Goal: Task Accomplishment & Management: Complete application form

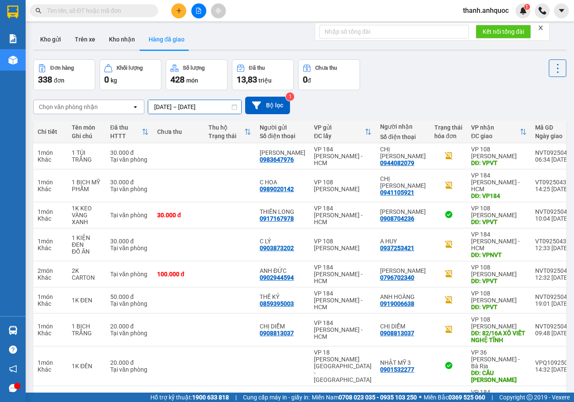
click at [229, 105] on input "[DATE] – [DATE]" at bounding box center [194, 107] width 93 height 14
click at [393, 90] on div "Chọn văn phòng nhận open [DATE] – [DATE] Press the down arrow key to interact w…" at bounding box center [299, 105] width 533 height 30
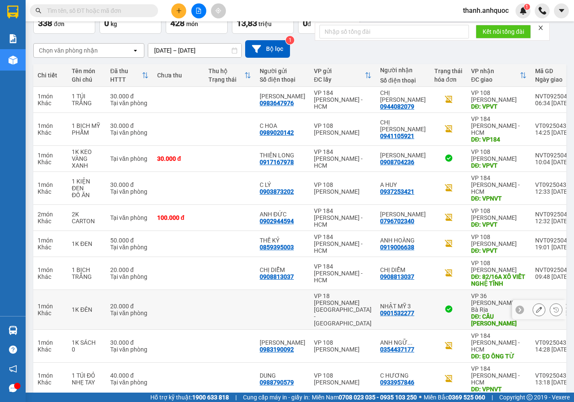
scroll to position [57, 0]
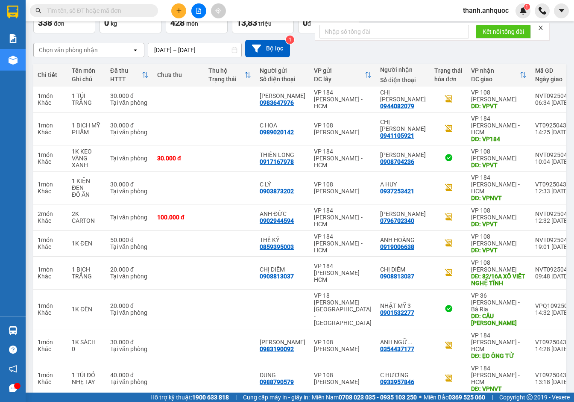
click at [422, 401] on button "14" at bounding box center [428, 408] width 13 height 13
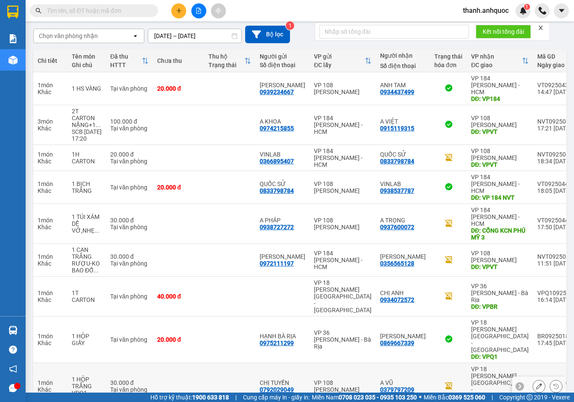
scroll to position [77, 0]
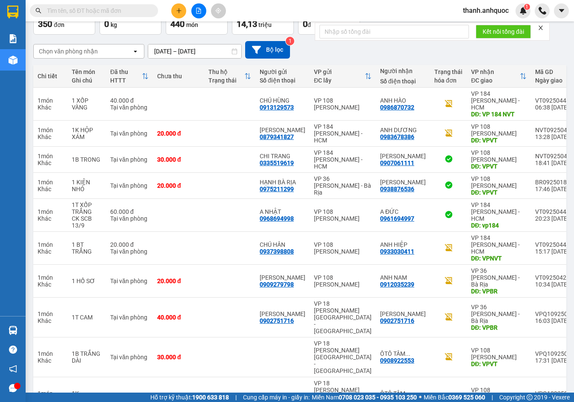
scroll to position [57, 0]
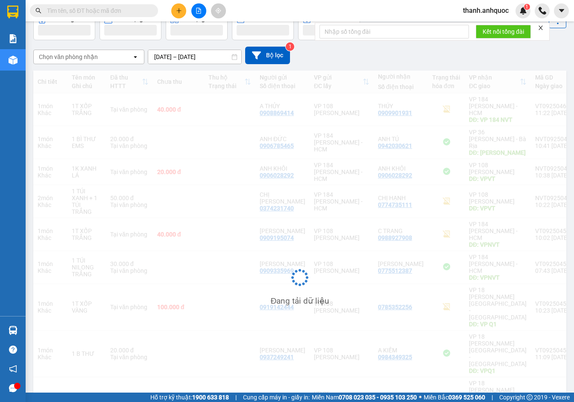
scroll to position [50, 0]
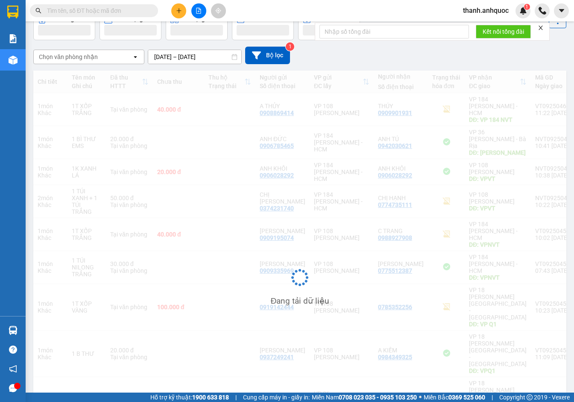
scroll to position [57, 0]
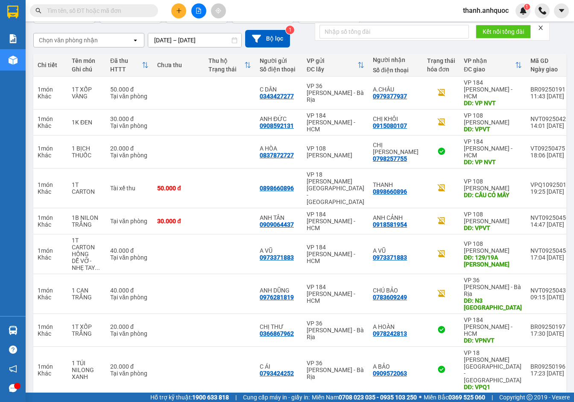
scroll to position [70, 0]
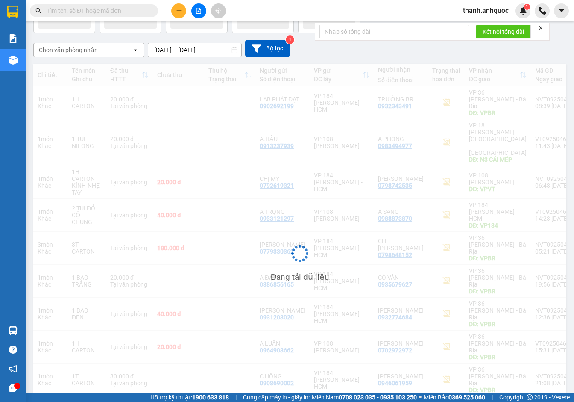
scroll to position [57, 0]
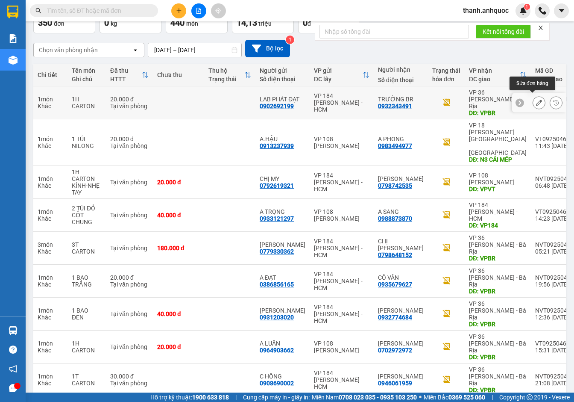
click at [533, 97] on button at bounding box center [539, 102] width 12 height 15
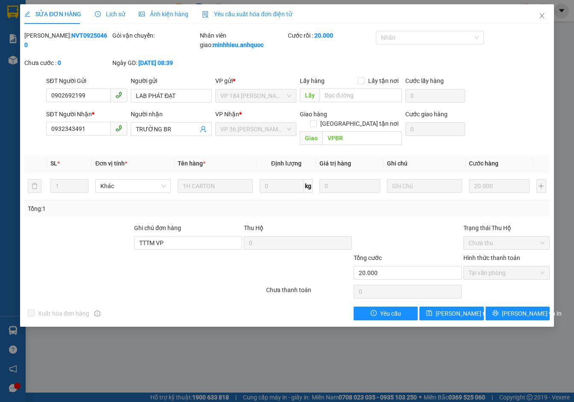
click at [265, 9] on div "Yêu cầu xuất hóa đơn điện tử" at bounding box center [247, 14] width 90 height 20
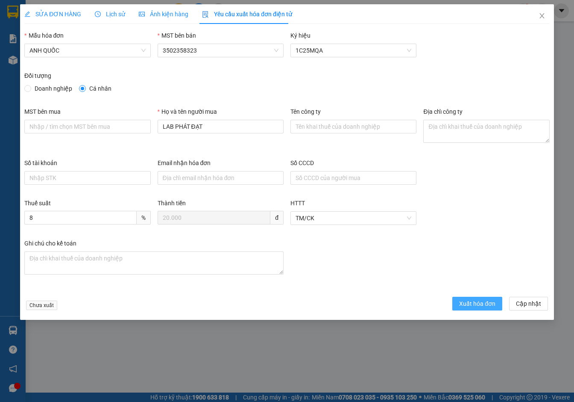
click at [475, 299] on span "Xuất hóa đơn" at bounding box center [477, 303] width 36 height 9
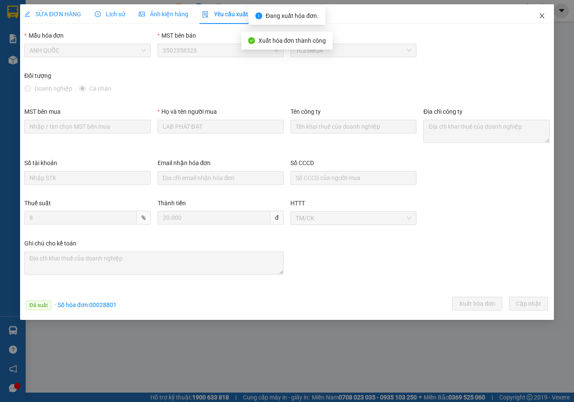
click at [543, 15] on icon "close" at bounding box center [542, 15] width 5 height 5
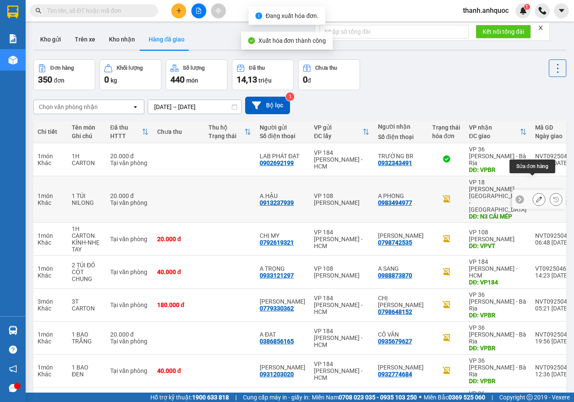
click at [536, 196] on icon at bounding box center [539, 199] width 6 height 6
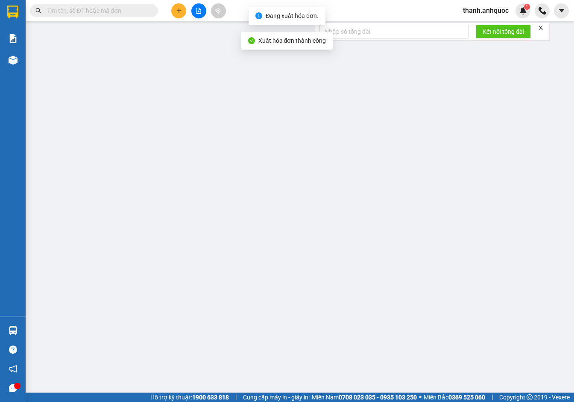
type input "0913237939"
type input "A.HẬU"
type input "0983494977"
type input "A PHONG"
type input "N3 CÁI MÉP"
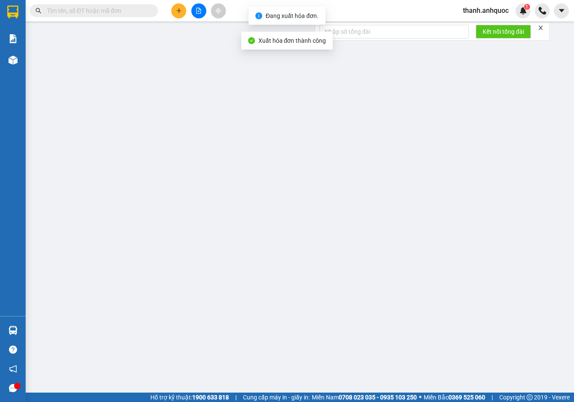
type input "20.000"
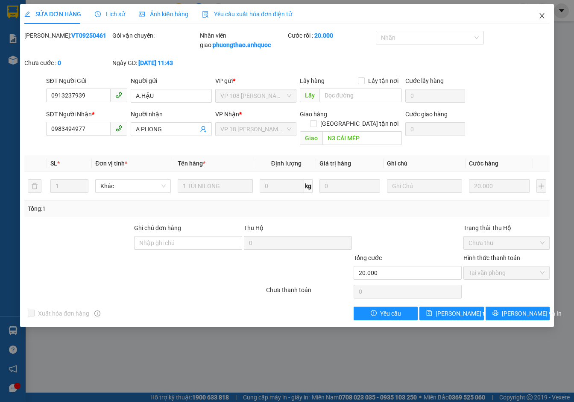
click at [543, 15] on icon "close" at bounding box center [542, 15] width 7 height 7
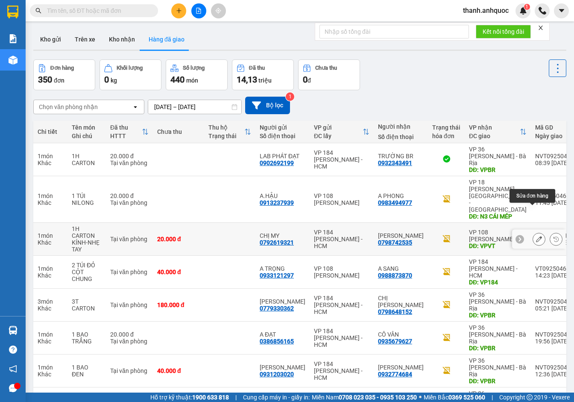
click at [536, 236] on icon at bounding box center [539, 239] width 6 height 6
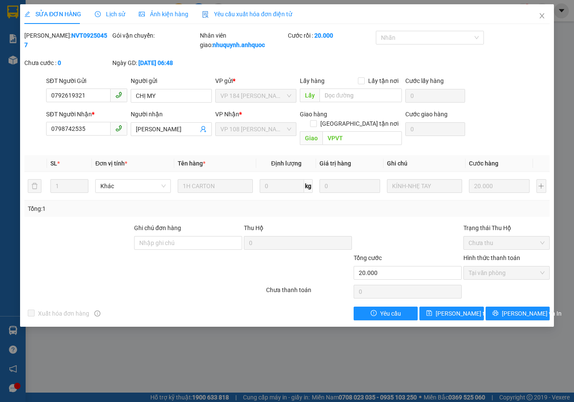
drag, startPoint x: 255, startPoint y: 14, endPoint x: 256, endPoint y: 19, distance: 5.0
click at [255, 14] on span "Yêu cầu xuất hóa đơn điện tử" at bounding box center [247, 14] width 90 height 7
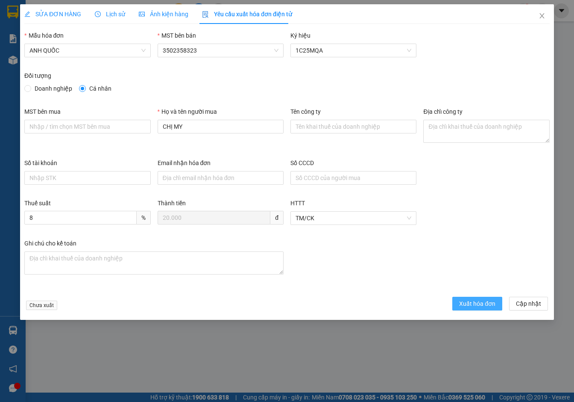
click at [481, 299] on span "Xuất hóa đơn" at bounding box center [477, 303] width 36 height 9
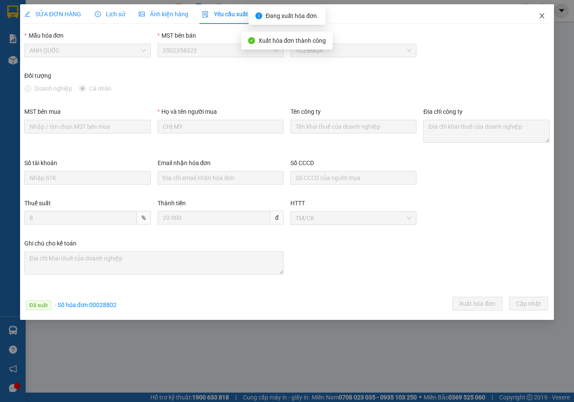
click at [543, 15] on icon "close" at bounding box center [542, 15] width 7 height 7
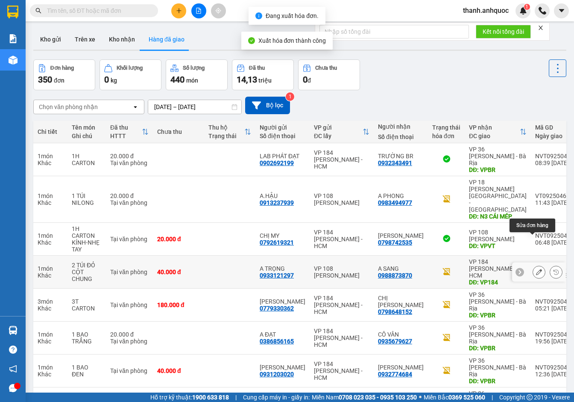
click at [536, 264] on button at bounding box center [539, 271] width 12 height 15
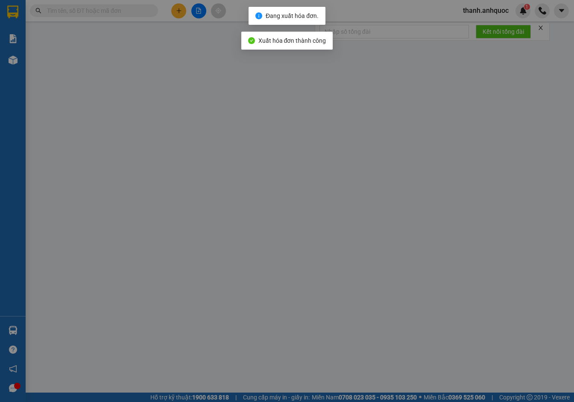
type input "0933121297"
type input "A TRỌNG"
type input "0988873870"
type input "A SANG"
type input "VP184"
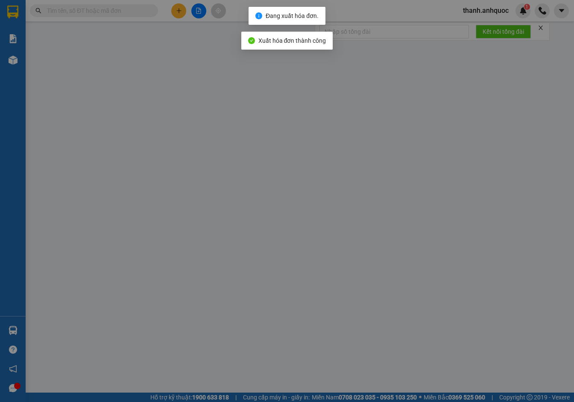
type input "SCB 15/9"
type input "40.000"
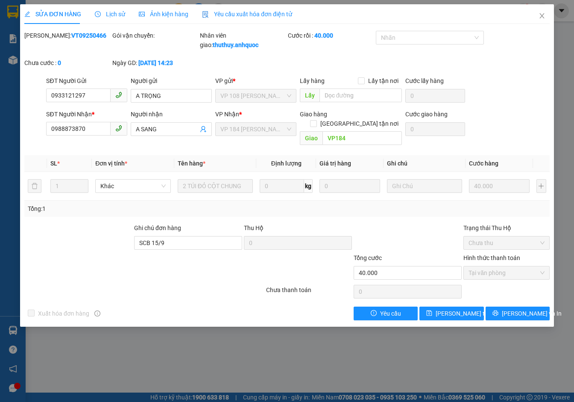
click at [266, 13] on span "Yêu cầu xuất hóa đơn điện tử" at bounding box center [247, 14] width 90 height 7
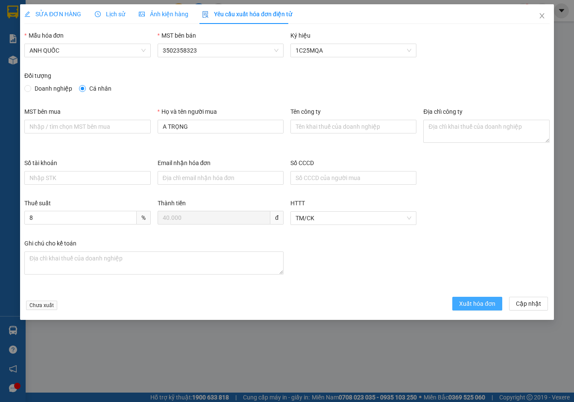
click at [481, 302] on span "Xuất hóa đơn" at bounding box center [477, 303] width 36 height 9
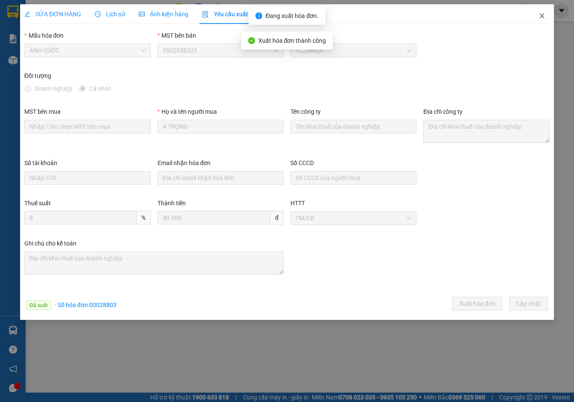
click at [543, 15] on icon "close" at bounding box center [542, 15] width 7 height 7
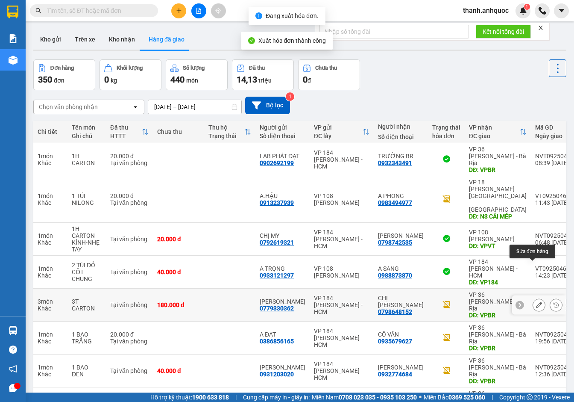
click at [533, 297] on button at bounding box center [539, 304] width 12 height 15
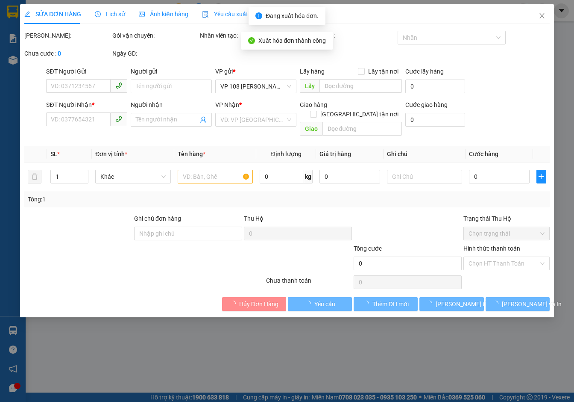
type input "0779330362"
type input "[PERSON_NAME]"
type input "0798648152"
type input "CHỊ [PERSON_NAME]"
type input "VPBR"
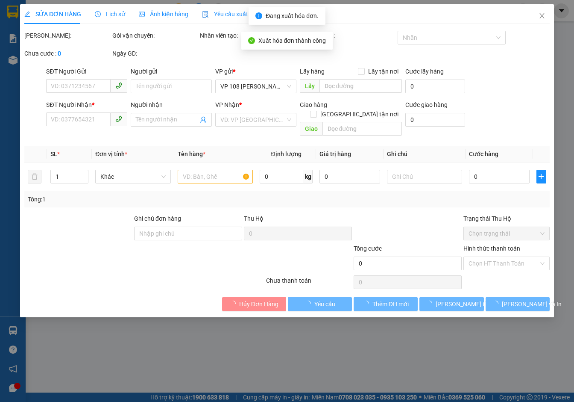
type input "TTTM VP"
type input "180.000"
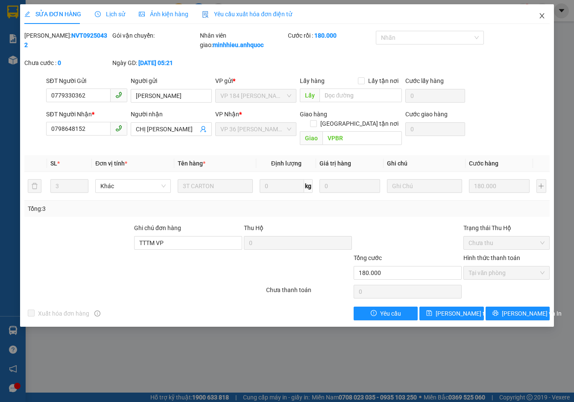
click at [541, 15] on icon "close" at bounding box center [542, 15] width 5 height 5
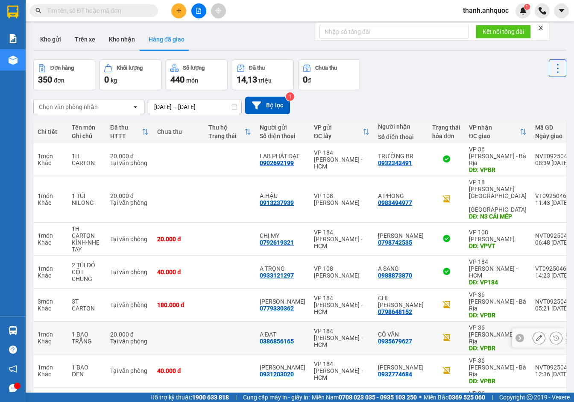
click at [533, 330] on button at bounding box center [539, 337] width 12 height 15
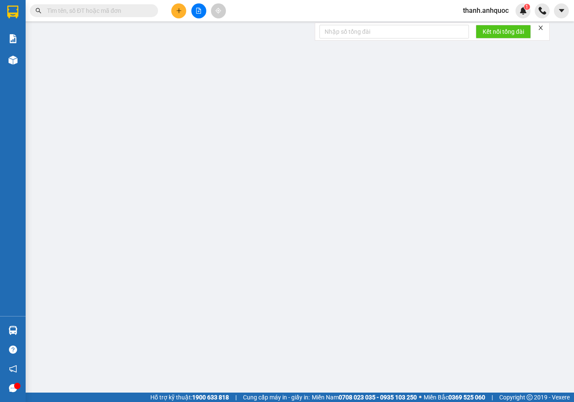
type input "0386856165"
type input "A ĐẠT"
type input "0935679627"
type input "CÔ VÂN"
type input "VPBR"
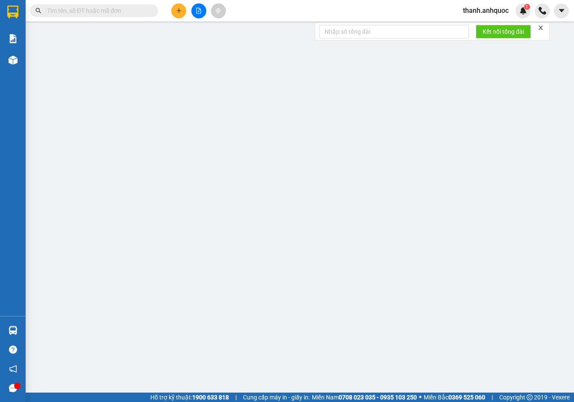
type input "20.000"
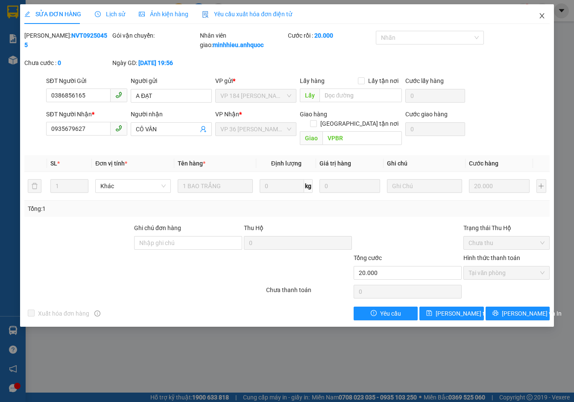
click at [542, 15] on icon "close" at bounding box center [542, 15] width 7 height 7
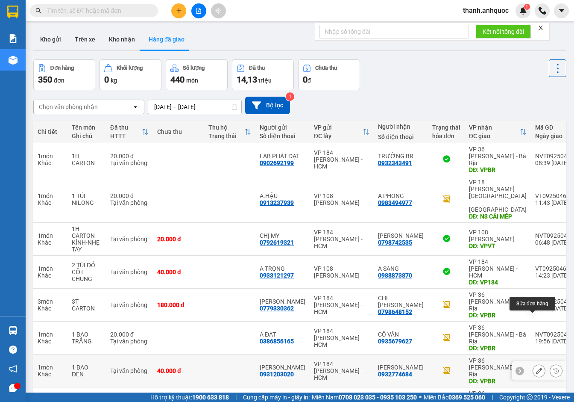
click at [536, 367] on icon at bounding box center [539, 370] width 6 height 6
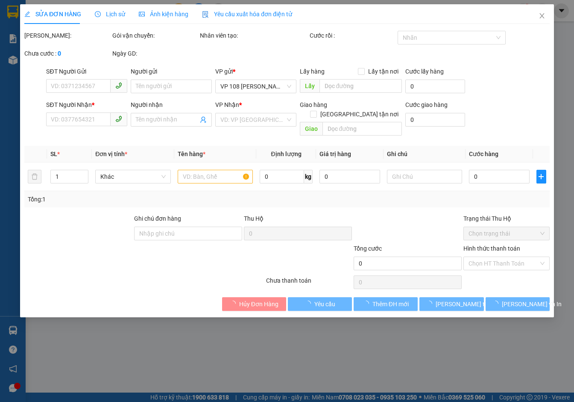
type input "0931203020"
type input "[PERSON_NAME]"
type input "0932774684"
type input "[PERSON_NAME]"
type input "VPBR"
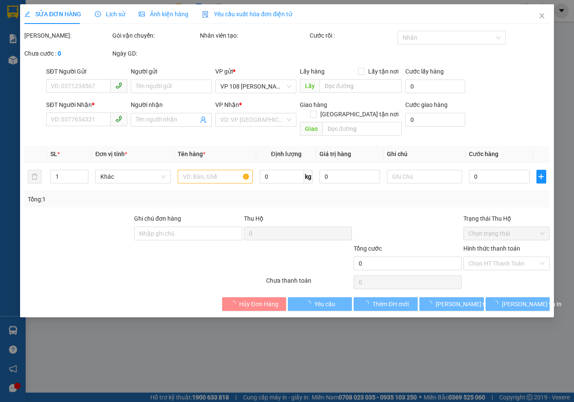
type input "TTTM VP"
type input "40.000"
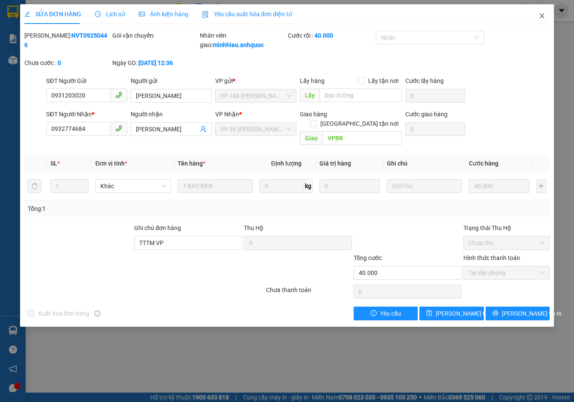
click at [540, 13] on icon "close" at bounding box center [542, 15] width 7 height 7
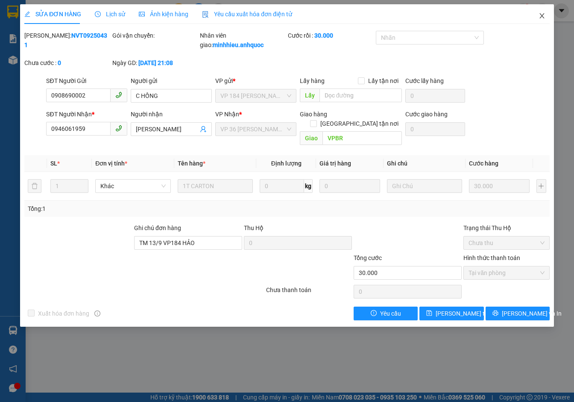
click at [543, 14] on icon "close" at bounding box center [542, 15] width 7 height 7
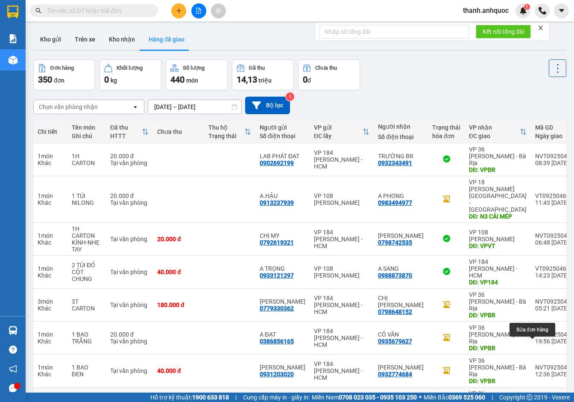
click at [536, 400] on icon at bounding box center [539, 403] width 6 height 6
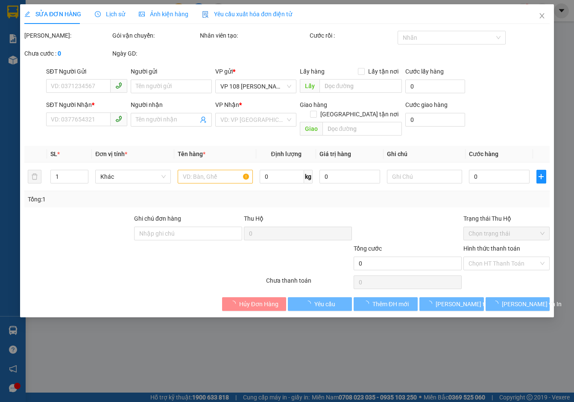
type input "0964903662"
type input "A LUÂN"
type input "0702972972"
type input "[PERSON_NAME]"
type input "VPBR"
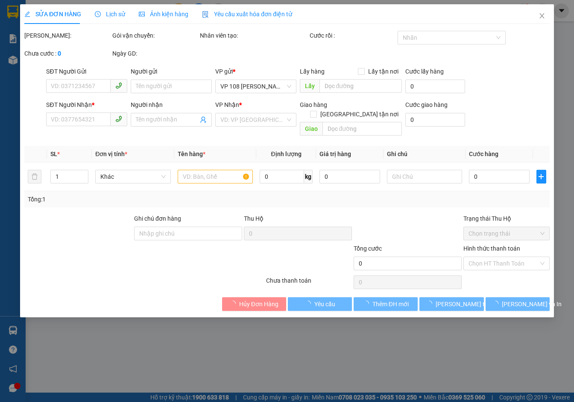
type input "TTTM VP"
type input "20.000"
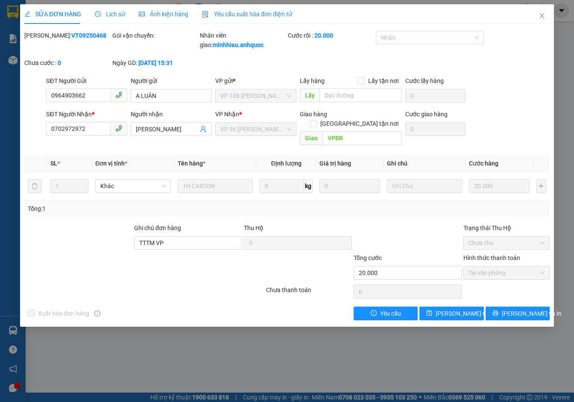
click at [275, 11] on span "Yêu cầu xuất hóa đơn điện tử" at bounding box center [247, 14] width 90 height 7
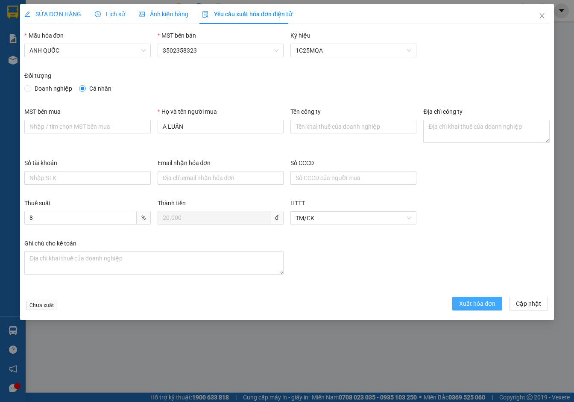
click at [487, 298] on button "Xuất hóa đơn" at bounding box center [477, 303] width 50 height 14
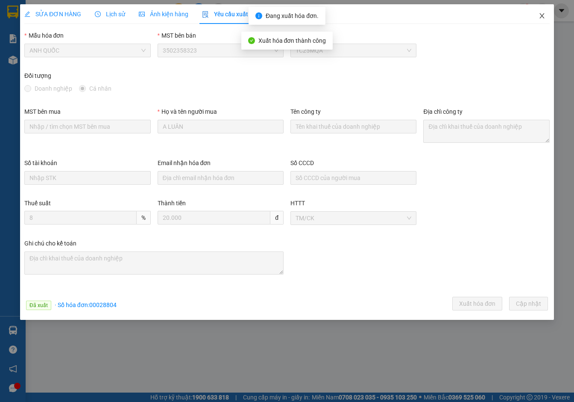
click at [541, 15] on icon "close" at bounding box center [542, 15] width 5 height 5
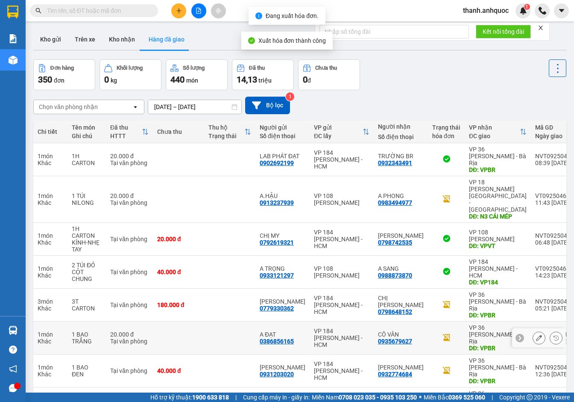
scroll to position [57, 0]
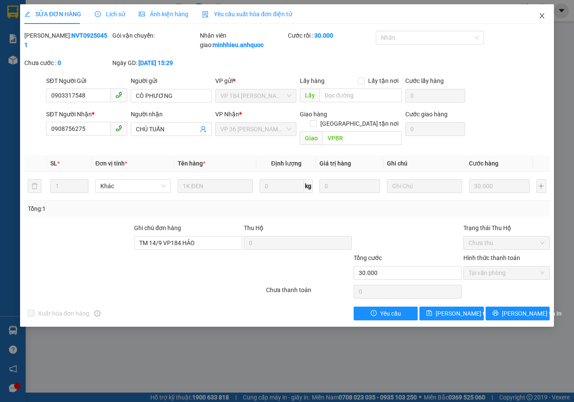
click at [541, 15] on icon "close" at bounding box center [542, 15] width 5 height 5
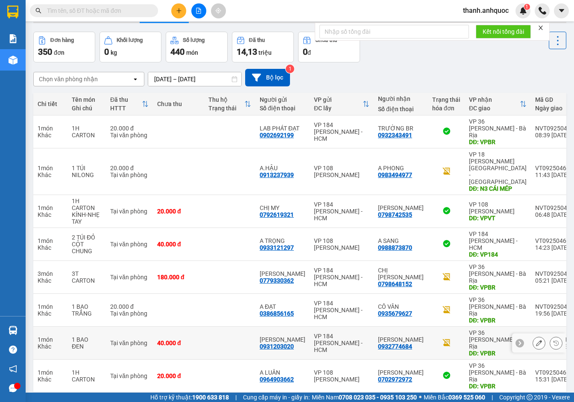
scroll to position [57, 0]
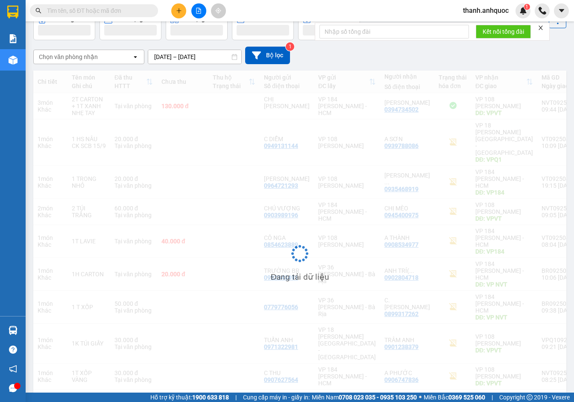
scroll to position [50, 0]
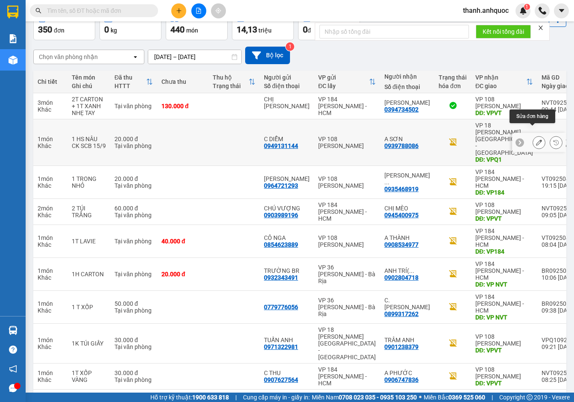
click at [537, 135] on button at bounding box center [539, 142] width 12 height 15
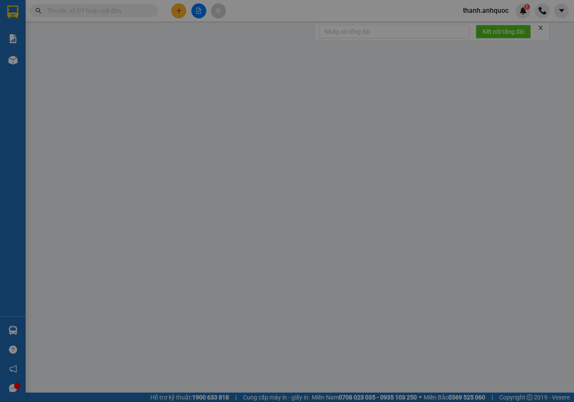
type input "0949131144"
type input "C DIỄM"
type input "0939788086"
type input "A SƠN"
type input "VPQ1"
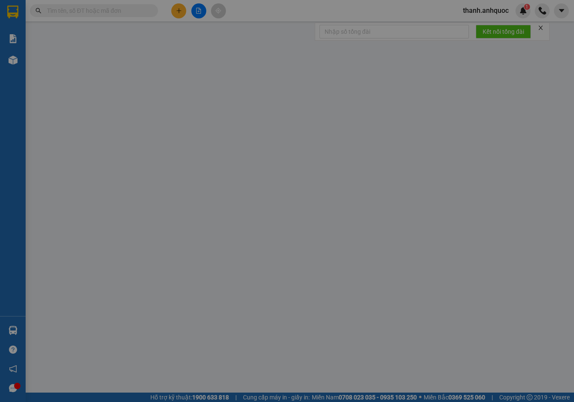
type input "20.000"
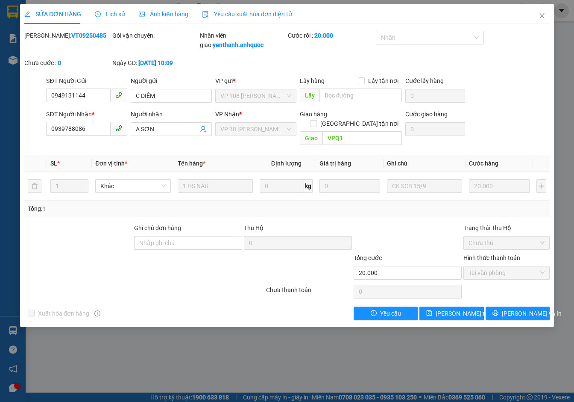
click at [268, 15] on span "Yêu cầu xuất hóa đơn điện tử" at bounding box center [247, 14] width 90 height 7
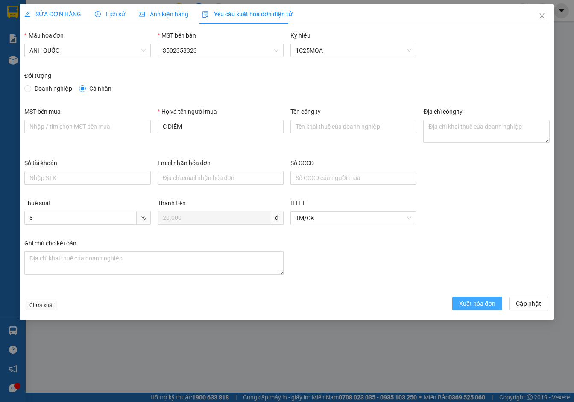
click at [475, 304] on span "Xuất hóa đơn" at bounding box center [477, 303] width 36 height 9
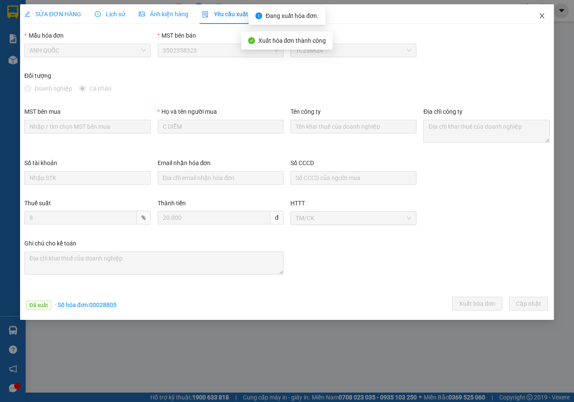
click at [543, 15] on icon "close" at bounding box center [542, 15] width 5 height 5
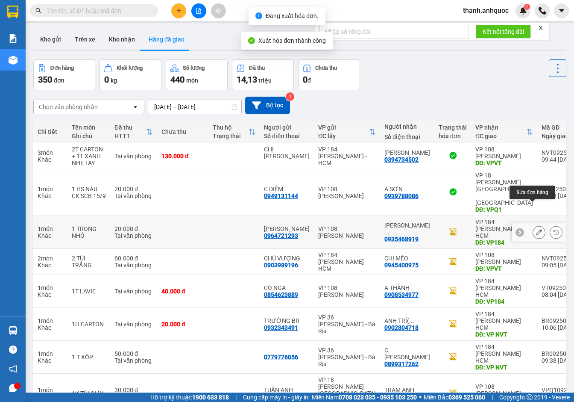
click at [536, 229] on icon at bounding box center [539, 232] width 6 height 6
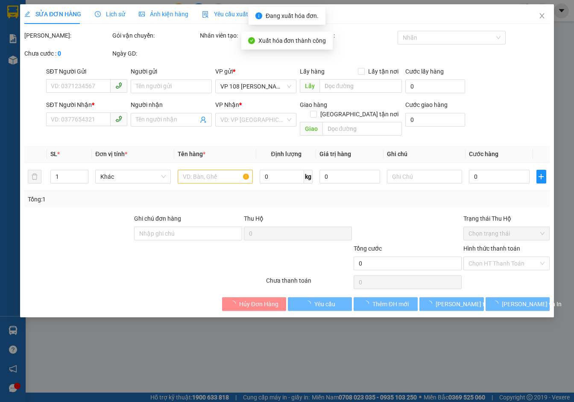
type input "0964721293"
type input "[PERSON_NAME]"
type input "0935468919"
type input "[PERSON_NAME]"
type input "VP184"
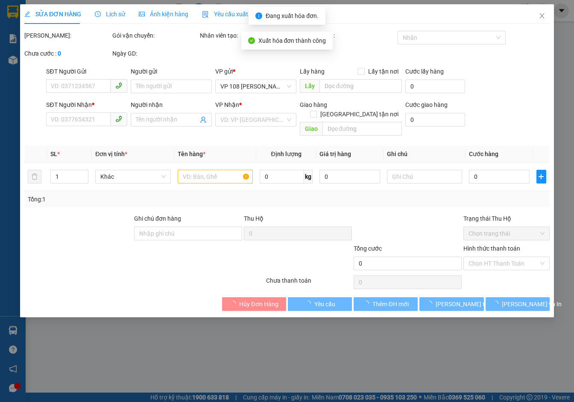
type input "20.000"
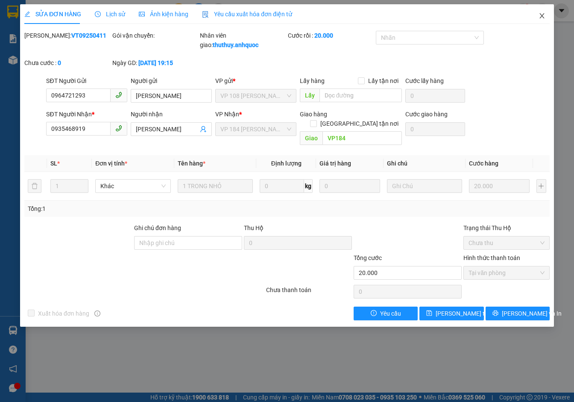
click at [542, 15] on icon "close" at bounding box center [542, 15] width 7 height 7
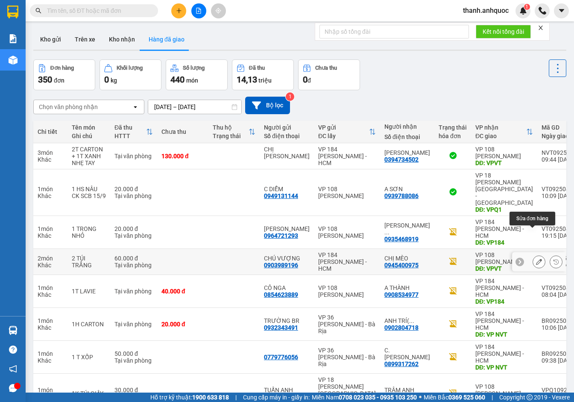
click at [534, 254] on button at bounding box center [539, 261] width 12 height 15
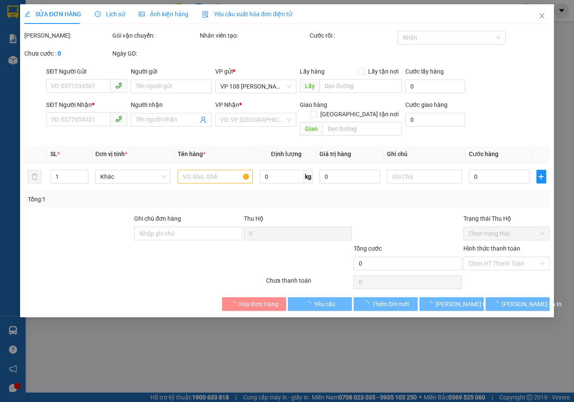
type input "0903989196"
type input "CHÚ VƯỢNG"
type input "0945400975"
type input "CHỊ MÈO"
type input "VPVT"
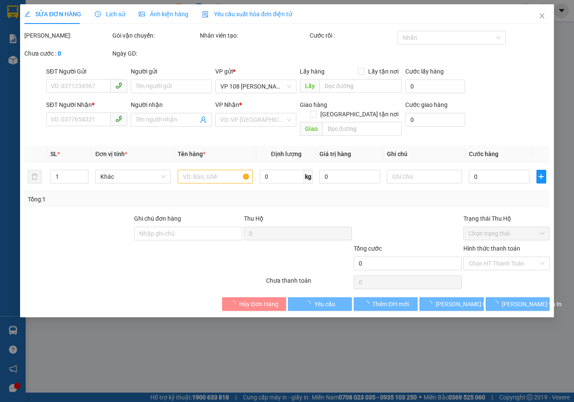
type input "TM 15/9 THỦY"
type input "60.000"
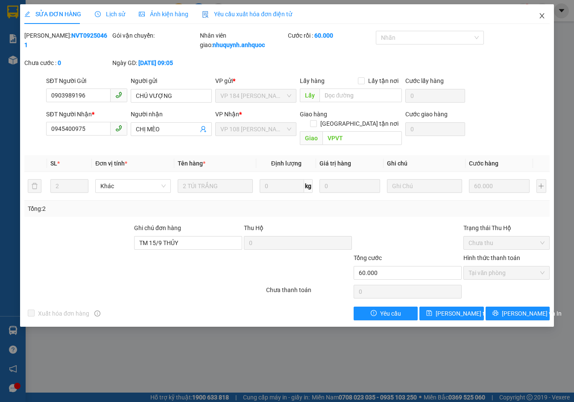
click at [542, 16] on icon "close" at bounding box center [542, 15] width 5 height 5
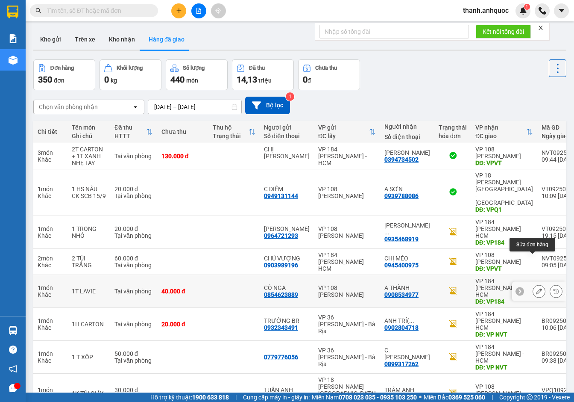
click at [536, 288] on icon at bounding box center [539, 291] width 6 height 6
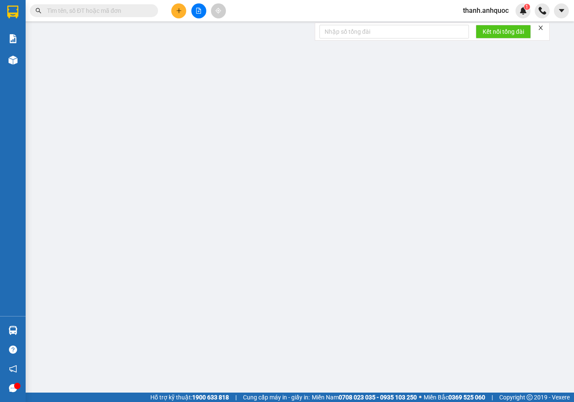
type input "0854623889"
type input "CÔ NGA"
type input "0908534977"
type input "A THÀNH"
type input "VP184"
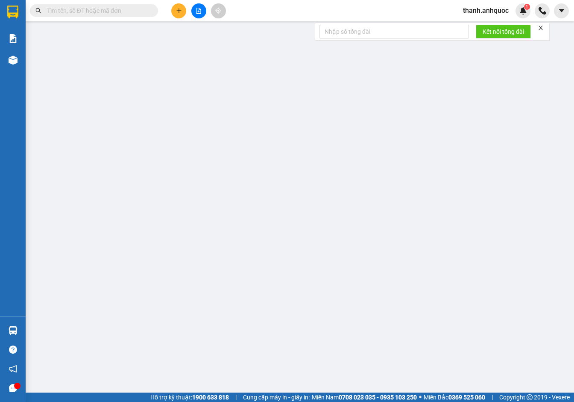
type input "TM 15/9 THỦY"
type input "40.000"
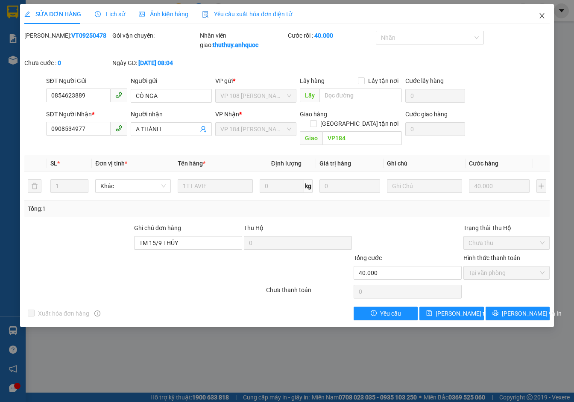
click at [544, 18] on icon "close" at bounding box center [542, 15] width 5 height 5
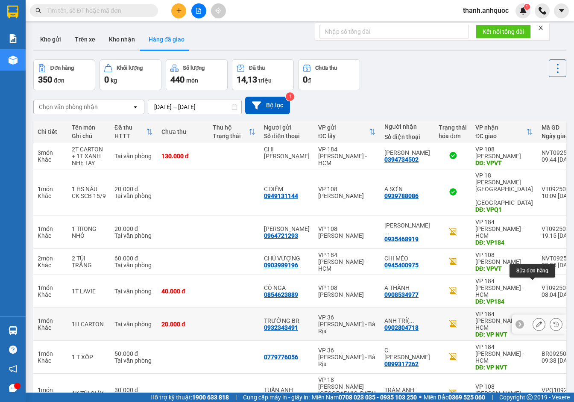
click at [536, 321] on icon at bounding box center [539, 324] width 6 height 6
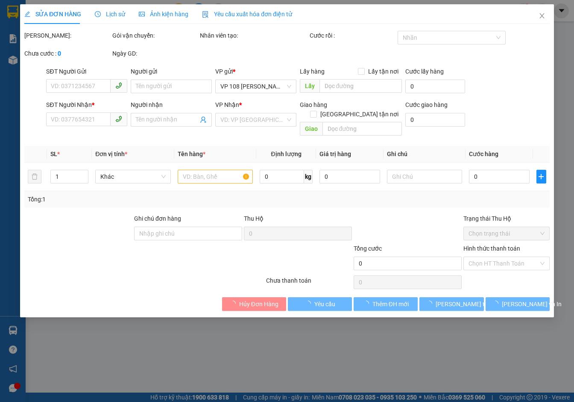
type input "0932343491"
type input "TRƯỜNG BR"
type input "0902804718"
type input "ANH TRÍ( TRƯỜNG)"
type input "VP NVT"
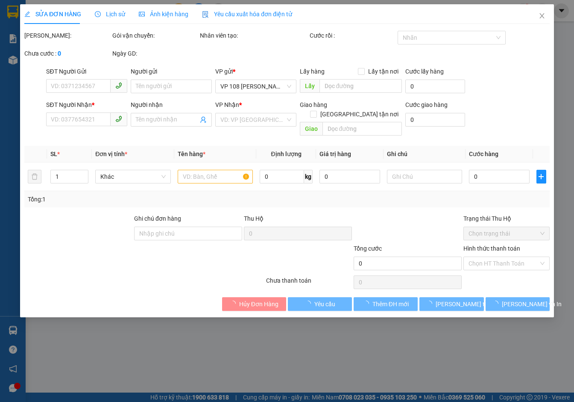
type input "TM 15/9 THỦY"
type input "20.000"
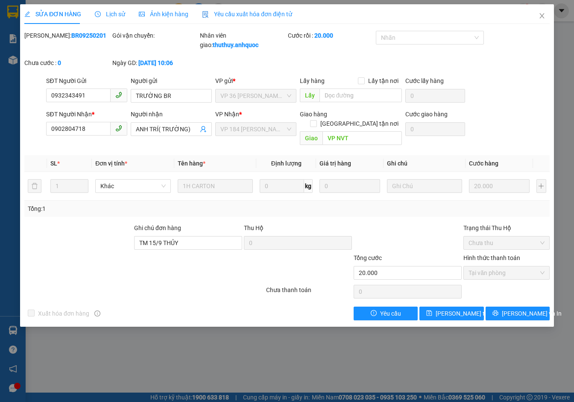
click at [248, 11] on span "Yêu cầu xuất hóa đơn điện tử" at bounding box center [247, 14] width 90 height 7
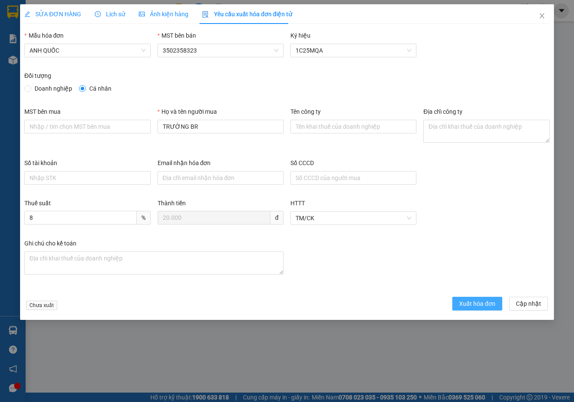
click at [477, 298] on button "Xuất hóa đơn" at bounding box center [477, 303] width 50 height 14
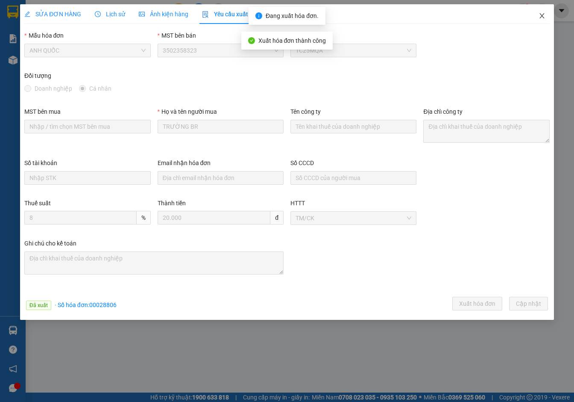
click at [542, 13] on icon "close" at bounding box center [542, 15] width 7 height 7
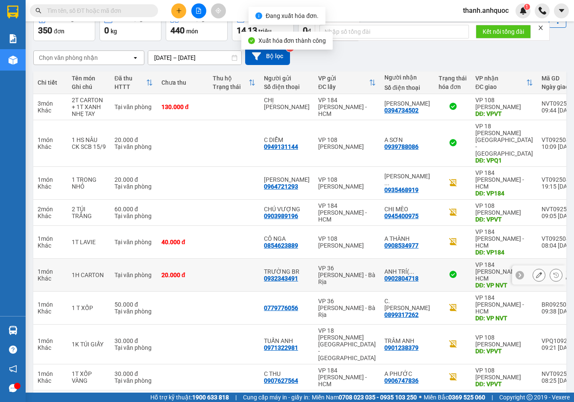
scroll to position [50, 0]
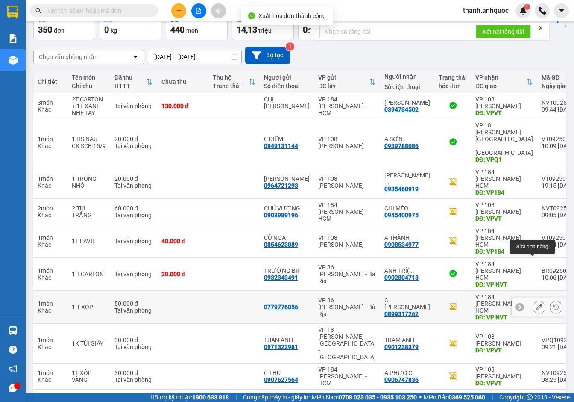
click at [536, 299] on button at bounding box center [539, 306] width 12 height 15
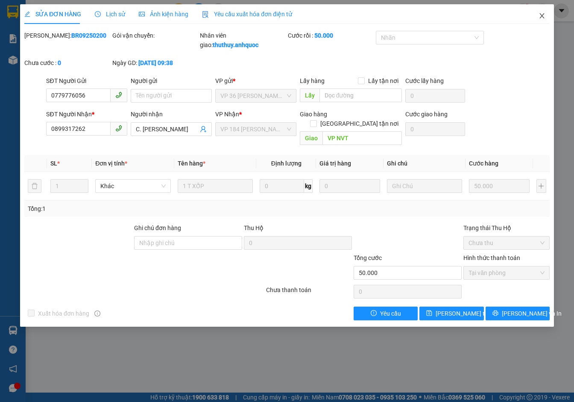
click at [542, 14] on icon "close" at bounding box center [542, 15] width 7 height 7
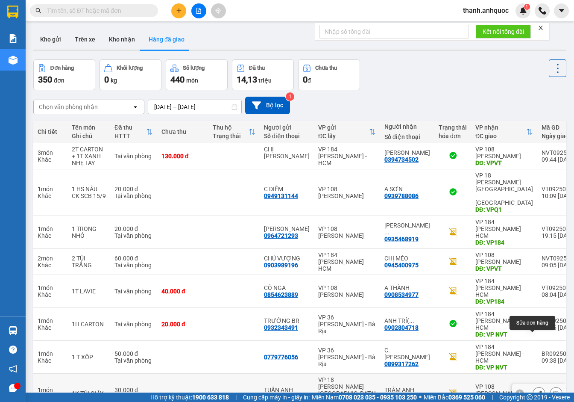
click at [536, 390] on icon at bounding box center [539, 393] width 6 height 6
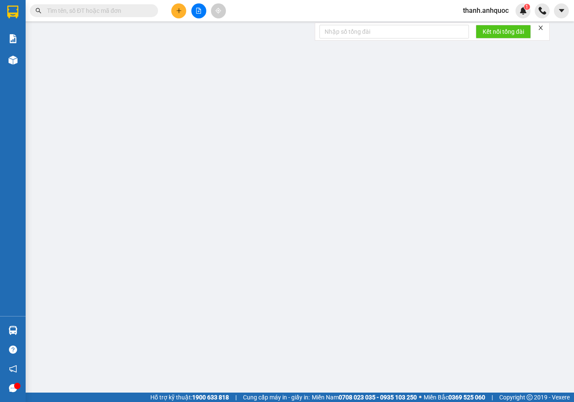
type input "0971322981"
type input "TUẤN ANH"
type input "0901238379"
type input "TRÂM ANH"
type input "VPVT"
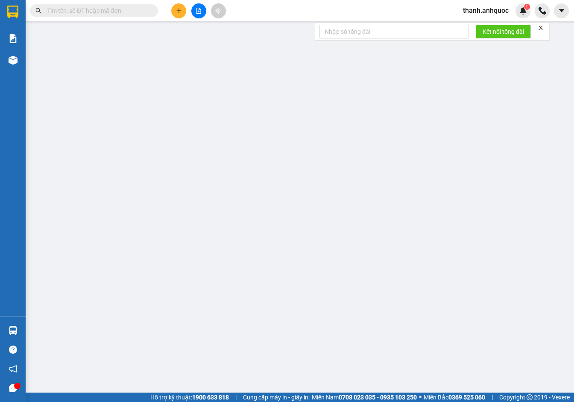
type input "SCB VPQ1 15/9 THẢO"
type input "30.000"
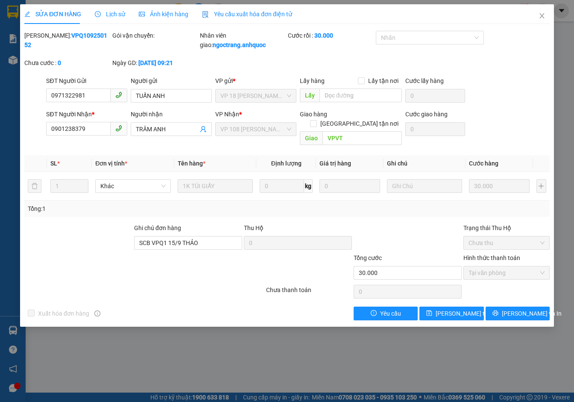
click at [244, 12] on span "Yêu cầu xuất hóa đơn điện tử" at bounding box center [247, 14] width 90 height 7
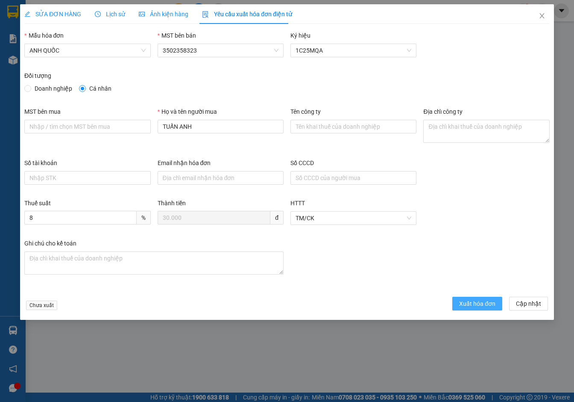
click at [475, 299] on span "Xuất hóa đơn" at bounding box center [477, 303] width 36 height 9
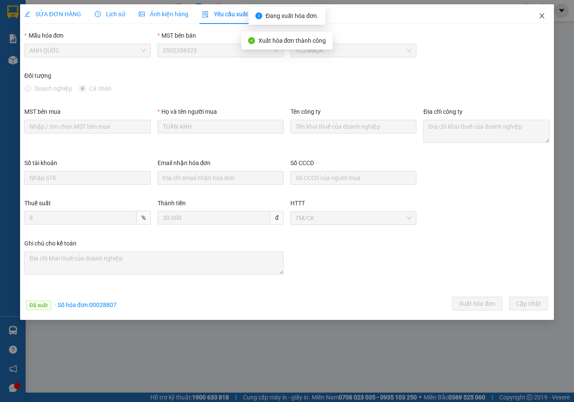
click at [540, 15] on icon "close" at bounding box center [542, 15] width 7 height 7
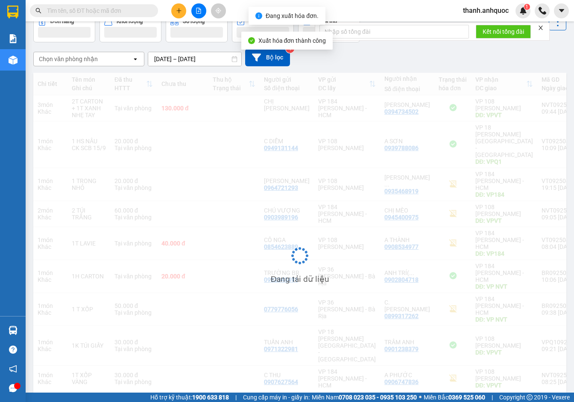
scroll to position [49, 0]
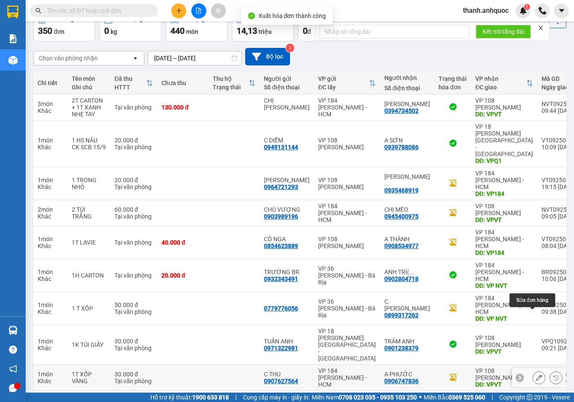
click at [536, 374] on icon at bounding box center [539, 377] width 6 height 6
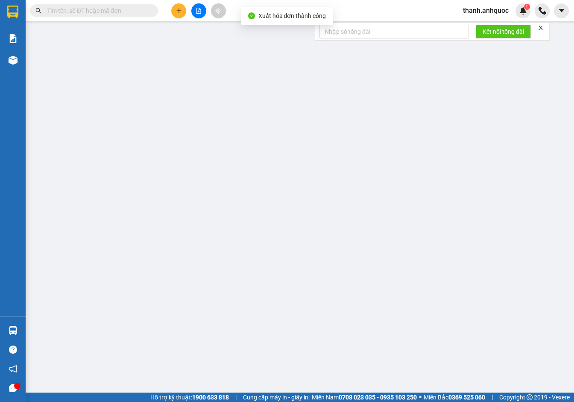
type input "0907627564"
type input "C THU"
type input "0906747836"
type input "A PHƯỚC"
type input "VPVT"
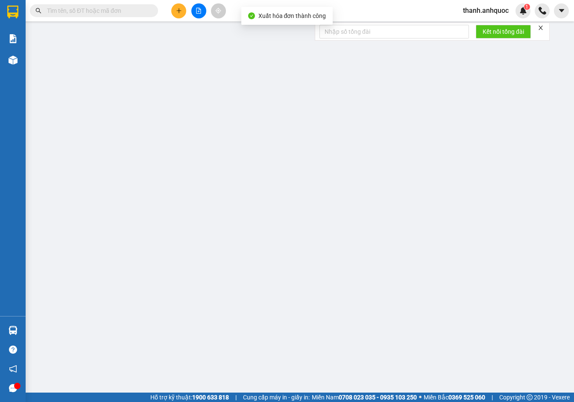
type input "TM 15/9 NHỰT"
type input "30.000"
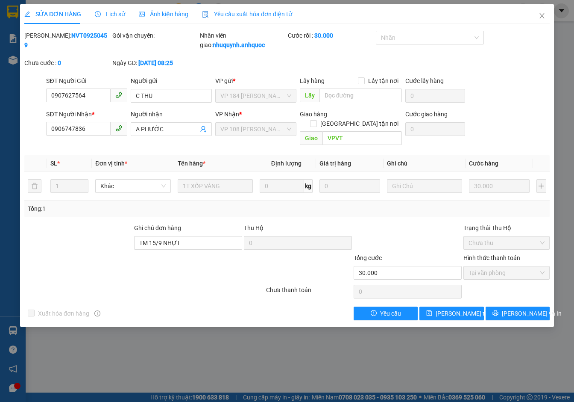
click at [246, 11] on span "Yêu cầu xuất hóa đơn điện tử" at bounding box center [247, 14] width 90 height 7
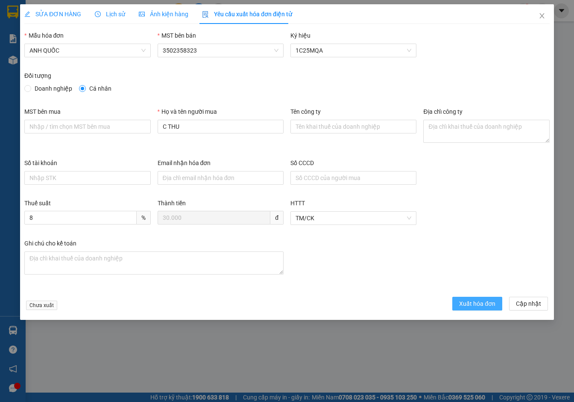
click at [472, 300] on span "Xuất hóa đơn" at bounding box center [477, 303] width 36 height 9
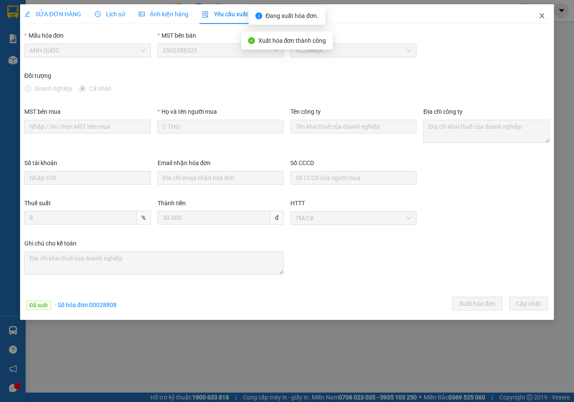
click at [541, 16] on icon "close" at bounding box center [542, 15] width 7 height 7
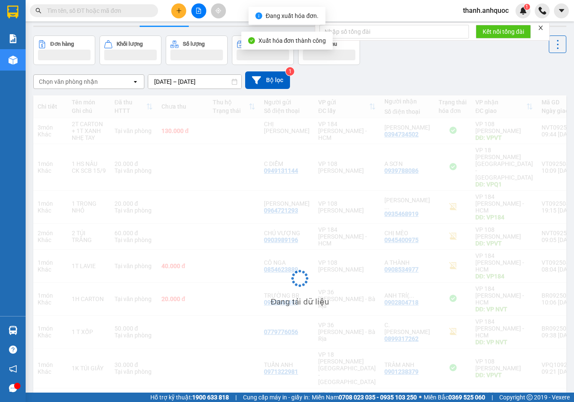
scroll to position [49, 0]
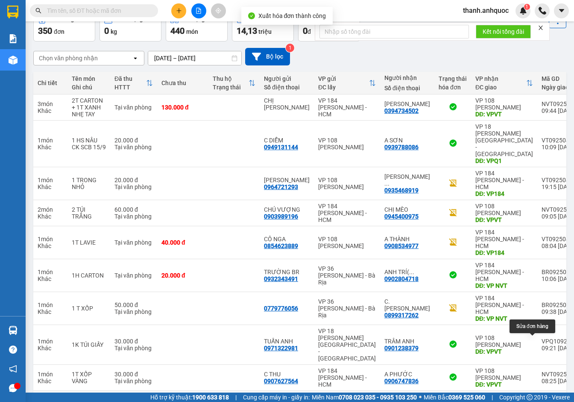
click at [536, 401] on icon at bounding box center [539, 407] width 6 height 6
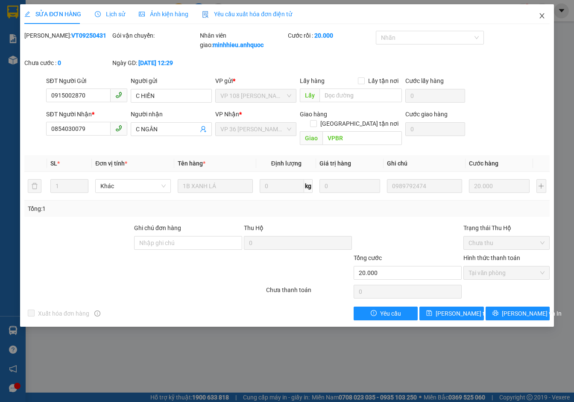
click at [542, 15] on icon "close" at bounding box center [542, 15] width 7 height 7
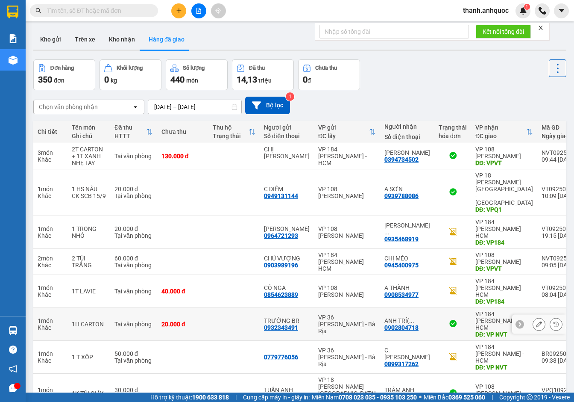
scroll to position [50, 0]
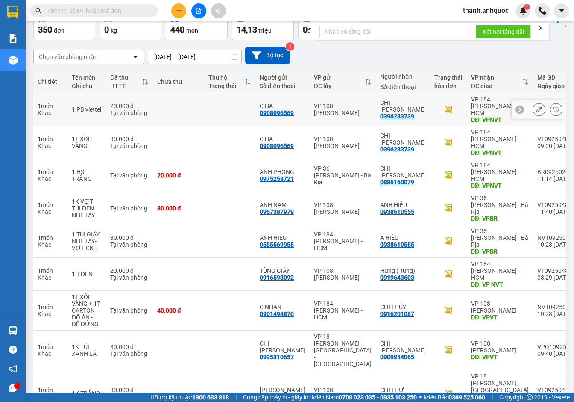
click at [536, 106] on icon at bounding box center [539, 109] width 6 height 6
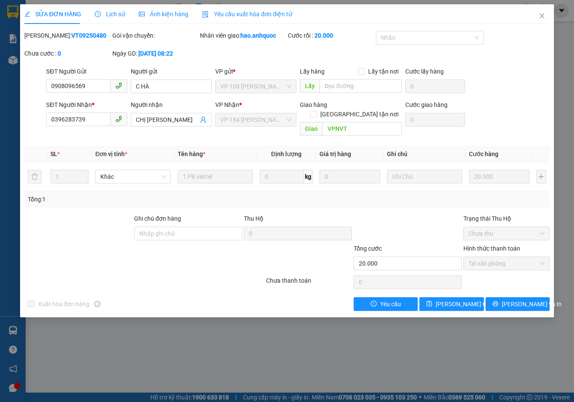
click at [260, 17] on span "Yêu cầu xuất hóa đơn điện tử" at bounding box center [247, 14] width 90 height 7
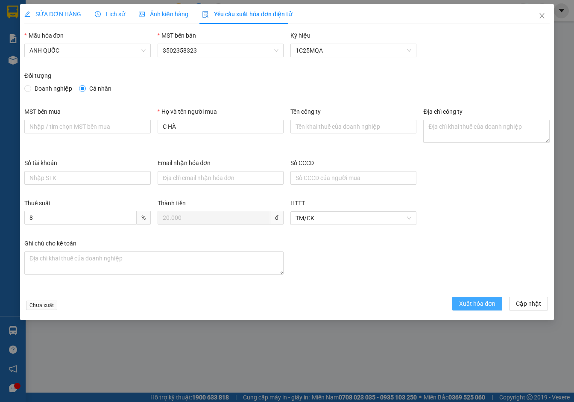
click at [464, 304] on span "Xuất hóa đơn" at bounding box center [477, 303] width 36 height 9
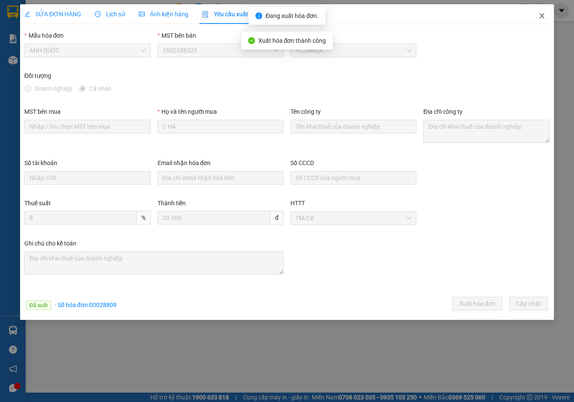
click at [544, 21] on span "Close" at bounding box center [542, 16] width 24 height 24
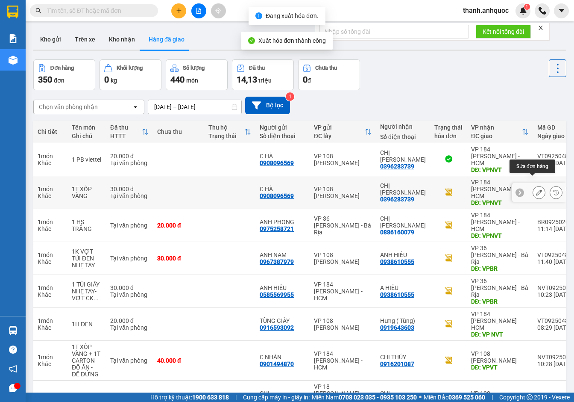
click at [537, 185] on button at bounding box center [539, 192] width 12 height 15
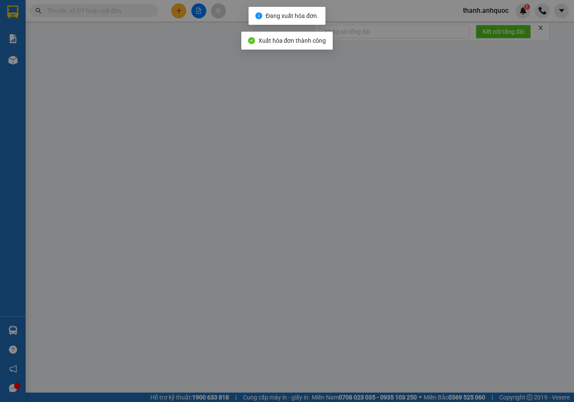
type input "0908096569"
type input "C HÀ"
type input "0396283739"
type input "CHỊ [PERSON_NAME]"
type input "VPNVT"
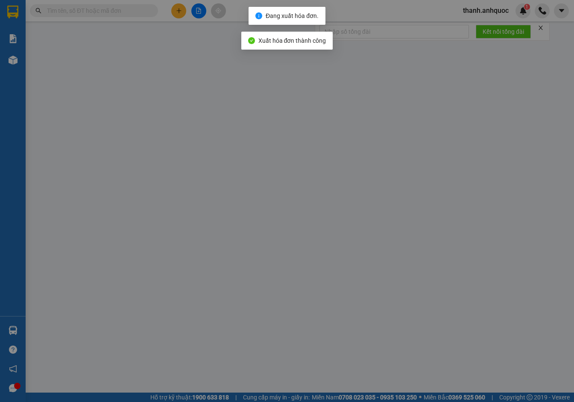
type input "30.000"
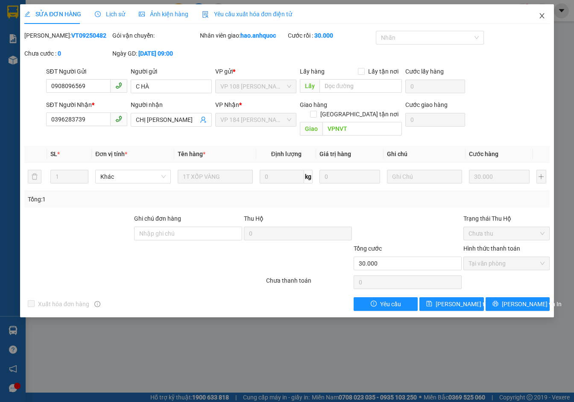
click at [542, 17] on icon "close" at bounding box center [542, 15] width 5 height 5
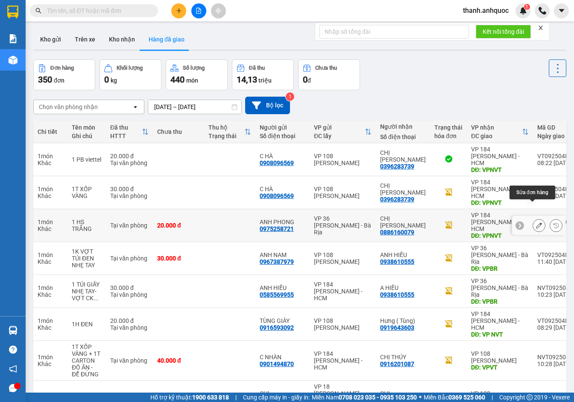
click at [536, 222] on icon at bounding box center [539, 225] width 6 height 6
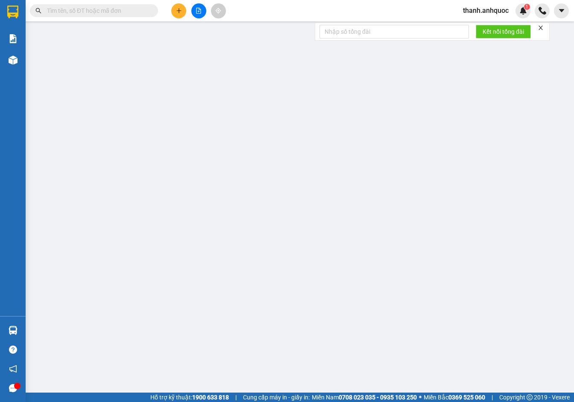
type input "0975258721"
type input "ANH PHONG"
type input "0886160079"
type input "CHỊ [PERSON_NAME]"
type input "VPNVT"
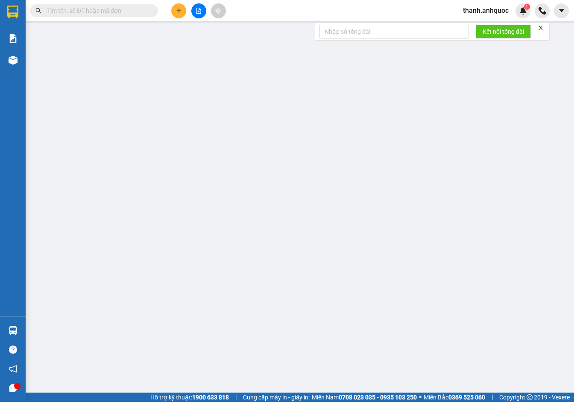
type input "TM 15/9 VP 184 HẢO"
type input "20.000"
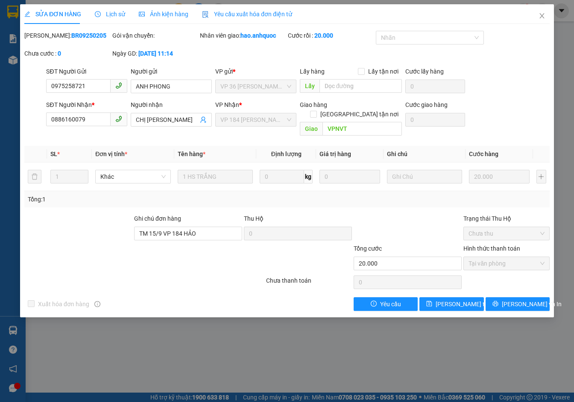
click at [264, 11] on span "Yêu cầu xuất hóa đơn điện tử" at bounding box center [247, 14] width 90 height 7
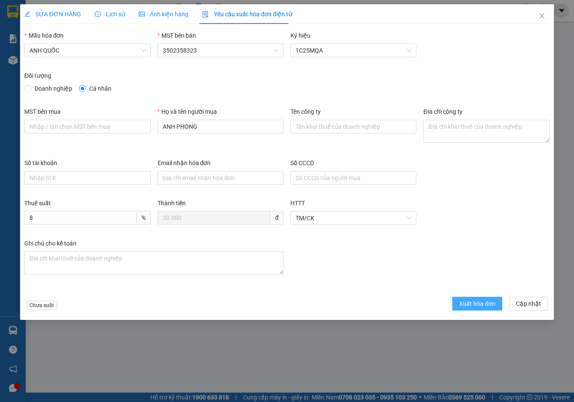
click at [481, 302] on span "Xuất hóa đơn" at bounding box center [477, 303] width 36 height 9
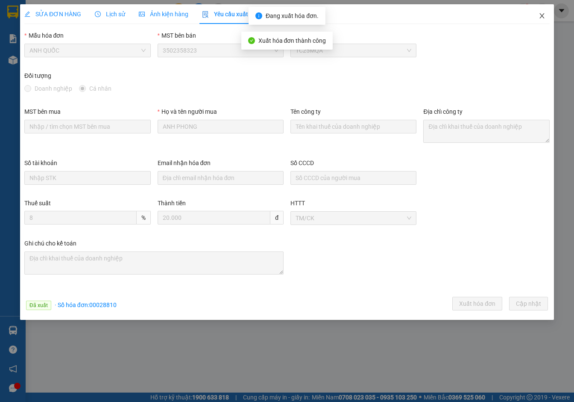
drag, startPoint x: 540, startPoint y: 13, endPoint x: 569, endPoint y: 168, distance: 157.7
click at [540, 14] on icon "close" at bounding box center [542, 15] width 7 height 7
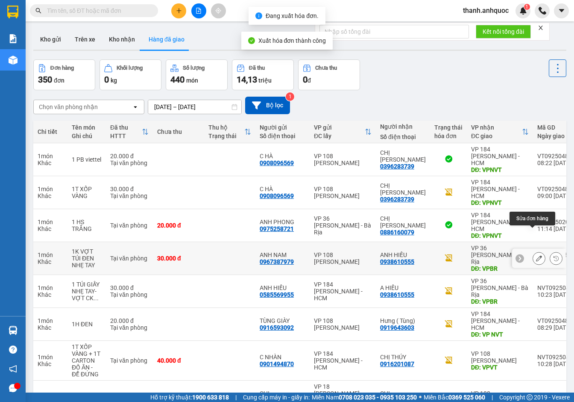
click at [536, 255] on icon at bounding box center [539, 258] width 6 height 6
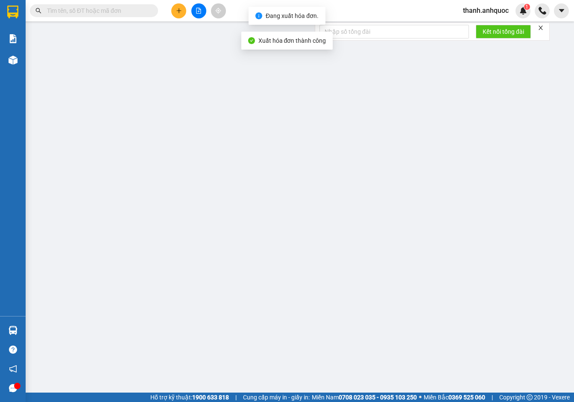
type input "0967387979"
type input "ANH NAM"
type input "0938610555"
type input "ANH HIẾU"
type input "VPBR"
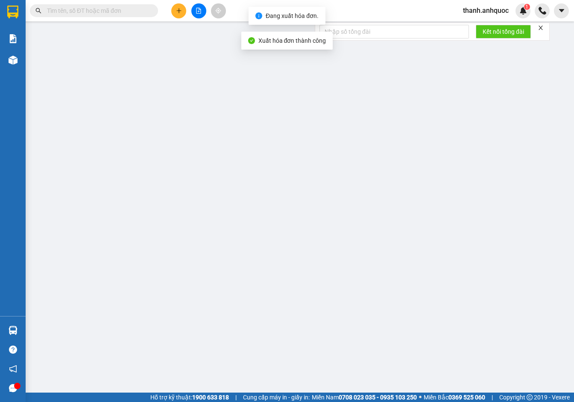
type input "30.000"
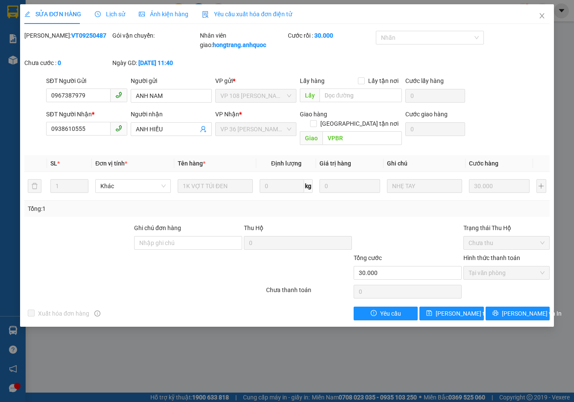
click at [247, 11] on span "Yêu cầu xuất hóa đơn điện tử" at bounding box center [247, 14] width 90 height 7
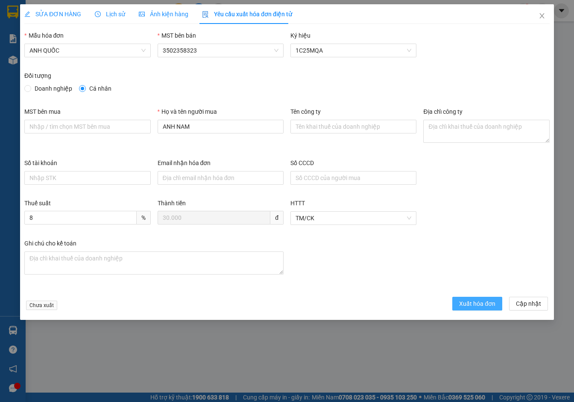
click at [470, 308] on span "Xuất hóa đơn" at bounding box center [477, 303] width 36 height 9
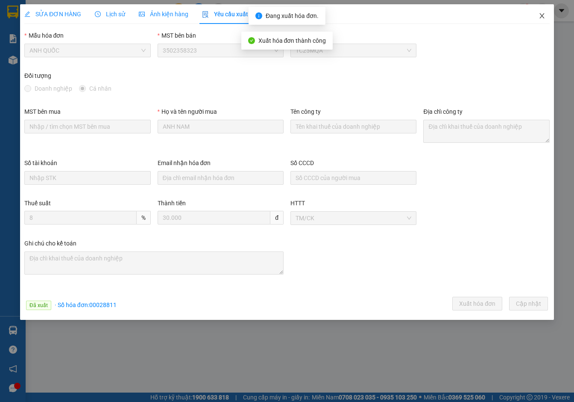
click at [540, 12] on span "Close" at bounding box center [542, 16] width 24 height 24
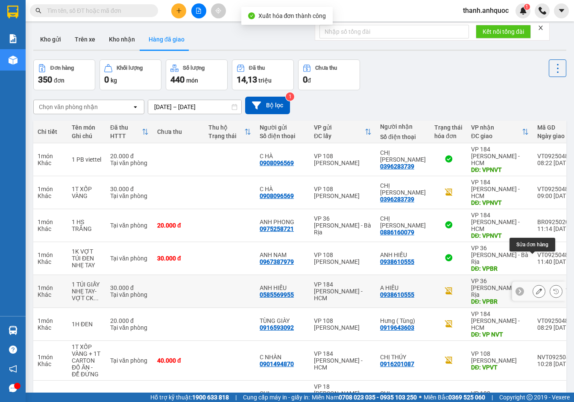
click at [536, 288] on icon at bounding box center [539, 291] width 6 height 6
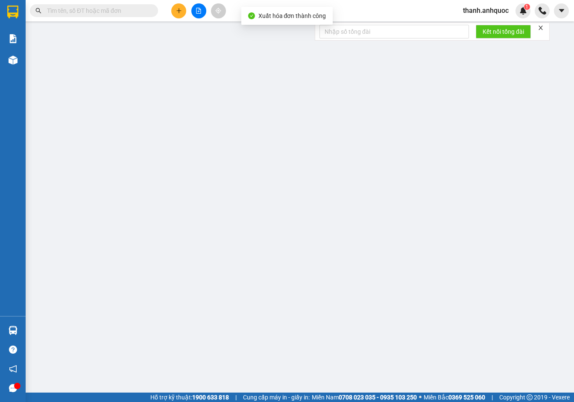
type input "0585569955"
type input "ANH HIẾU"
type input "0938610555"
type input "A HIẾU"
type input "VPBR"
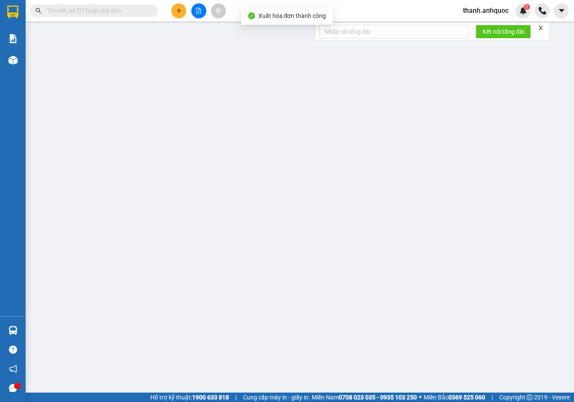
type input "30.000"
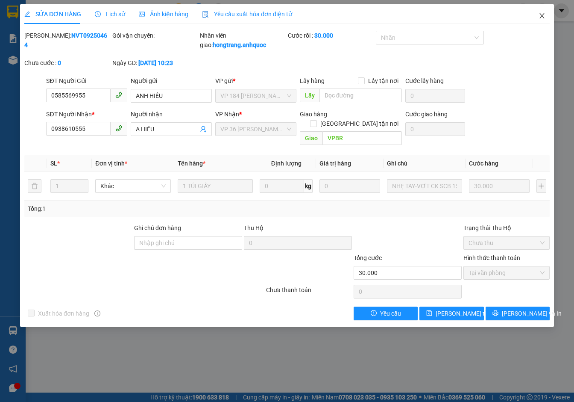
click at [543, 14] on icon "close" at bounding box center [542, 15] width 7 height 7
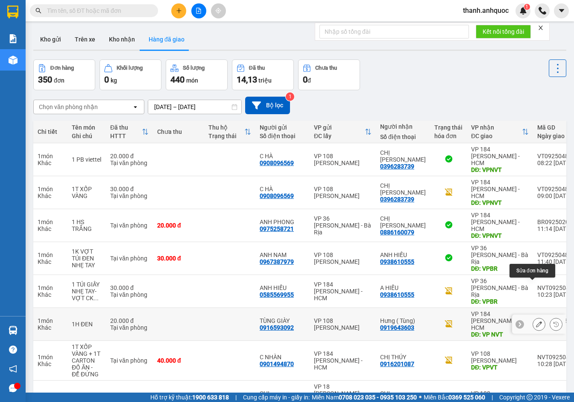
click at [536, 321] on icon at bounding box center [539, 324] width 6 height 6
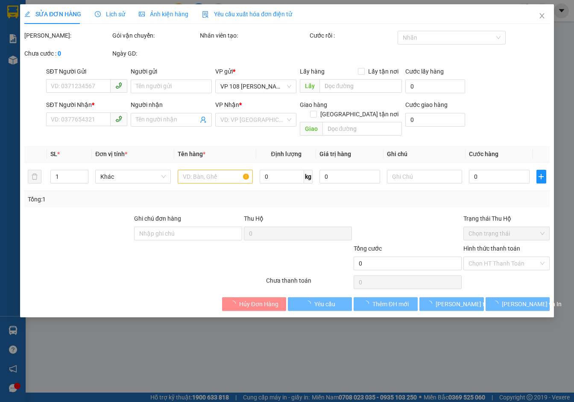
type input "0916593092"
type input "TÙNG GIÀY"
type input "0919643603"
type input "Hưng ( Tùng)"
type input "VP NVT"
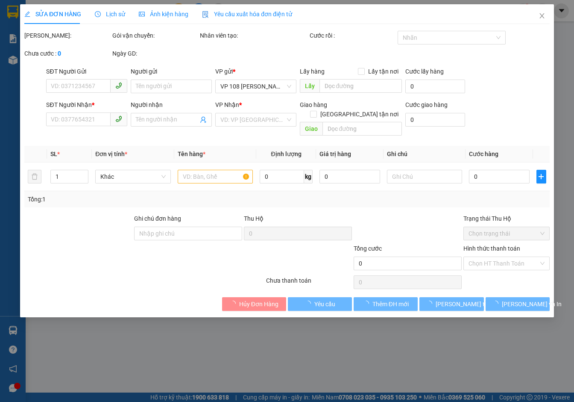
type input "20.000"
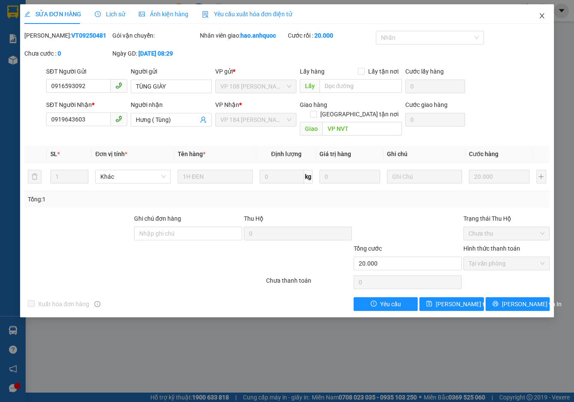
click at [545, 15] on icon "close" at bounding box center [542, 15] width 7 height 7
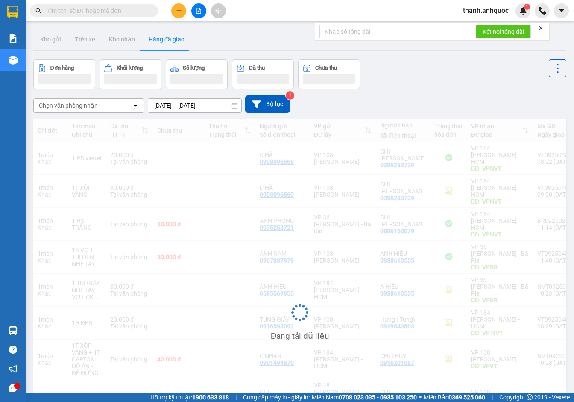
scroll to position [62, 0]
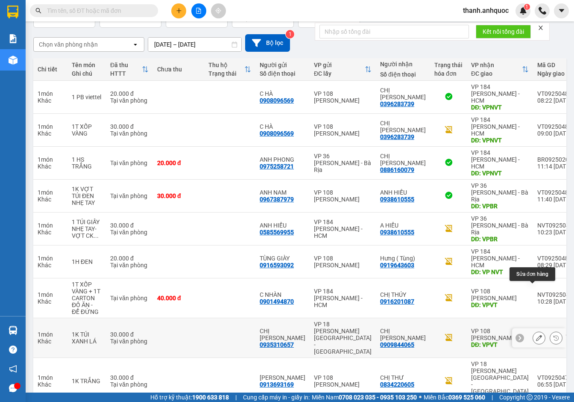
click at [536, 335] on icon at bounding box center [539, 338] width 6 height 6
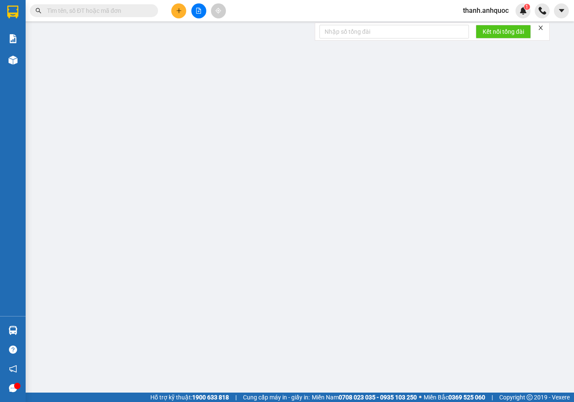
type input "0935310657"
type input "CHỊ [PERSON_NAME]"
type input "0909844065"
type input "CHỊ [PERSON_NAME]"
type input "VPVT"
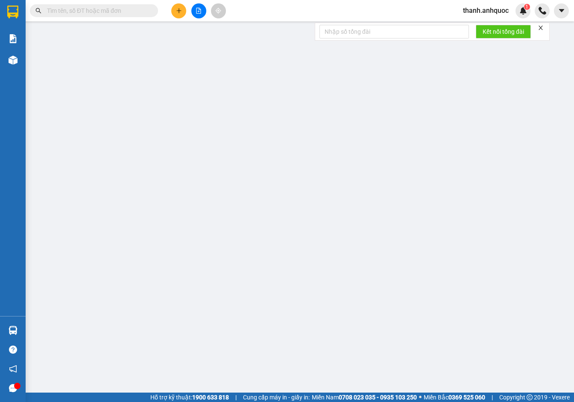
type input "TM VPQ1 15/9 THẢO"
type input "30.000"
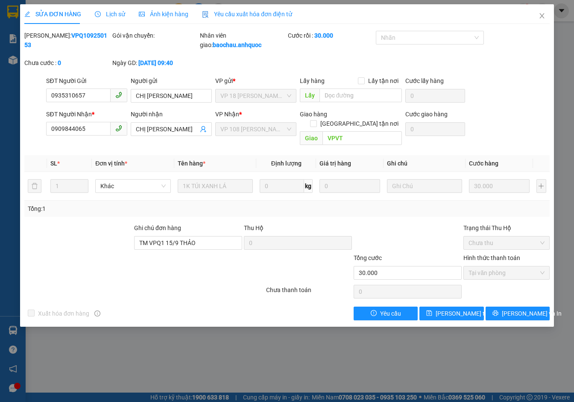
click at [250, 14] on span "Yêu cầu xuất hóa đơn điện tử" at bounding box center [247, 14] width 90 height 7
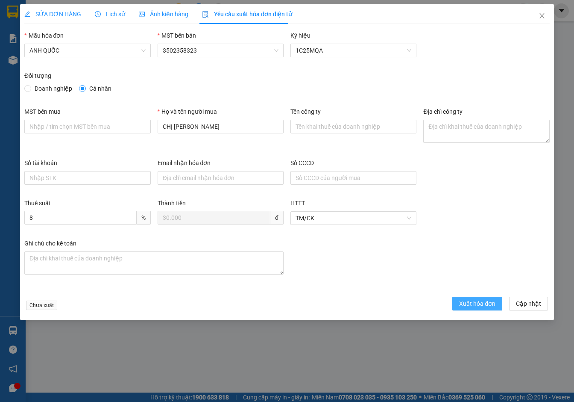
click at [467, 300] on span "Xuất hóa đơn" at bounding box center [477, 303] width 36 height 9
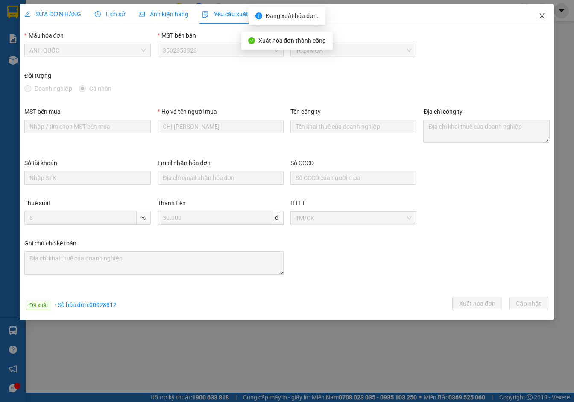
click at [546, 14] on span "Close" at bounding box center [542, 16] width 24 height 24
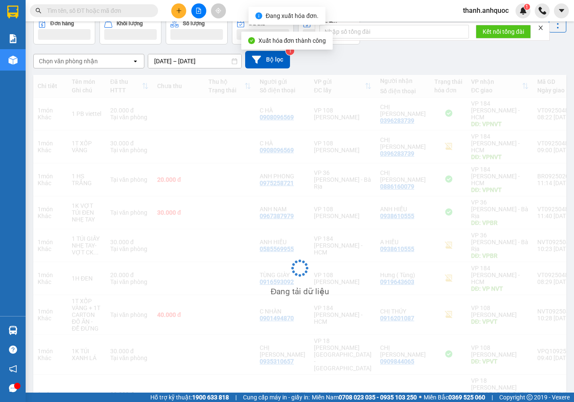
scroll to position [62, 0]
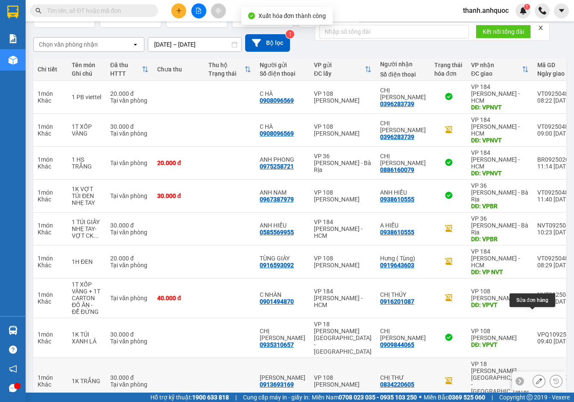
click at [537, 373] on button at bounding box center [539, 380] width 12 height 15
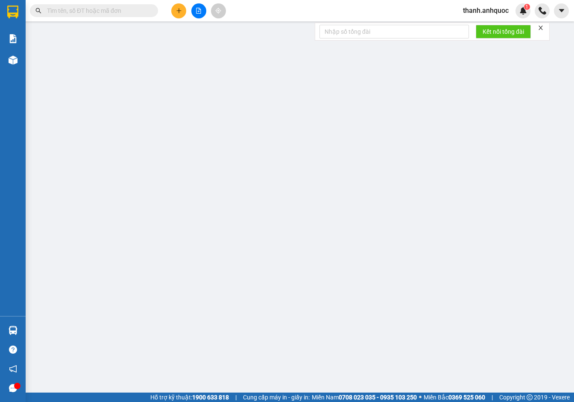
type input "0913693169"
type input "[PERSON_NAME]"
type input "0834220605"
type input "CHỊ THƯ"
type input "VPQ1"
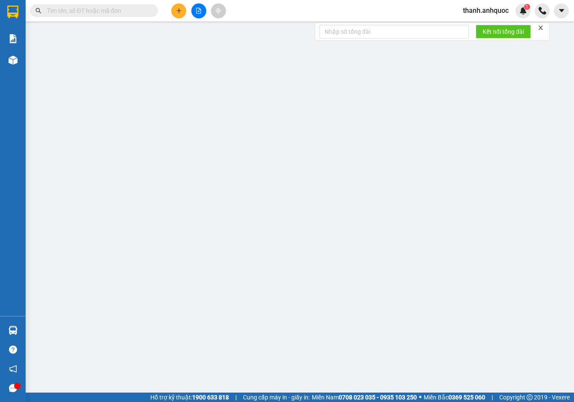
type input "30.000"
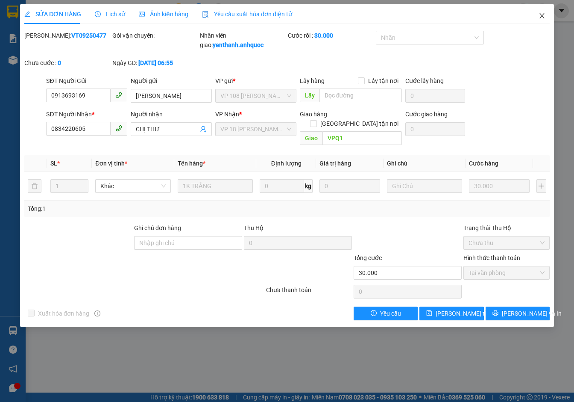
click at [544, 15] on icon "close" at bounding box center [542, 15] width 7 height 7
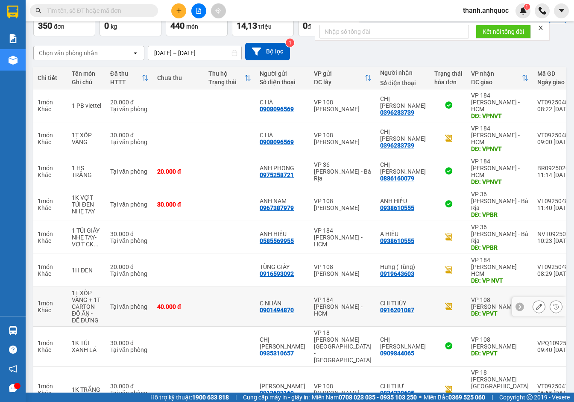
scroll to position [64, 0]
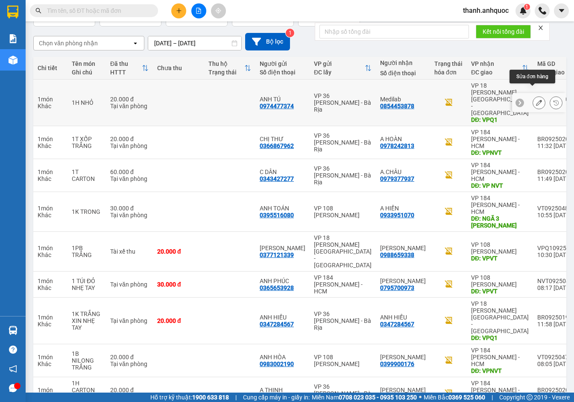
click at [536, 100] on icon at bounding box center [539, 103] width 6 height 6
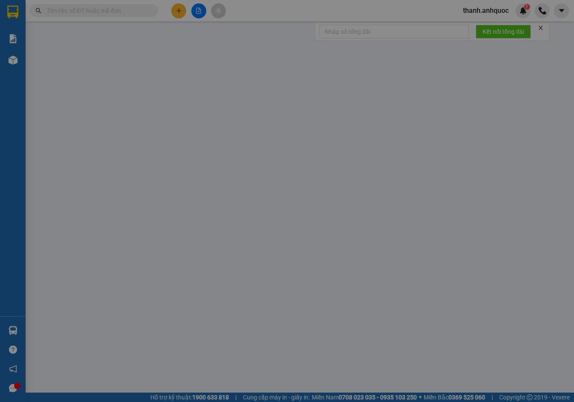
type input "0974477374"
type input "ANH TÚ"
type input "0854453878"
type input "Medilab"
type input "VPQ1"
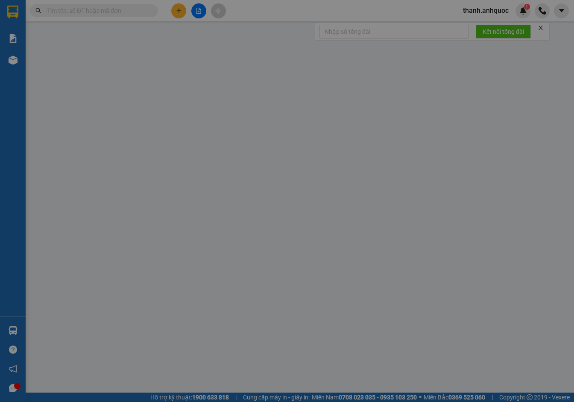
type input "20.000"
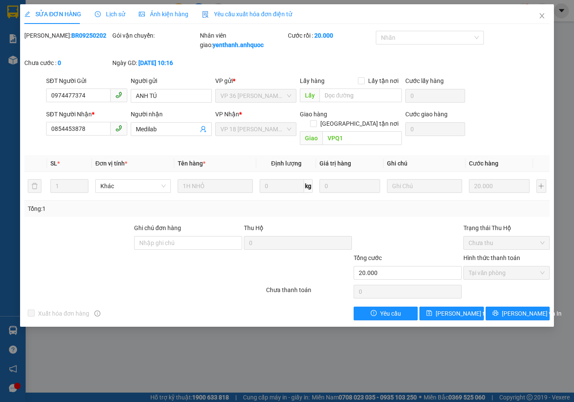
click at [263, 9] on div "Yêu cầu xuất hóa đơn điện tử" at bounding box center [247, 14] width 90 height 20
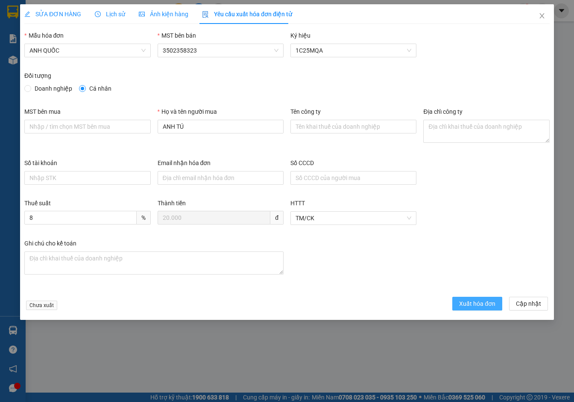
click at [488, 303] on span "Xuất hóa đơn" at bounding box center [477, 303] width 36 height 9
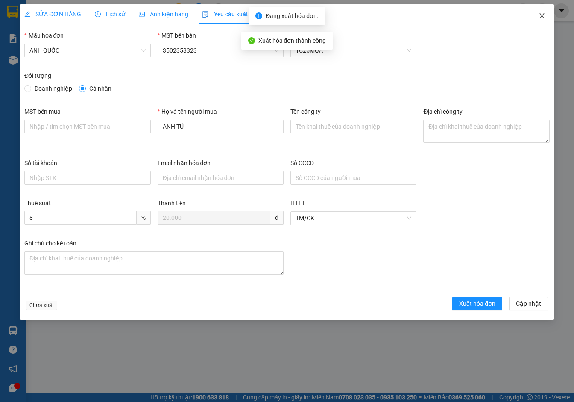
drag, startPoint x: 544, startPoint y: 18, endPoint x: 543, endPoint y: 26, distance: 8.2
click at [544, 17] on icon "close" at bounding box center [542, 15] width 7 height 7
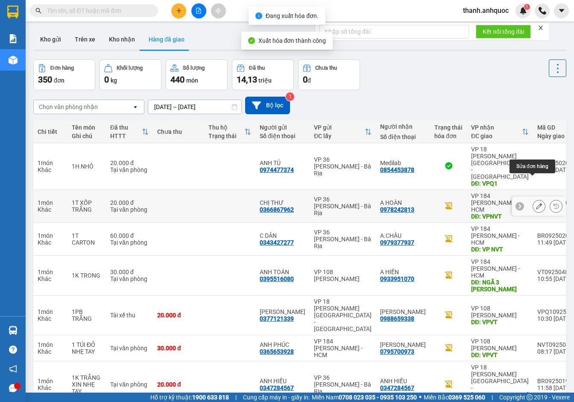
click at [536, 199] on button at bounding box center [539, 206] width 12 height 15
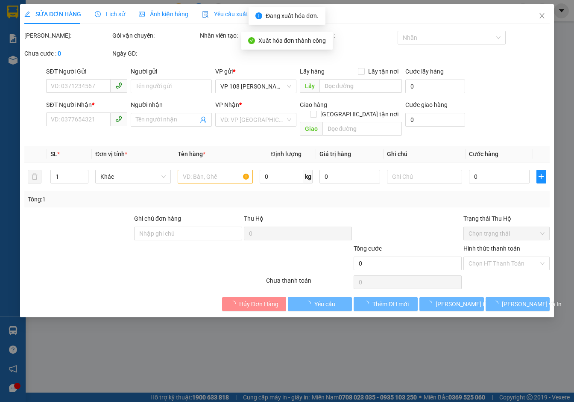
type input "0366867962"
type input "CHỊ THƯ"
type input "0978242813"
type input "A HOÀN"
type input "VPNVT"
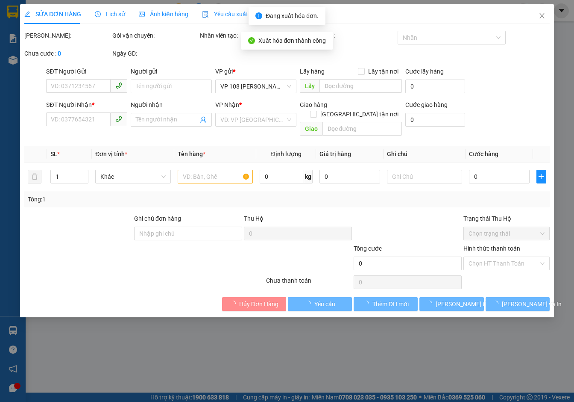
type input "20.000"
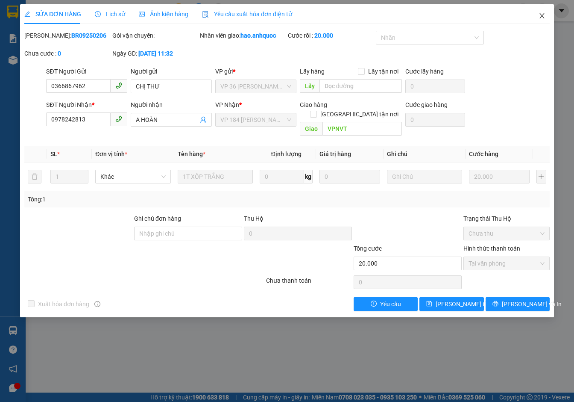
click at [546, 15] on span "Close" at bounding box center [542, 16] width 24 height 24
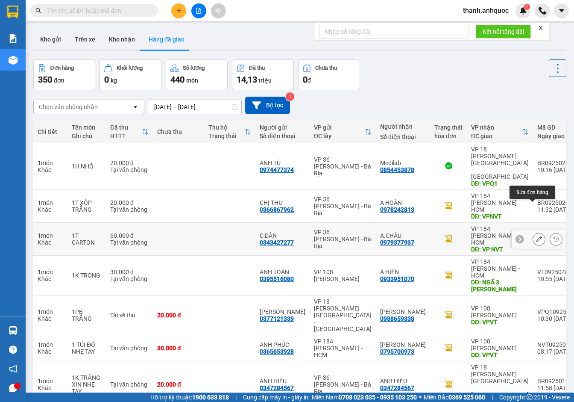
click at [536, 236] on icon at bounding box center [539, 239] width 6 height 6
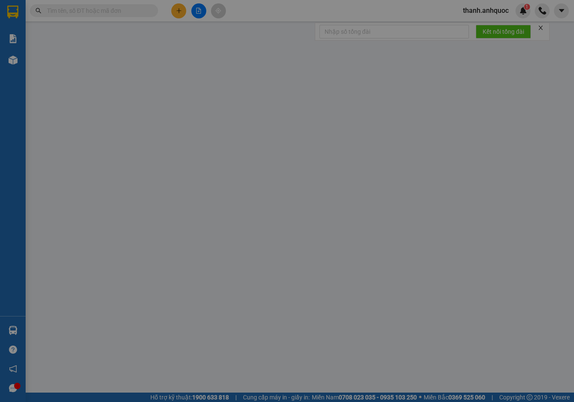
type input "0343427277"
type input "C DÂN"
type input "0979377937"
type input "A.CHÂU"
type input "VP NVT"
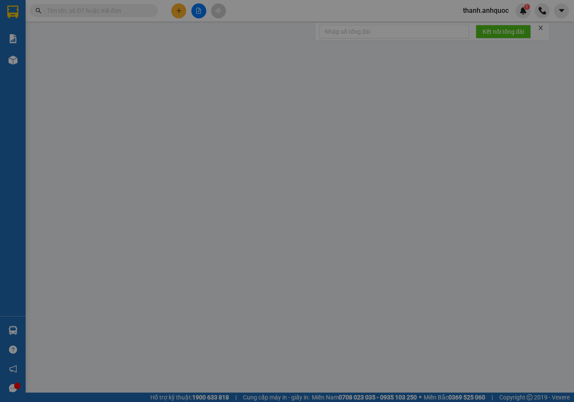
type input "60.000"
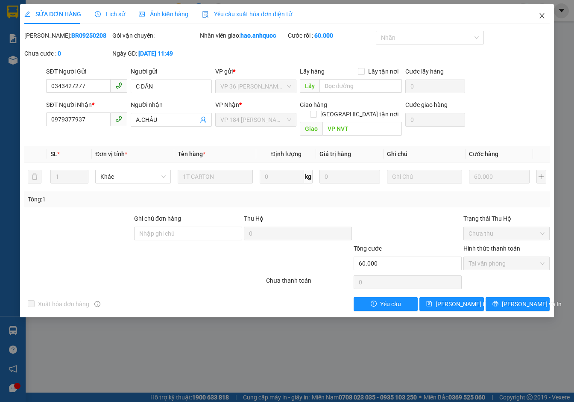
click at [541, 15] on icon "close" at bounding box center [542, 15] width 5 height 5
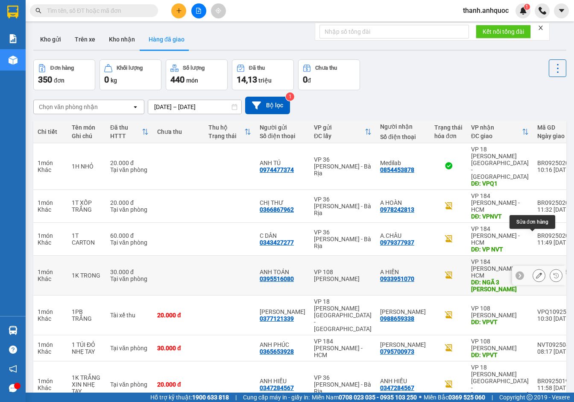
click at [533, 268] on button at bounding box center [539, 275] width 12 height 15
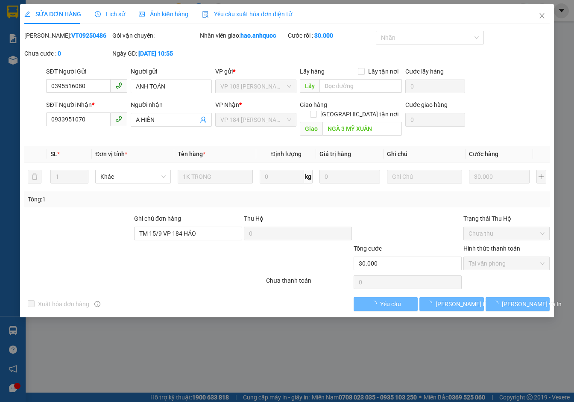
type input "0395516080"
type input "ANH TOÁN"
type input "0933951070"
type input "A HIỀN"
type input "NGÃ 3 MỸ XUÂN"
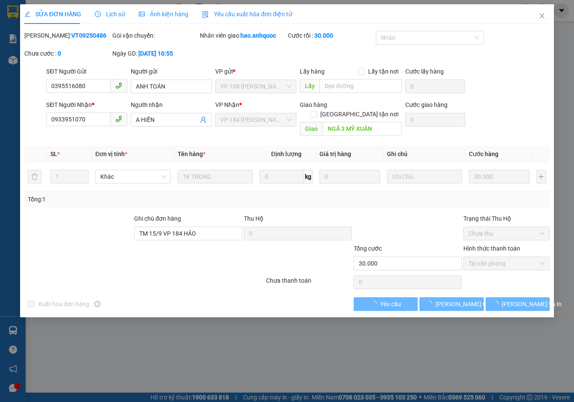
type input "TM 15/9 VP 184 HẢO"
type input "30.000"
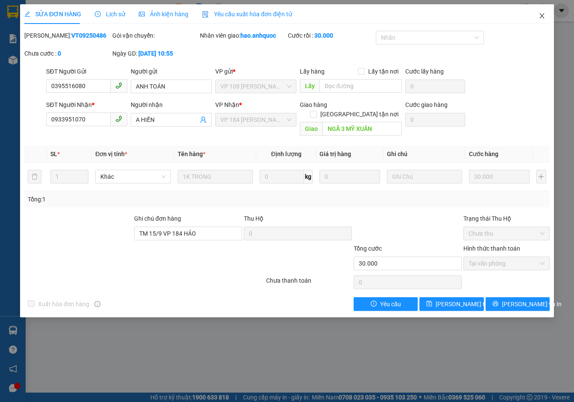
click at [540, 17] on icon "close" at bounding box center [542, 15] width 7 height 7
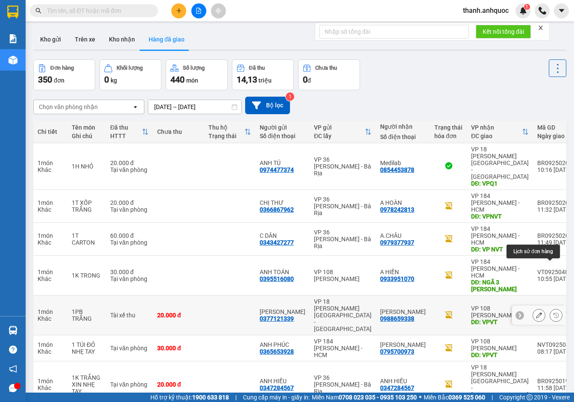
click at [539, 308] on div at bounding box center [548, 314] width 30 height 13
click at [534, 308] on button at bounding box center [539, 315] width 12 height 15
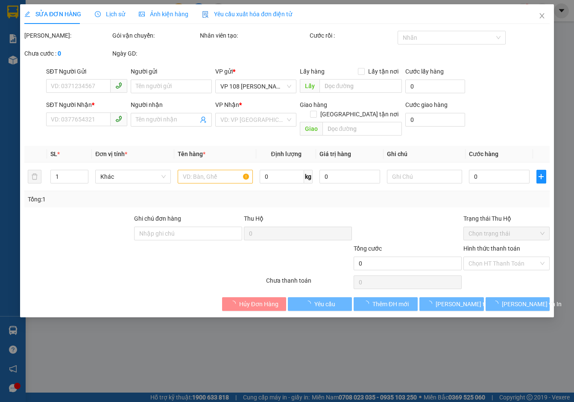
type input "0377121339"
type input "[PERSON_NAME]"
type input "0988659338"
type input "[PERSON_NAME]"
type input "VPVT"
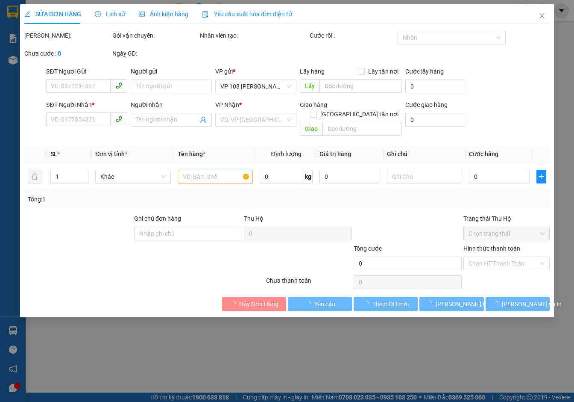
type input "20.000"
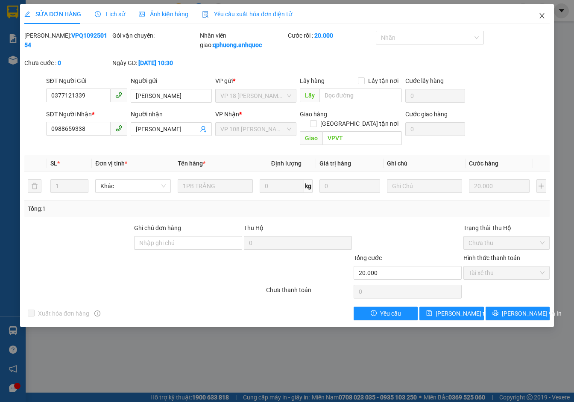
click at [541, 15] on icon "close" at bounding box center [542, 15] width 7 height 7
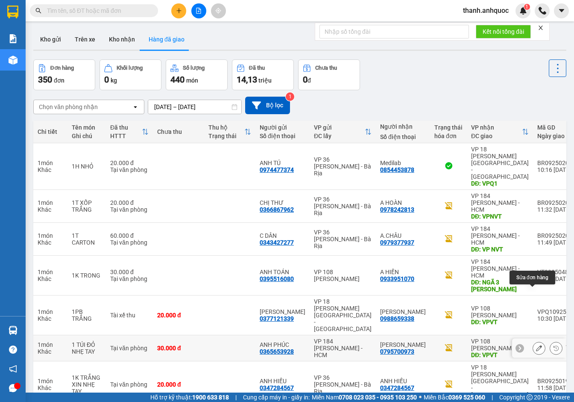
click at [533, 340] on button at bounding box center [539, 347] width 12 height 15
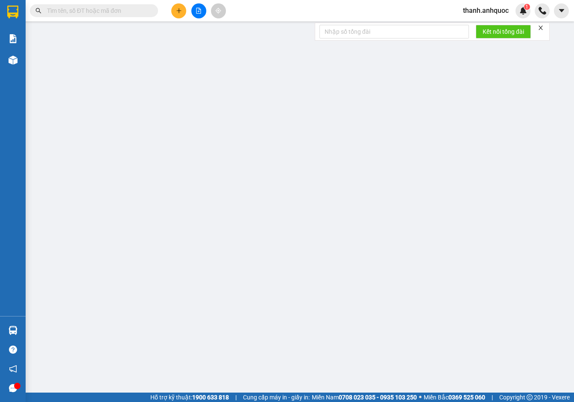
type input "0365653928"
type input "ANH PHÚC"
type input "0795700973"
type input "[PERSON_NAME]"
type input "VPVT"
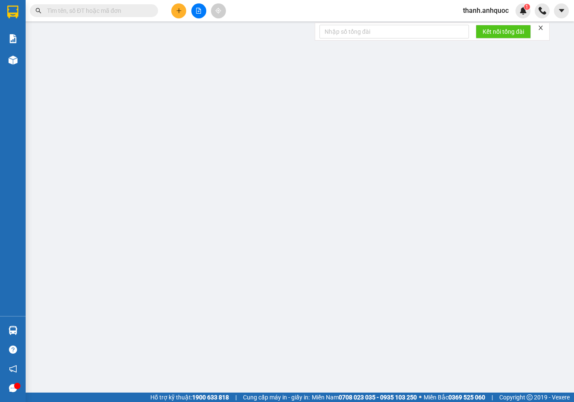
type input "30.000"
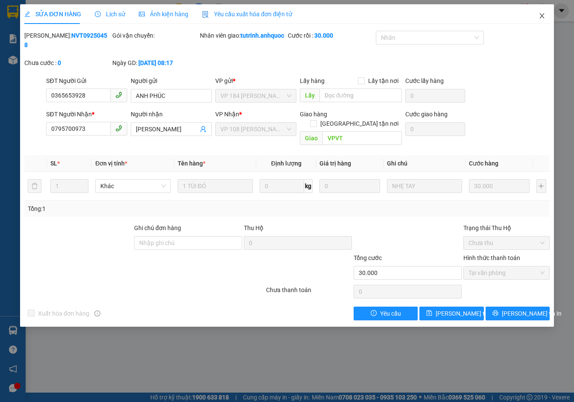
click at [543, 15] on icon "close" at bounding box center [542, 15] width 7 height 7
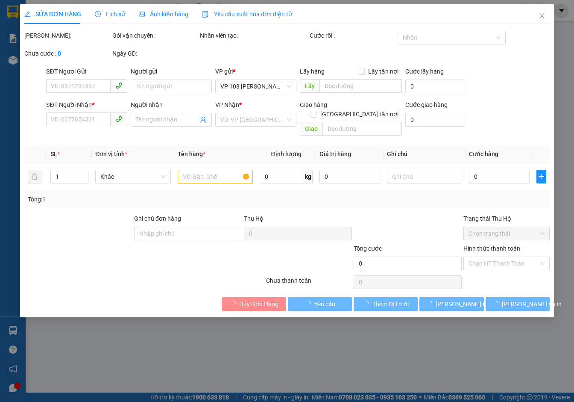
type input "0983002190"
type input "ANH HÒA"
type input "0399900176"
type input "[PERSON_NAME]"
type input "VPNVT"
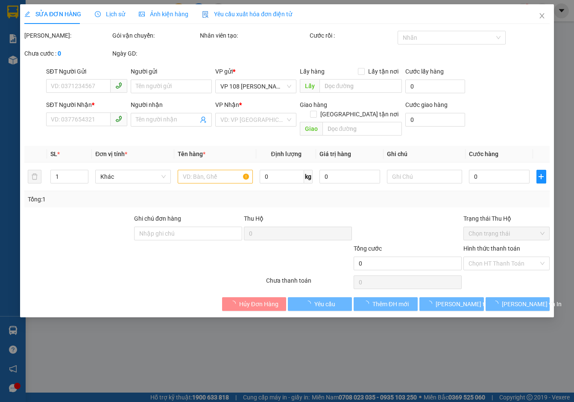
type input "20.000"
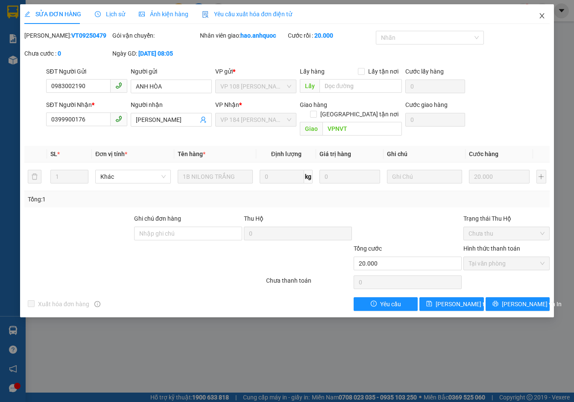
click at [543, 15] on icon "close" at bounding box center [542, 15] width 7 height 7
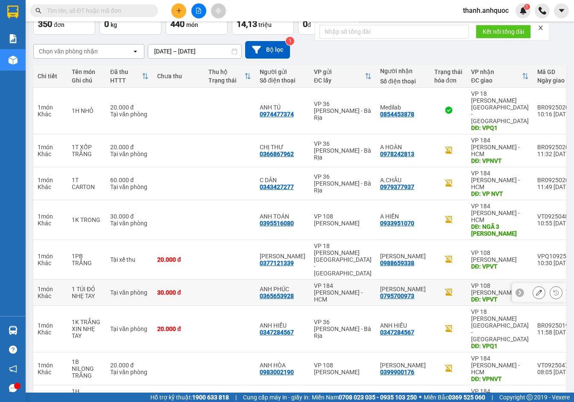
scroll to position [64, 0]
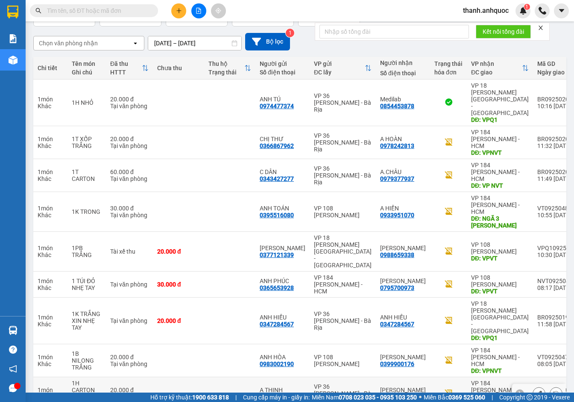
click at [533, 386] on button at bounding box center [539, 393] width 12 height 15
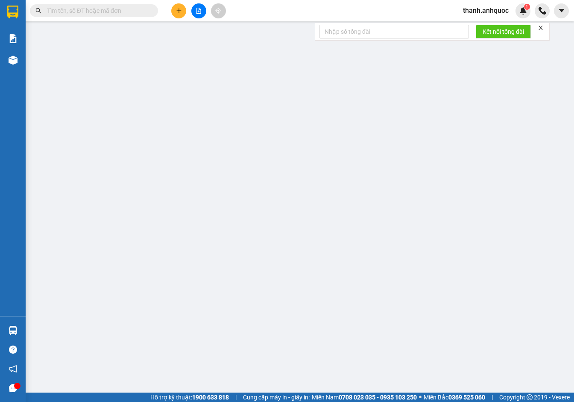
type input "0902791196"
type input "A THỊNH"
type input "0978267207"
type input "[PERSON_NAME]"
type input "VPNVT"
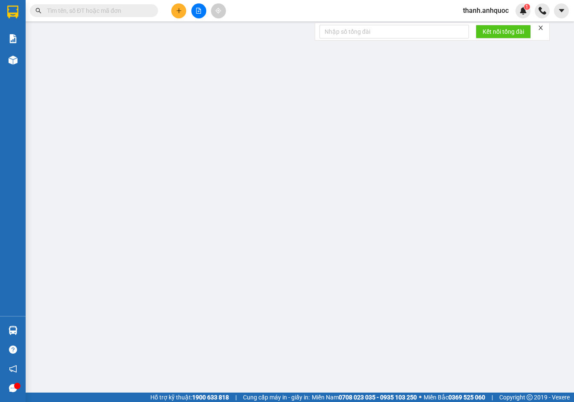
type input "20.000"
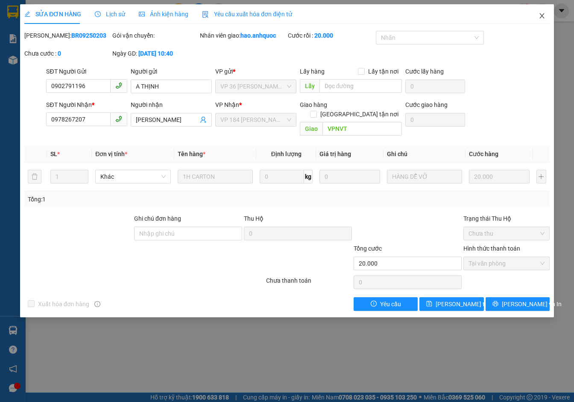
click at [540, 17] on icon "close" at bounding box center [542, 15] width 7 height 7
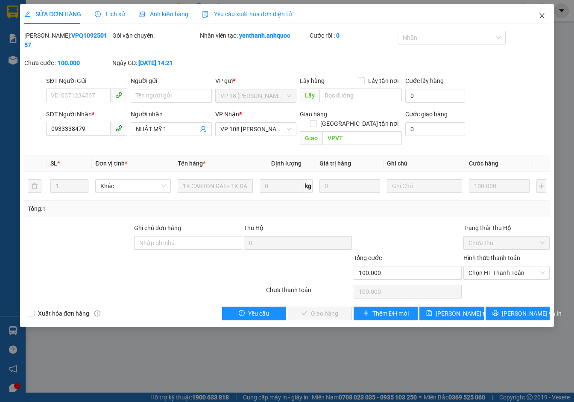
click at [543, 15] on icon "close" at bounding box center [542, 15] width 5 height 5
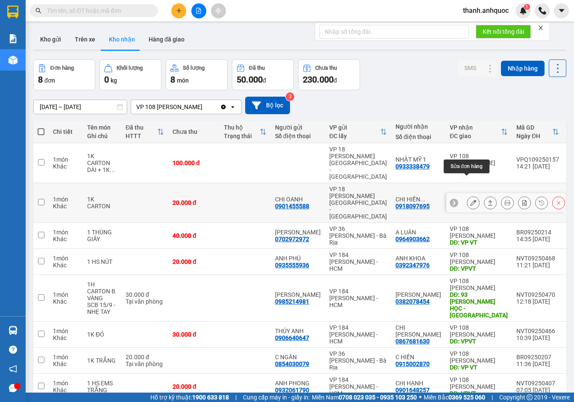
click at [470, 200] on icon at bounding box center [473, 203] width 6 height 6
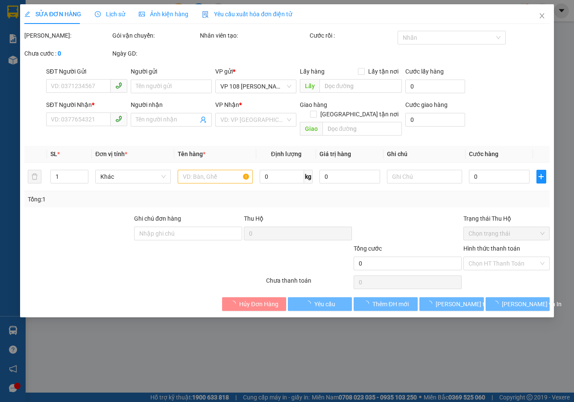
type input "0901455588"
type input "CHỊ OANH"
type input "0918097695"
type input "CHỊ [PERSON_NAME]"
type input "VP VT"
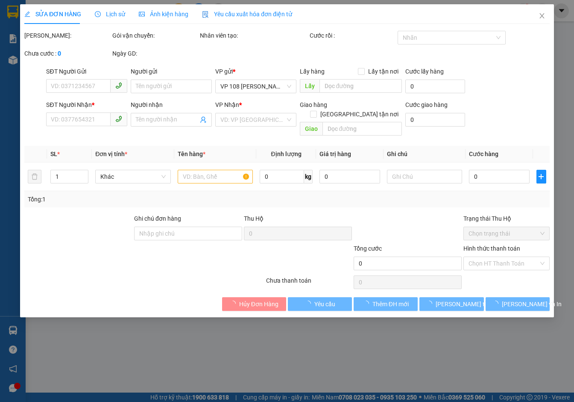
type input "20.000"
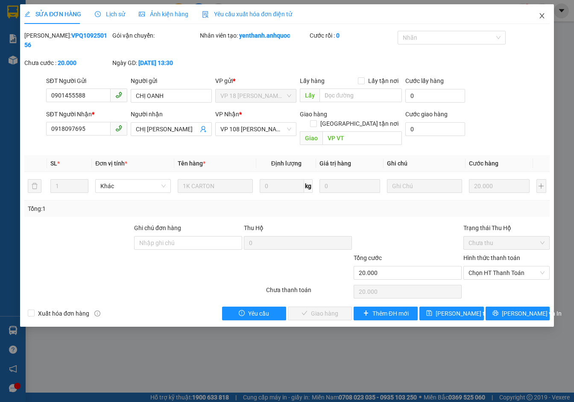
click at [543, 16] on icon "close" at bounding box center [542, 15] width 7 height 7
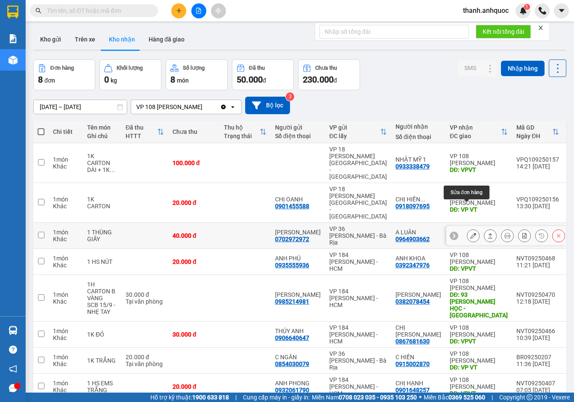
click at [470, 228] on button at bounding box center [473, 235] width 12 height 15
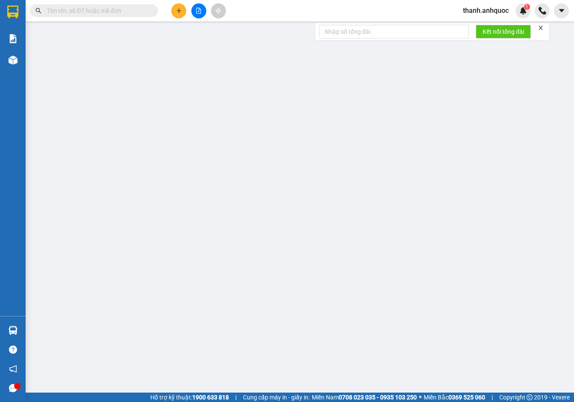
type input "0702972972"
type input "[PERSON_NAME]"
type input "0964903662"
type input "A LUÂN"
type input "VP VT"
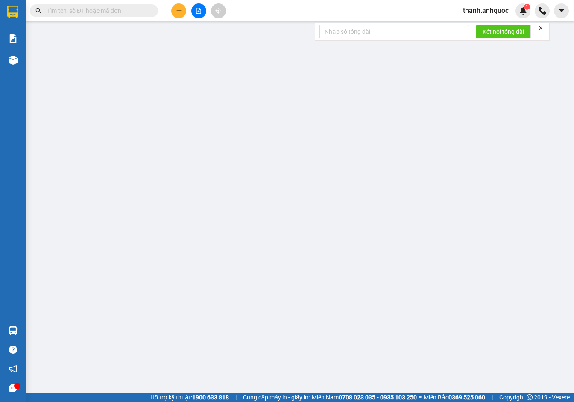
type input "40.000"
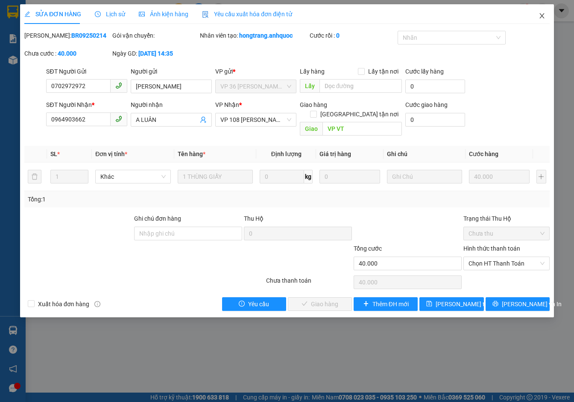
click at [545, 17] on icon "close" at bounding box center [542, 15] width 7 height 7
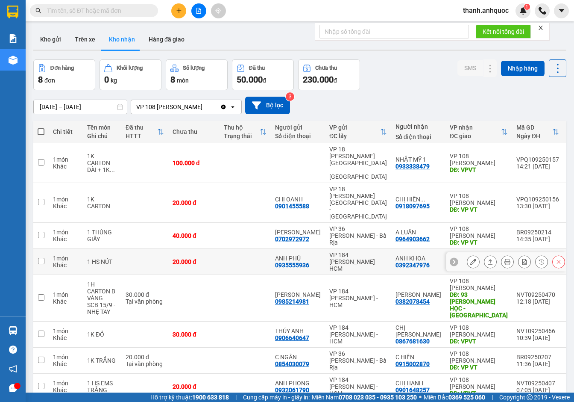
click at [470, 254] on button at bounding box center [473, 261] width 12 height 15
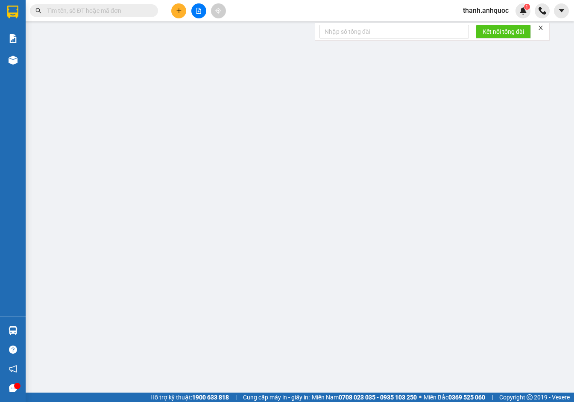
type input "0935555936"
type input "ANH PHÚ"
type input "0392347976"
type input "ANH KHOA"
type input "VPVT"
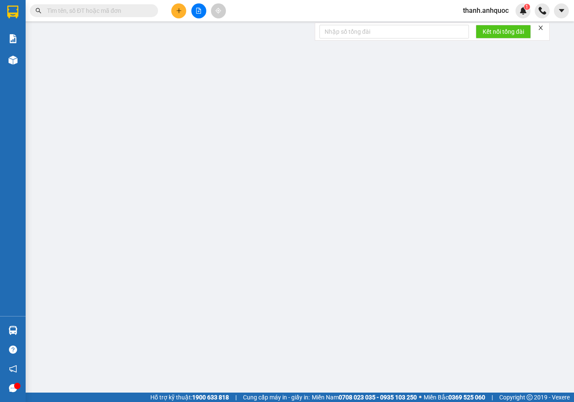
type input "20.000"
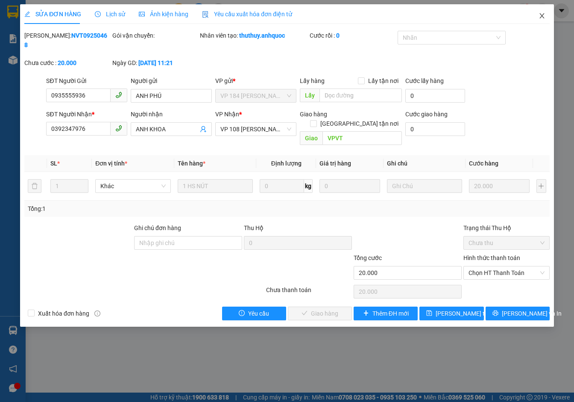
click at [544, 14] on icon "close" at bounding box center [542, 15] width 7 height 7
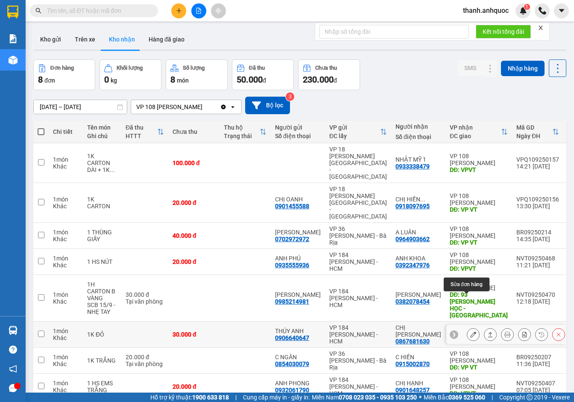
click at [467, 327] on button at bounding box center [473, 334] width 12 height 15
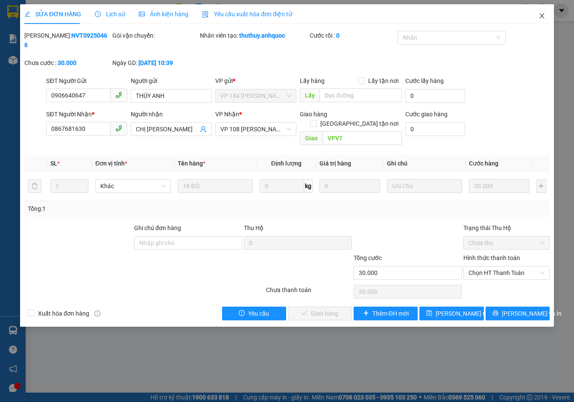
click at [542, 17] on icon "close" at bounding box center [542, 15] width 7 height 7
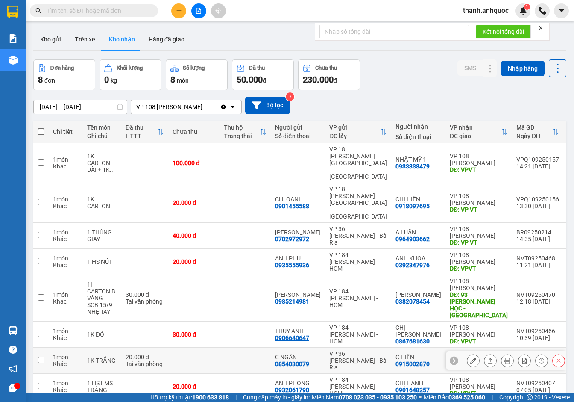
click at [472, 353] on button at bounding box center [473, 360] width 12 height 15
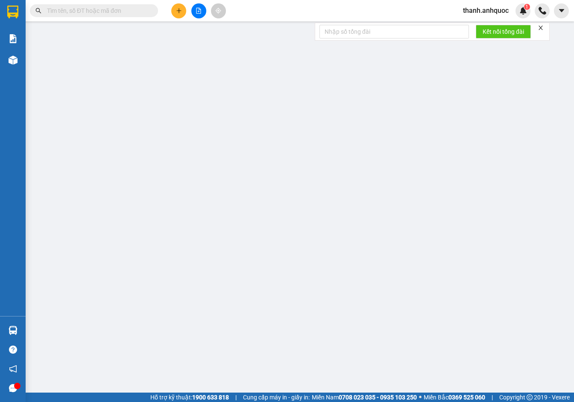
type input "0854030079"
type input "C NGÂN"
type input "0915002870"
type input "C HIỀN"
type input "VP VT"
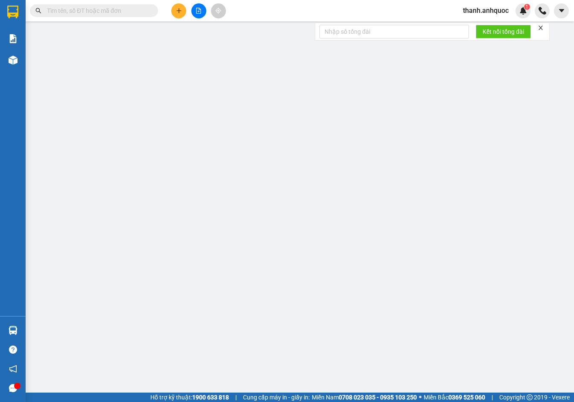
type input "20.000"
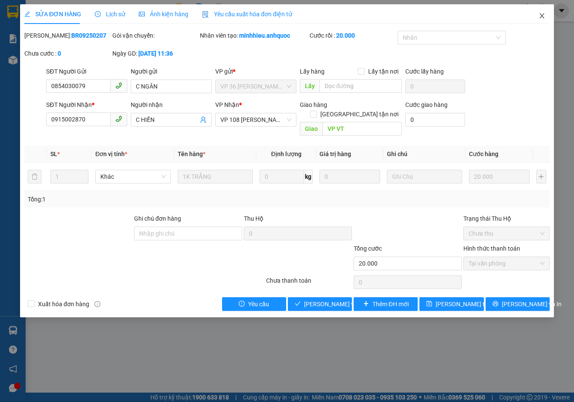
click at [546, 17] on span "Close" at bounding box center [542, 16] width 24 height 24
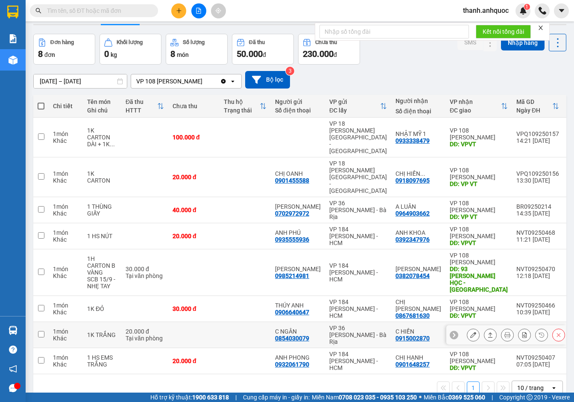
scroll to position [39, 0]
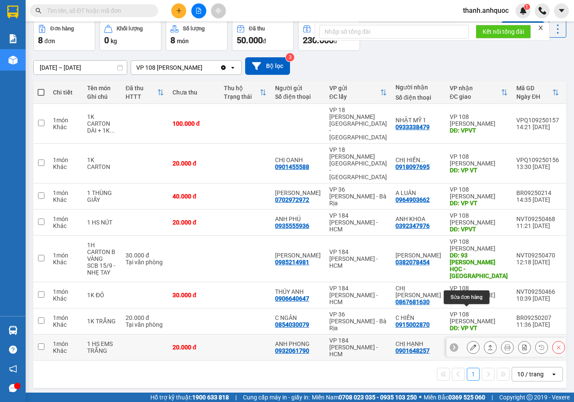
click at [470, 344] on icon at bounding box center [473, 347] width 6 height 6
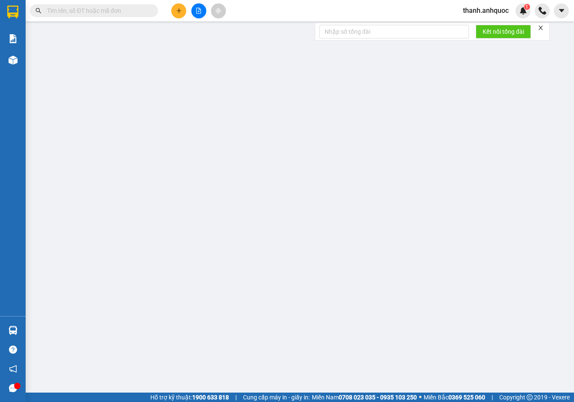
type input "0932061790"
type input "ANH PHONG"
type input "0901648257"
type input "CHỊ HẠNH"
type input "VPVT"
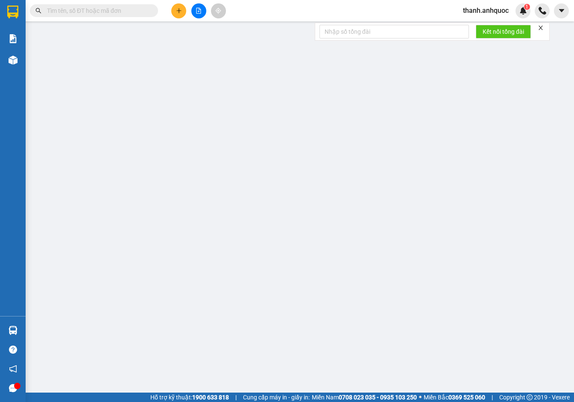
type input "20.000"
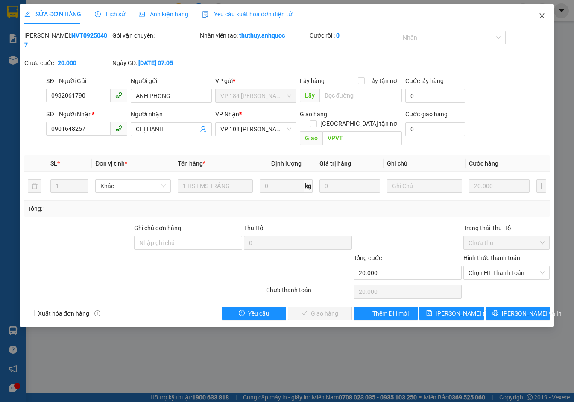
click at [540, 20] on span "Close" at bounding box center [542, 16] width 24 height 24
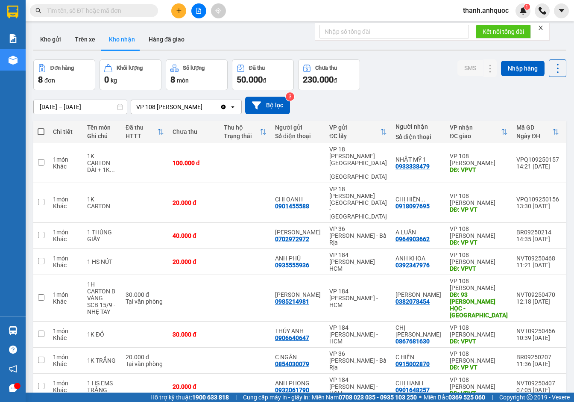
click at [227, 106] on icon "Clear value" at bounding box center [223, 106] width 7 height 7
click at [91, 34] on button "Trên xe" at bounding box center [85, 39] width 34 height 21
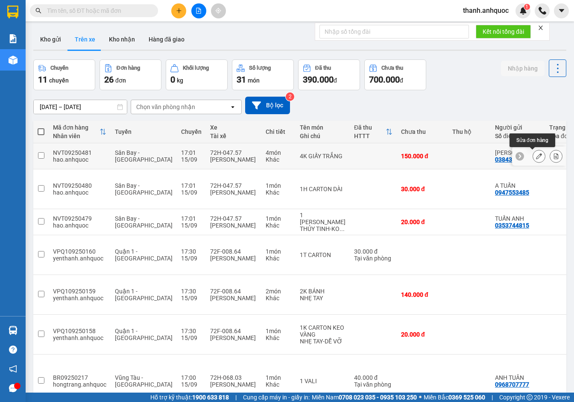
click at [536, 156] on icon at bounding box center [539, 156] width 6 height 6
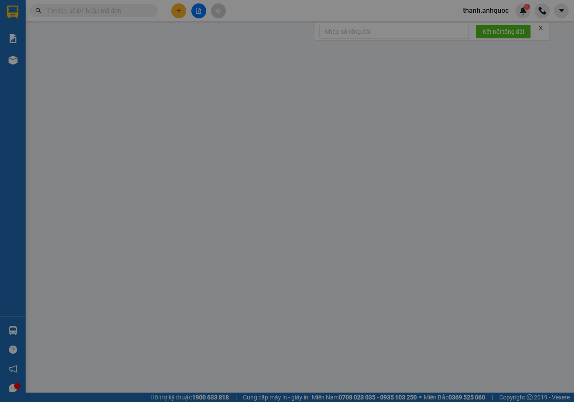
type input "0384335358"
type input "ANH NGỌC"
type input "0919804799"
type input "CHỊ THỦY"
type input "VPVT"
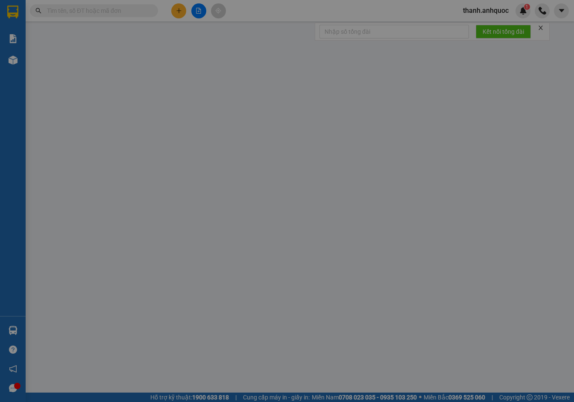
type input "150.000"
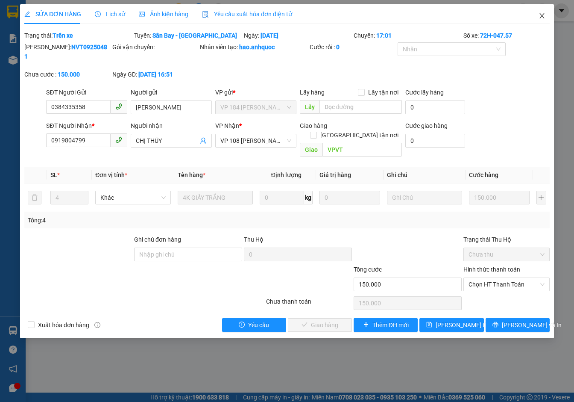
click at [546, 9] on span "Close" at bounding box center [542, 16] width 24 height 24
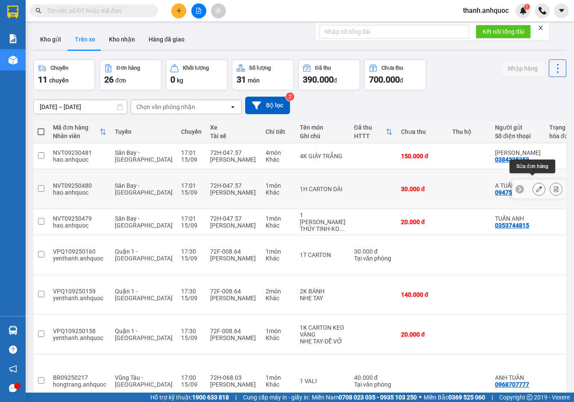
click at [536, 186] on icon at bounding box center [539, 189] width 6 height 6
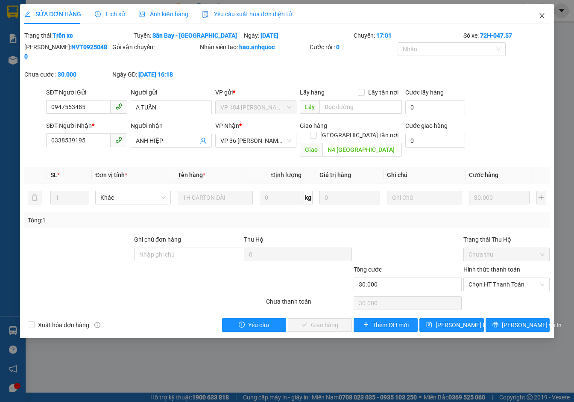
click at [541, 17] on icon "close" at bounding box center [542, 15] width 5 height 5
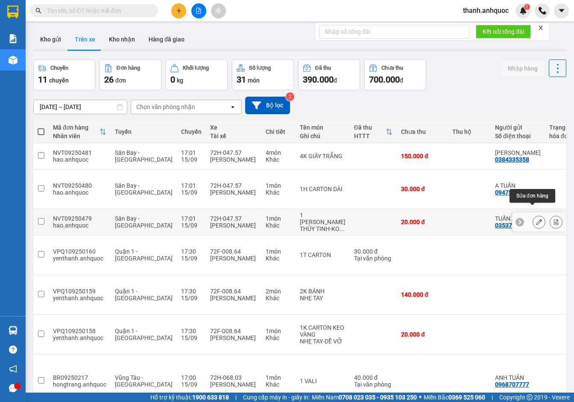
click at [536, 219] on icon at bounding box center [539, 222] width 6 height 6
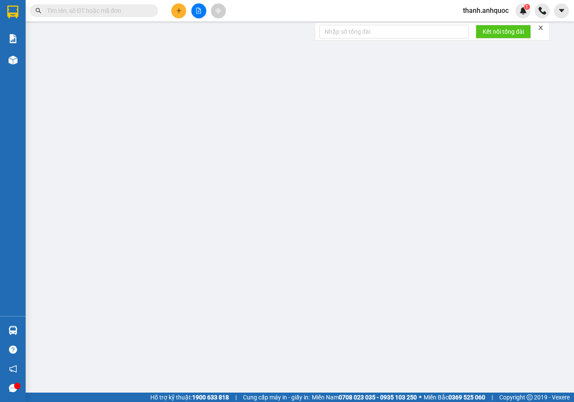
type input "0353744815"
type input "TUẤN ANH"
type input "0912951069"
type input "C THẢO"
type input "VPVT"
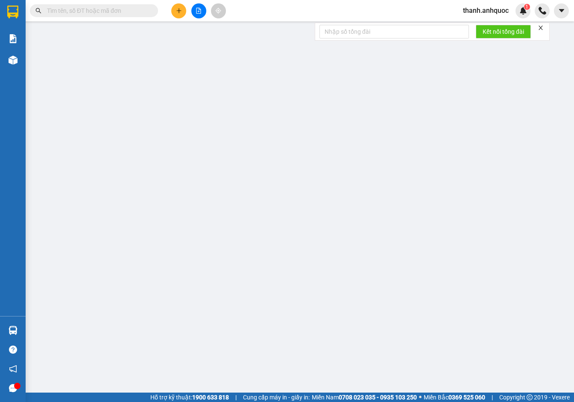
type input "20.000"
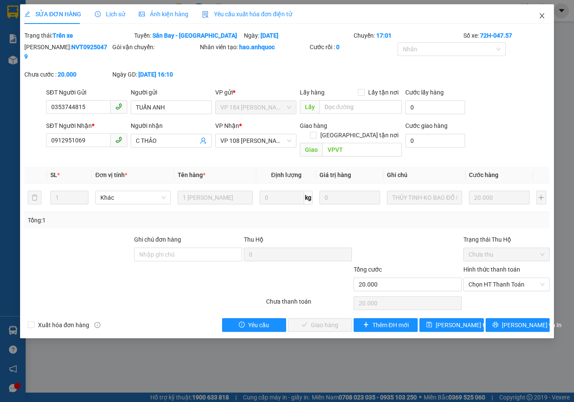
click at [546, 15] on span "Close" at bounding box center [542, 16] width 24 height 24
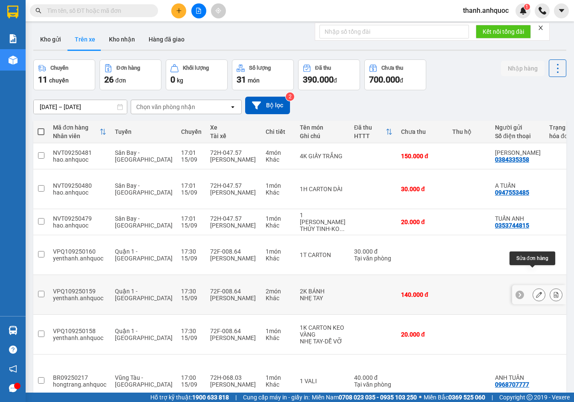
click at [536, 291] on icon at bounding box center [539, 294] width 6 height 6
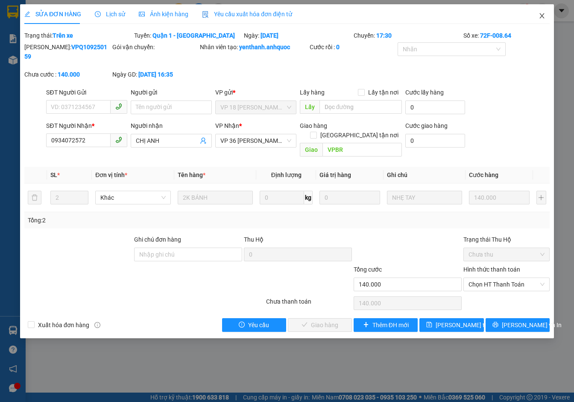
click at [546, 12] on span "Close" at bounding box center [542, 16] width 24 height 24
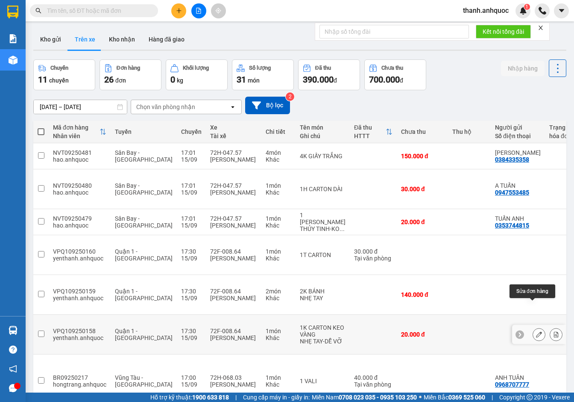
click at [537, 327] on button at bounding box center [539, 334] width 12 height 15
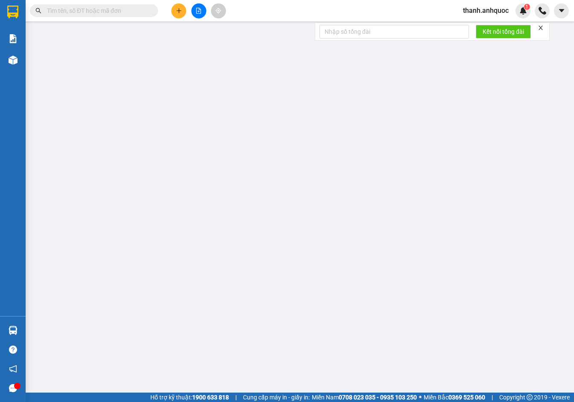
type input "0347284567"
type input "ANH HIẾU"
type input "VPBR"
type input "20.000"
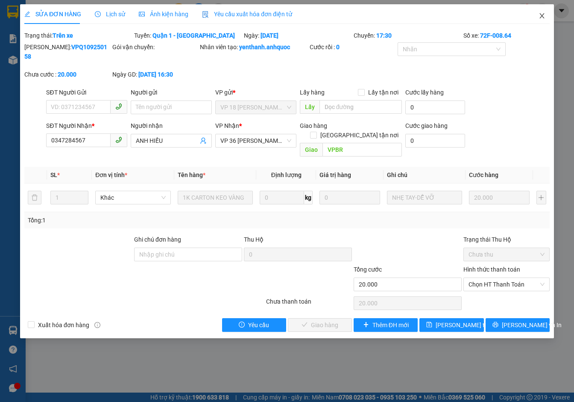
click at [543, 14] on icon "close" at bounding box center [542, 15] width 7 height 7
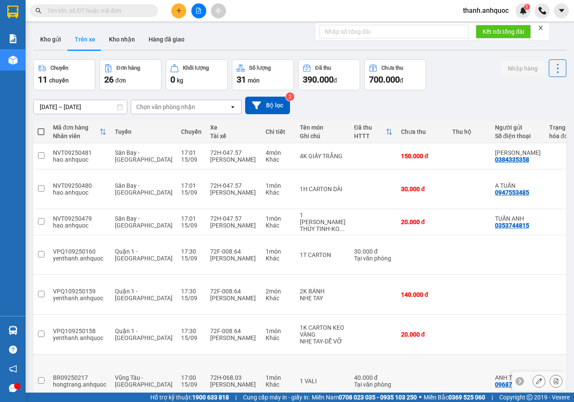
click at [538, 373] on button at bounding box center [539, 380] width 12 height 15
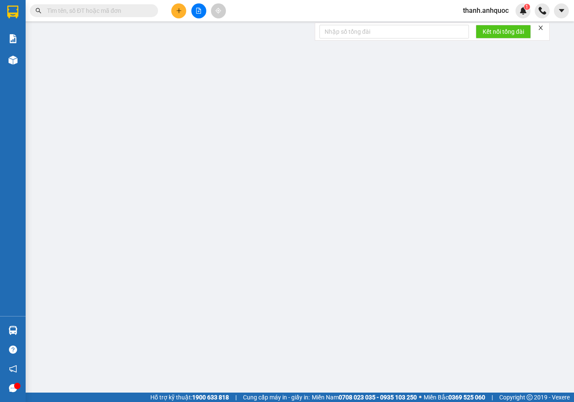
type input "0968707777"
type input "ANH TUÂN"
type input "0984099386"
type input "ANH DUẨN"
type input "CÀ PHÊ ĐÁ TRUNG MỸ TÂY Q12"
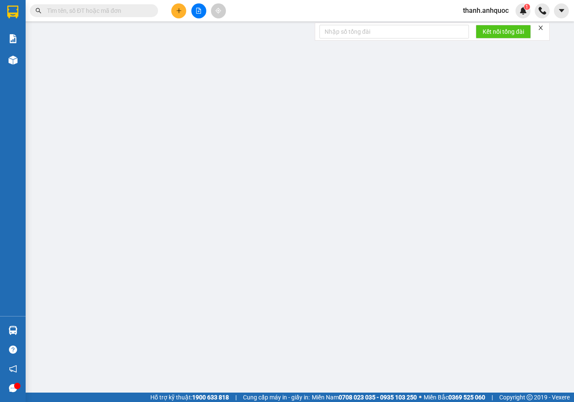
type input "40.000"
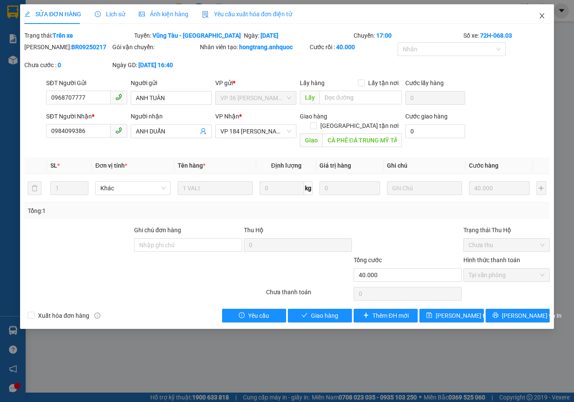
click at [543, 16] on icon "close" at bounding box center [542, 15] width 7 height 7
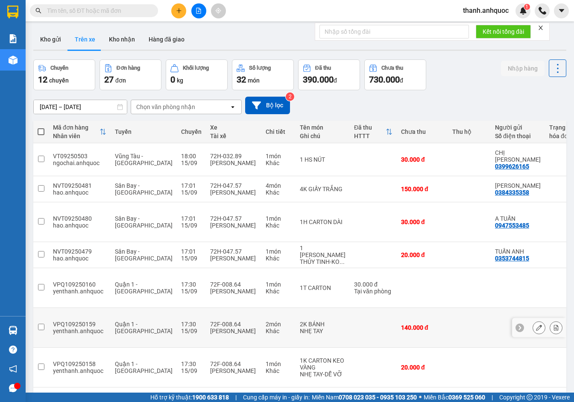
scroll to position [85, 0]
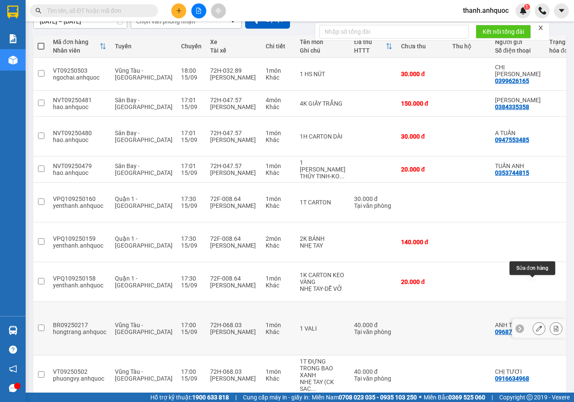
click at [536, 325] on icon at bounding box center [539, 328] width 6 height 6
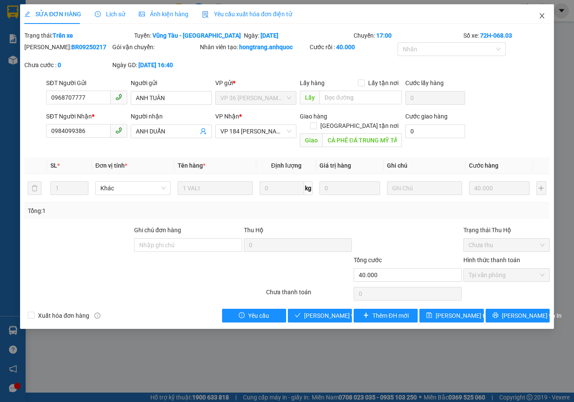
click at [544, 16] on icon "close" at bounding box center [542, 15] width 7 height 7
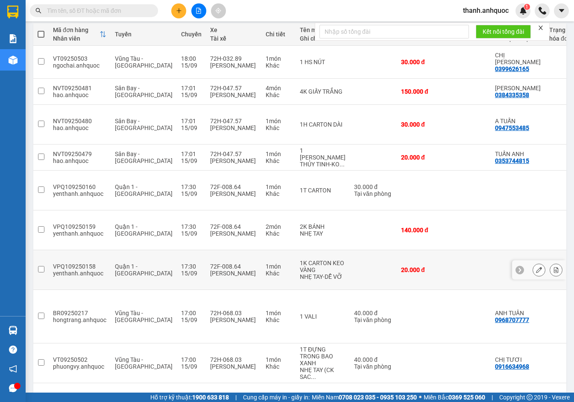
scroll to position [98, 0]
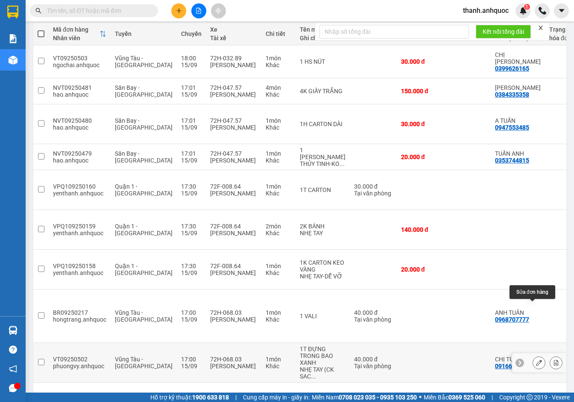
click at [536, 359] on icon at bounding box center [539, 362] width 6 height 6
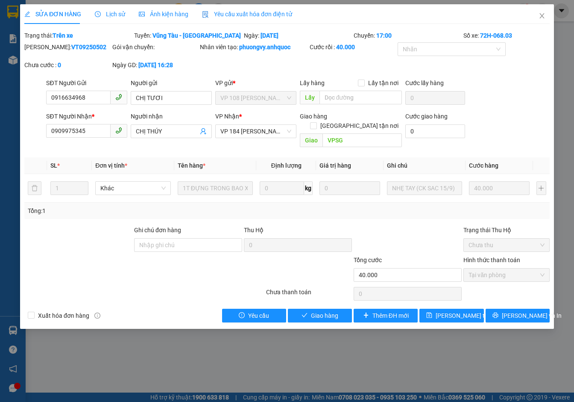
click at [282, 12] on span "Yêu cầu xuất hóa đơn điện tử" at bounding box center [247, 14] width 90 height 7
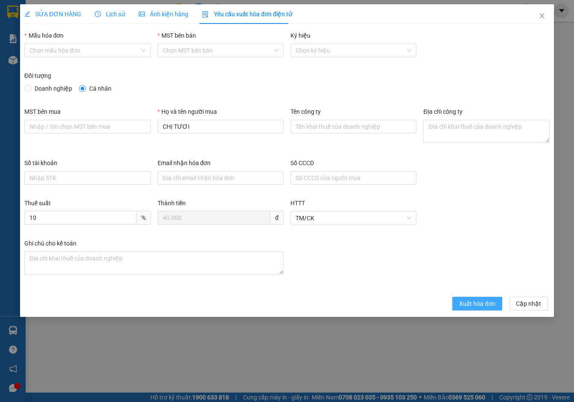
click at [479, 304] on span "Xuất hóa đơn" at bounding box center [477, 303] width 36 height 9
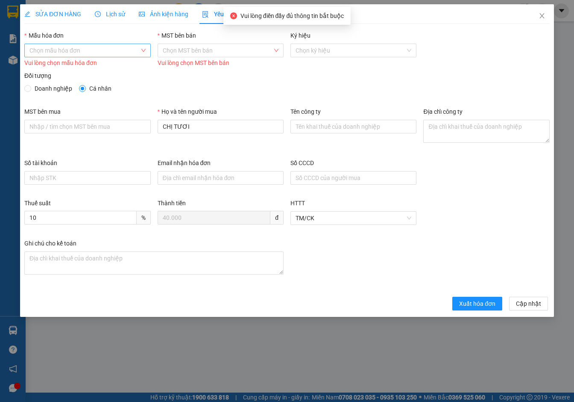
click at [105, 51] on input "Mẫu hóa đơn" at bounding box center [84, 50] width 110 height 13
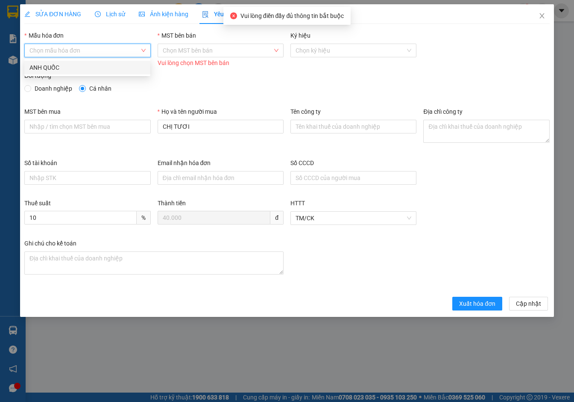
click at [105, 64] on div "ANH QUỐC" at bounding box center [87, 67] width 116 height 9
type input "8"
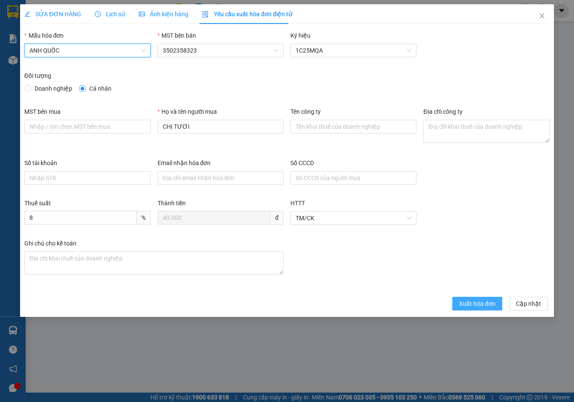
click at [477, 303] on span "Xuất hóa đơn" at bounding box center [477, 303] width 36 height 9
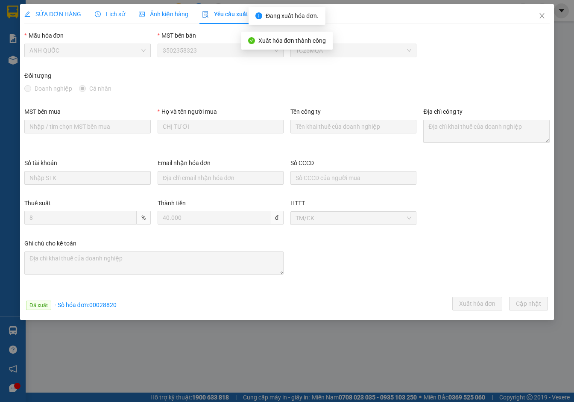
click at [39, 11] on span "SỬA ĐƠN HÀNG" at bounding box center [52, 14] width 57 height 7
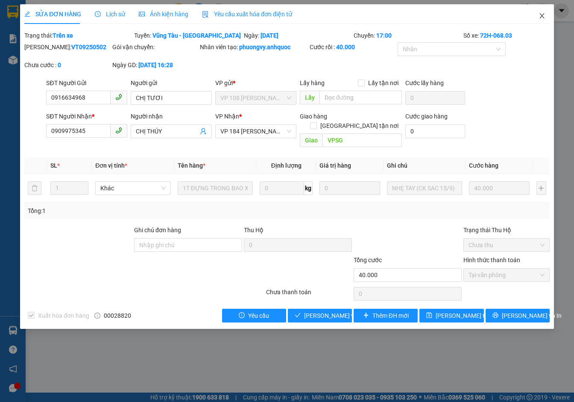
click at [545, 17] on icon "close" at bounding box center [542, 15] width 7 height 7
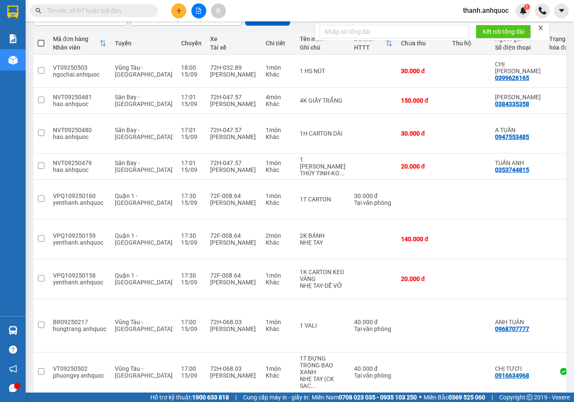
scroll to position [98, 0]
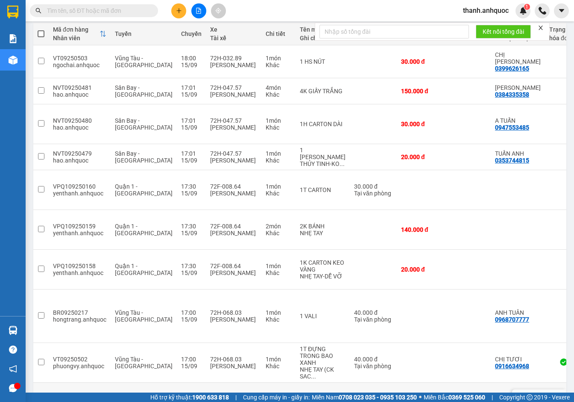
click at [517, 396] on icon at bounding box center [520, 399] width 6 height 6
click at [557, 394] on div at bounding box center [561, 398] width 9 height 9
click at [535, 391] on button at bounding box center [539, 398] width 12 height 15
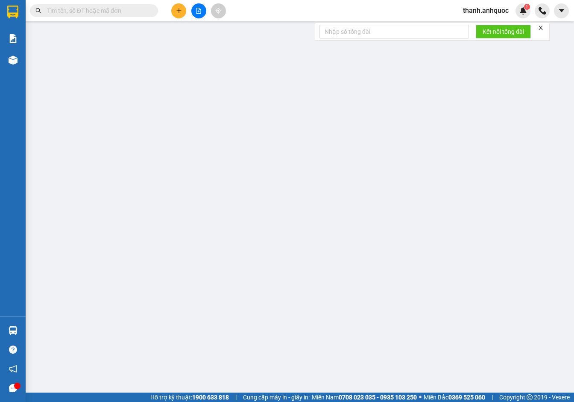
type input "0366867962"
type input "CHỊ THƯ"
type input "0978242813"
type input "A HOÀN"
type input "VPNVT"
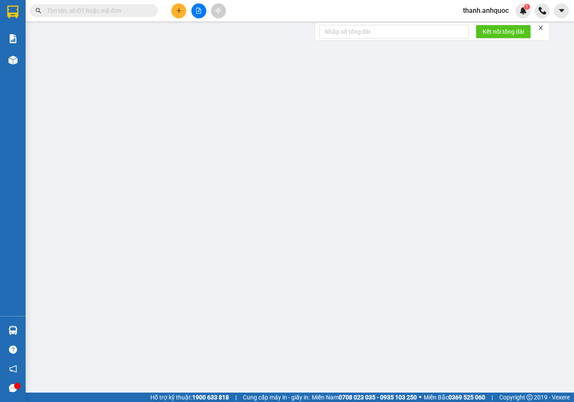
type input "20.000"
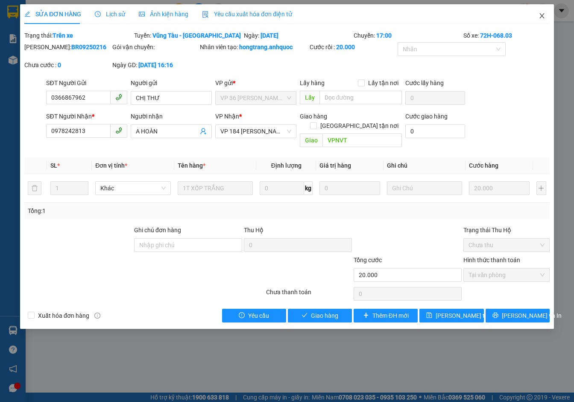
click at [543, 21] on span "Close" at bounding box center [542, 16] width 24 height 24
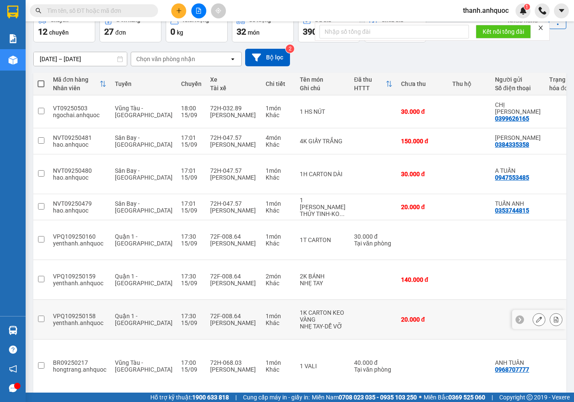
scroll to position [98, 0]
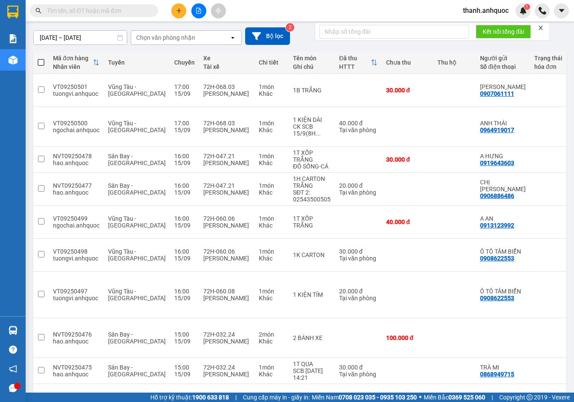
scroll to position [70, 0]
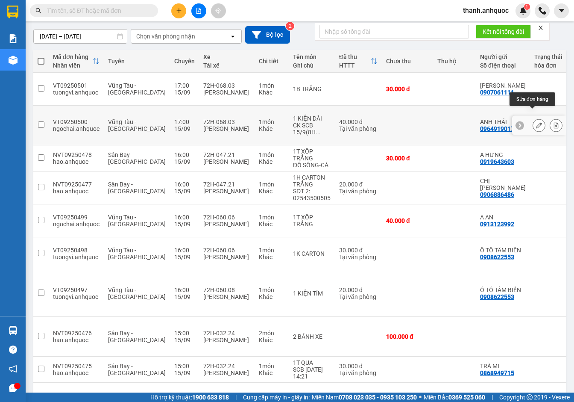
click at [536, 122] on icon at bounding box center [539, 125] width 6 height 6
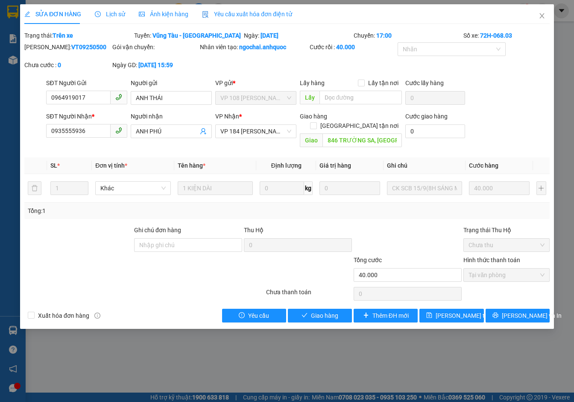
click at [227, 15] on span "Yêu cầu xuất hóa đơn điện tử" at bounding box center [247, 14] width 90 height 7
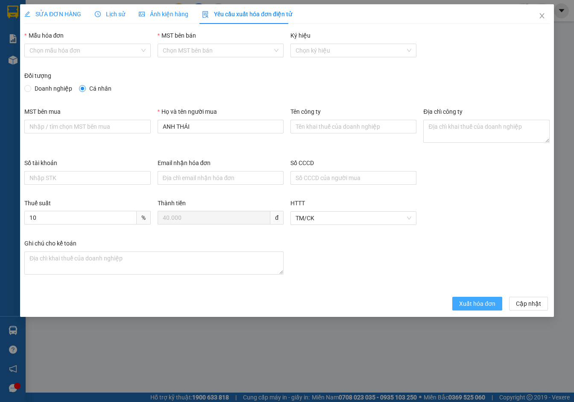
click at [481, 306] on span "Xuất hóa đơn" at bounding box center [477, 303] width 36 height 9
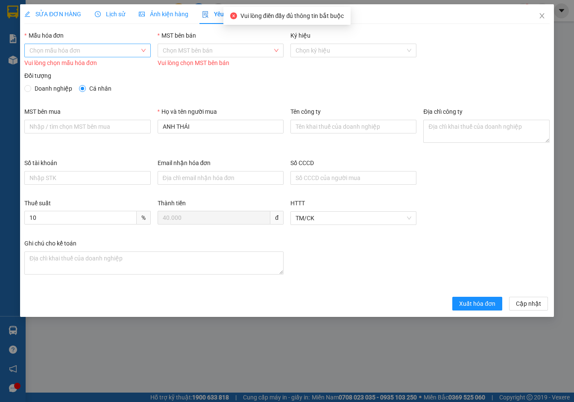
click at [120, 56] on input "Mẫu hóa đơn" at bounding box center [84, 50] width 110 height 13
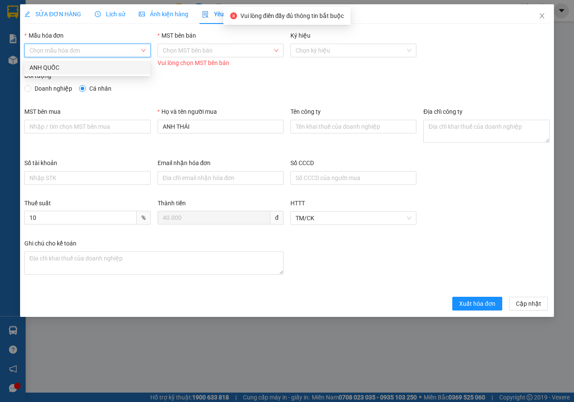
click at [121, 68] on div "ANH QUỐC" at bounding box center [87, 67] width 116 height 9
type input "8"
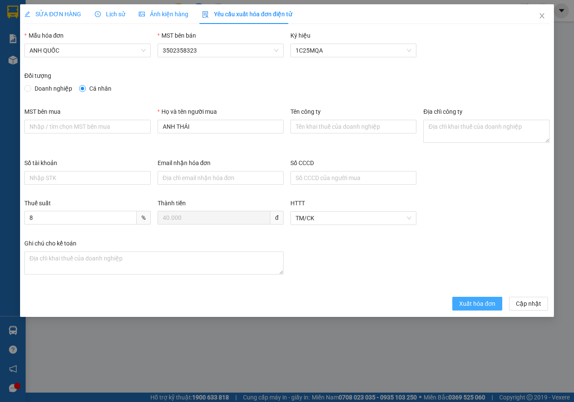
click at [475, 303] on span "Xuất hóa đơn" at bounding box center [477, 303] width 36 height 9
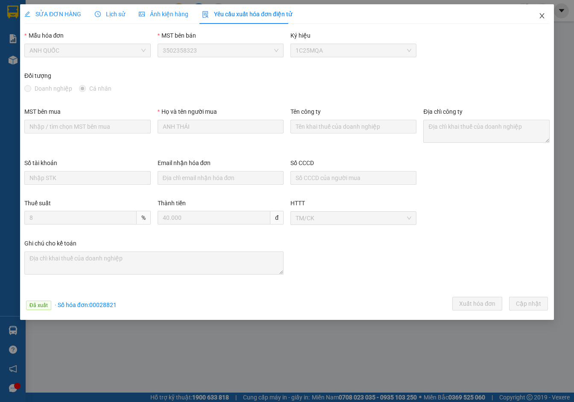
click at [543, 18] on icon "close" at bounding box center [542, 15] width 7 height 7
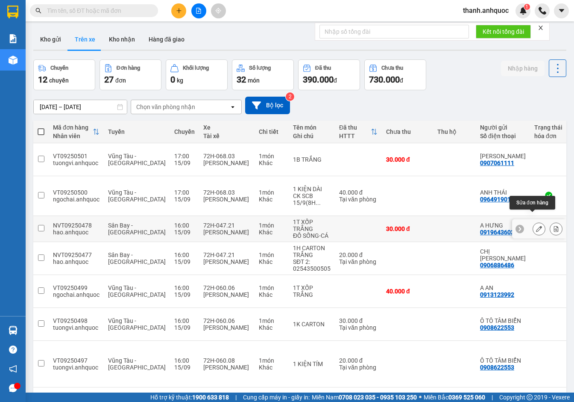
click at [536, 226] on icon at bounding box center [539, 229] width 6 height 6
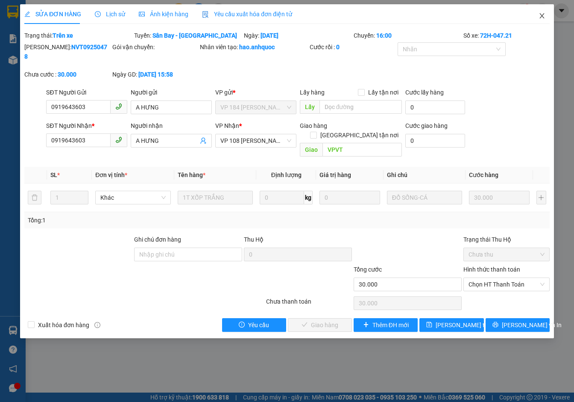
click at [544, 15] on icon "close" at bounding box center [542, 15] width 5 height 5
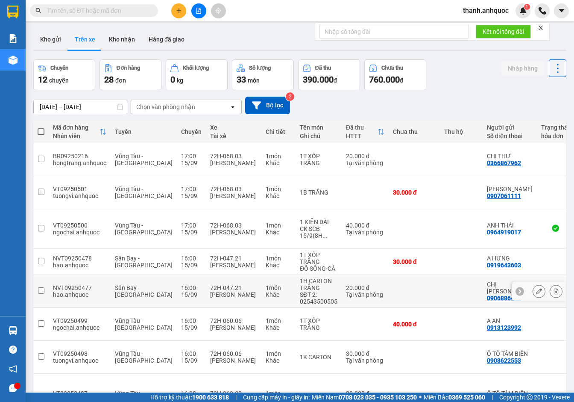
drag, startPoint x: 536, startPoint y: 245, endPoint x: 537, endPoint y: 276, distance: 30.8
click at [537, 276] on tbody "BR09250216 hongtrang.anhquoc Vũng Tàu - Sân Bay 17:00 15/09 72H-068.03 Lê Văn H…" at bounding box center [407, 314] width 748 height 343
click at [537, 284] on button at bounding box center [539, 291] width 12 height 15
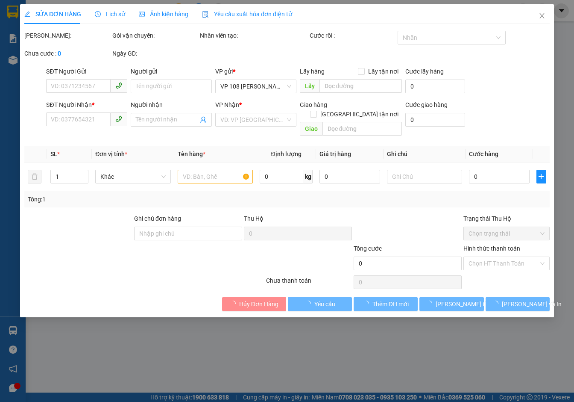
type input "0906886486"
type input "CHỊ [PERSON_NAME]"
type input "0919652465"
type input "QUANG-THÁI"
type input "VPVT"
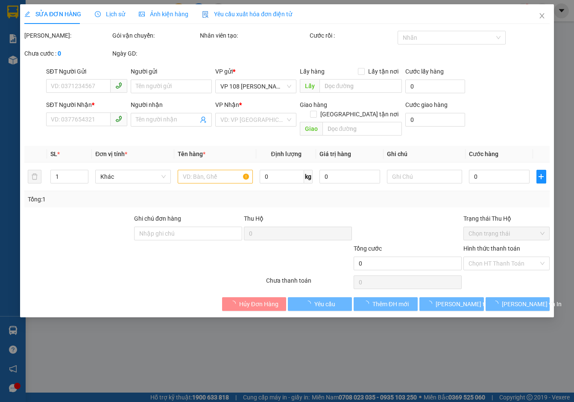
type input "TM 15/9 VP 184 HẢO"
type input "20.000"
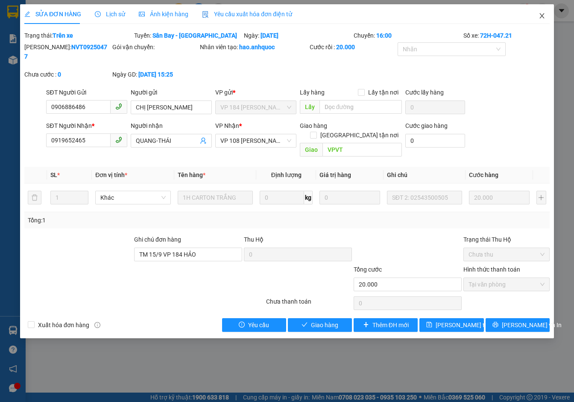
click at [539, 20] on span "Close" at bounding box center [542, 16] width 24 height 24
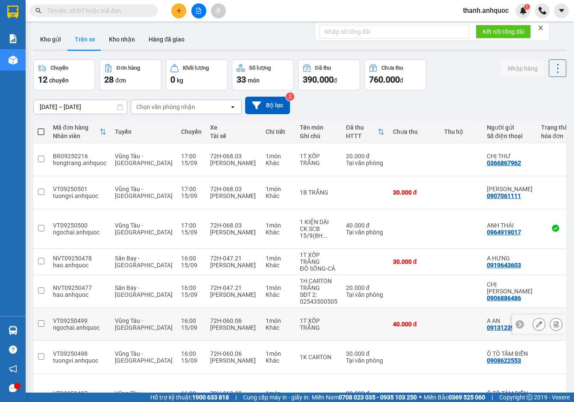
click at [522, 314] on div at bounding box center [539, 323] width 54 height 19
click at [541, 317] on div at bounding box center [548, 323] width 30 height 13
click at [536, 321] on icon at bounding box center [539, 324] width 6 height 6
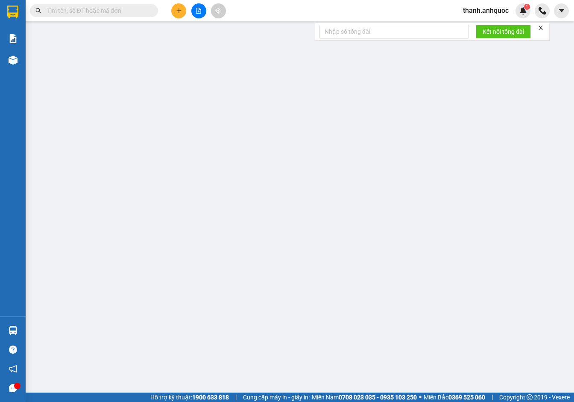
type input "0913123992"
type input "A AN"
type input "0817817999"
type input "C NHƯ"
type input "VP184"
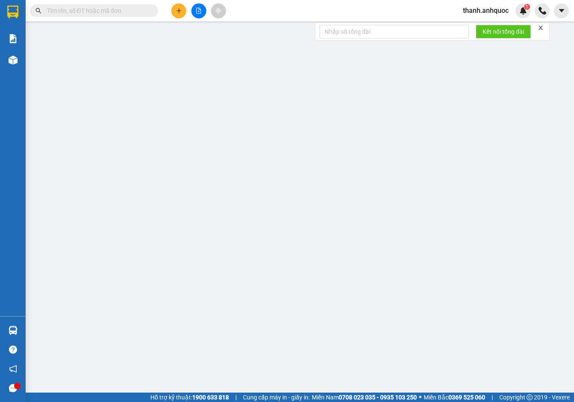
type input "40.000"
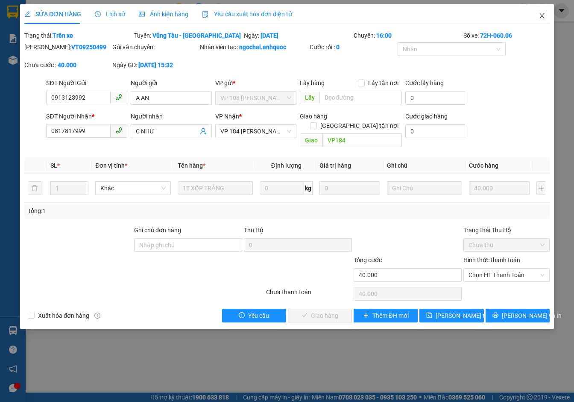
click at [544, 16] on icon "close" at bounding box center [542, 15] width 7 height 7
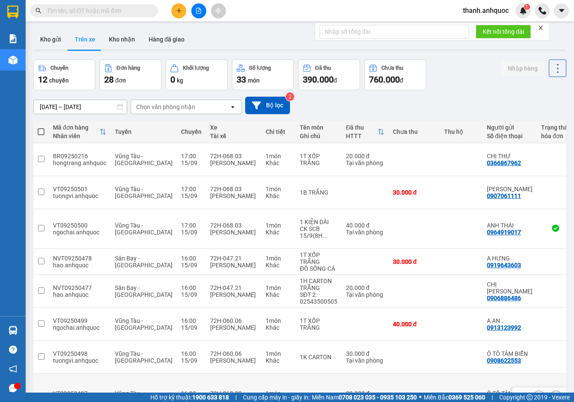
scroll to position [69, 0]
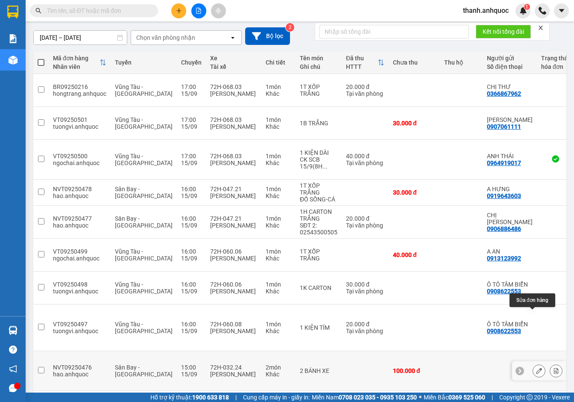
click at [536, 367] on icon at bounding box center [539, 370] width 6 height 6
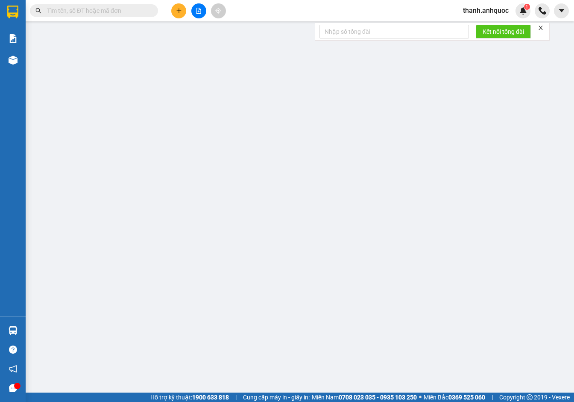
type input "0901532277"
type input "NHẬT MỸ 3"
type input "CẦU NGỌC HÀ"
type input "100.000"
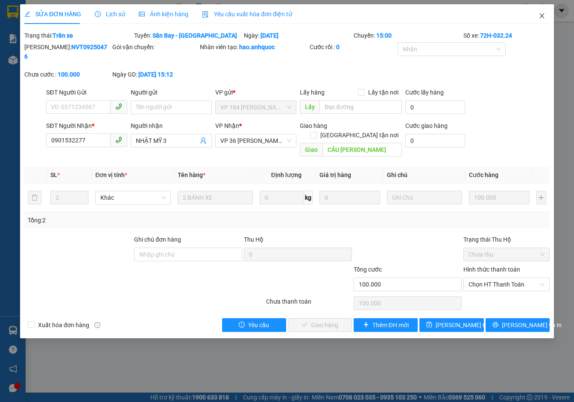
click at [543, 18] on icon "close" at bounding box center [542, 15] width 5 height 5
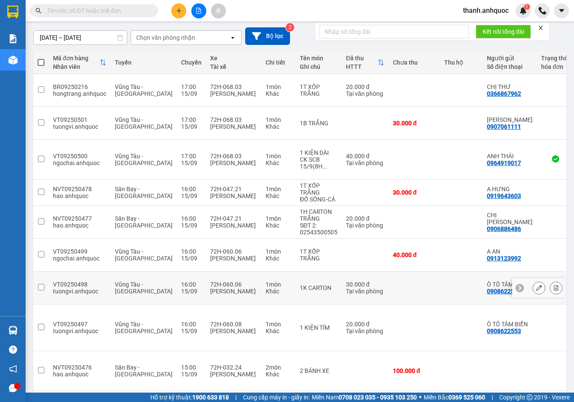
scroll to position [70, 0]
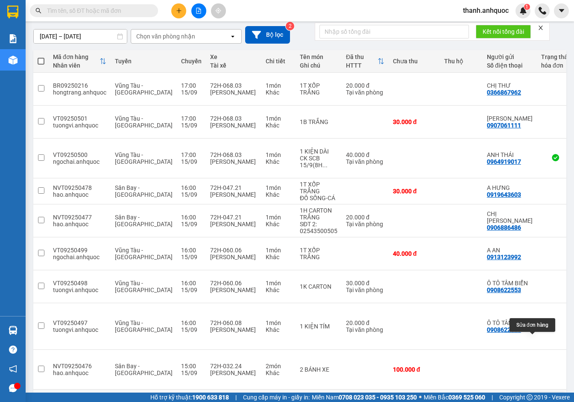
click at [536, 399] on icon at bounding box center [539, 402] width 6 height 6
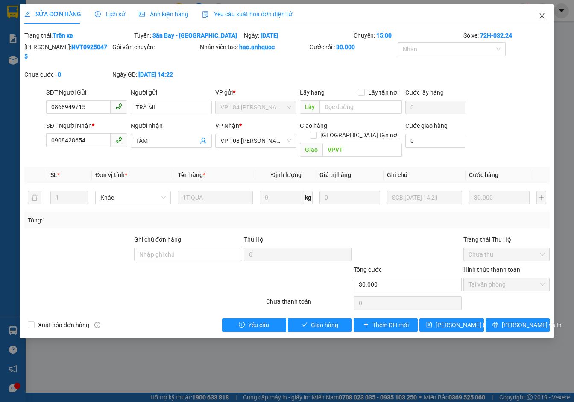
click at [543, 17] on icon "close" at bounding box center [542, 15] width 7 height 7
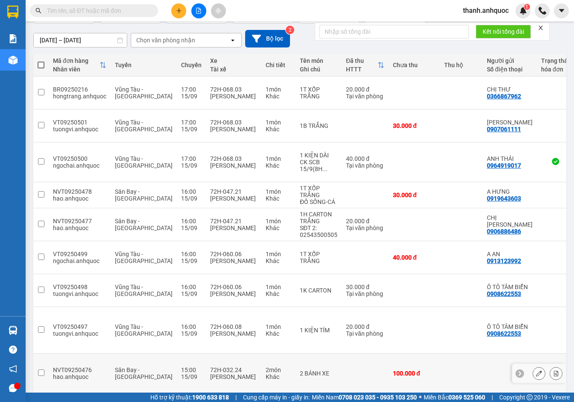
scroll to position [70, 0]
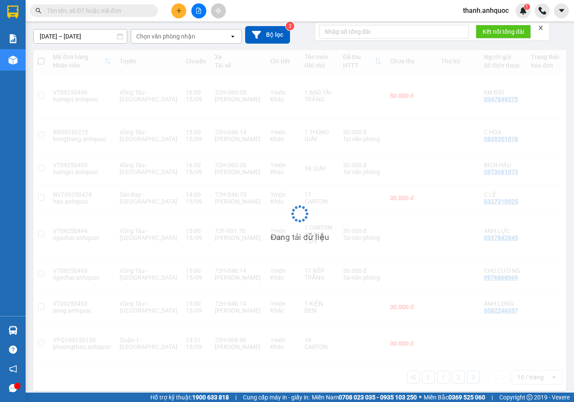
scroll to position [39, 0]
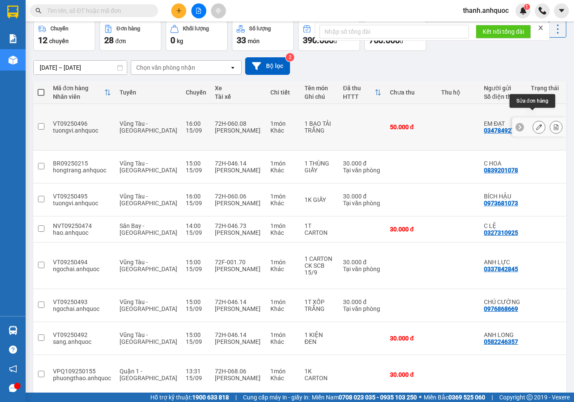
click at [536, 124] on icon at bounding box center [539, 127] width 6 height 6
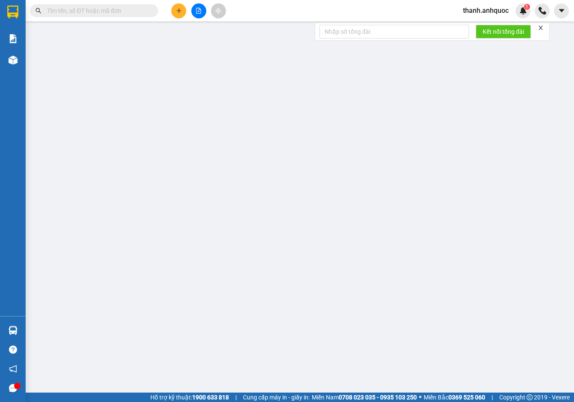
type input "0347849275"
type input "EM ĐẠT"
type input "0914778514"
type input "[PERSON_NAME]"
type input "VPQ1"
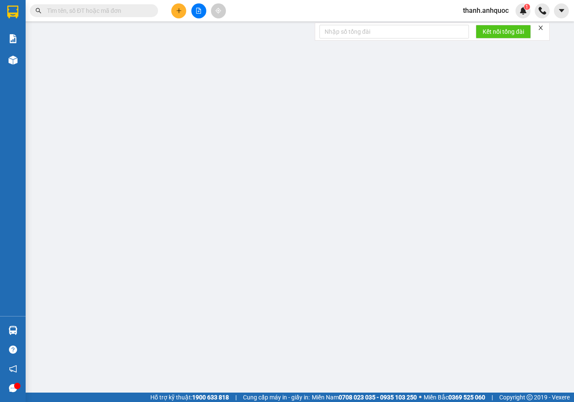
type input "50.000"
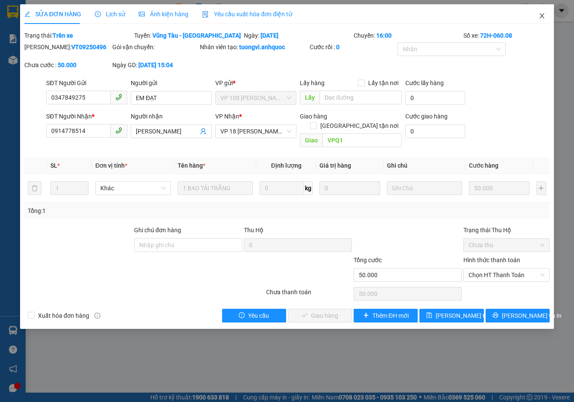
click at [546, 15] on span "Close" at bounding box center [542, 16] width 24 height 24
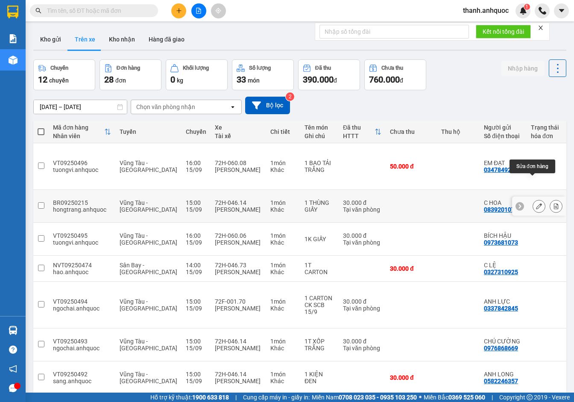
click at [536, 203] on icon at bounding box center [539, 206] width 6 height 6
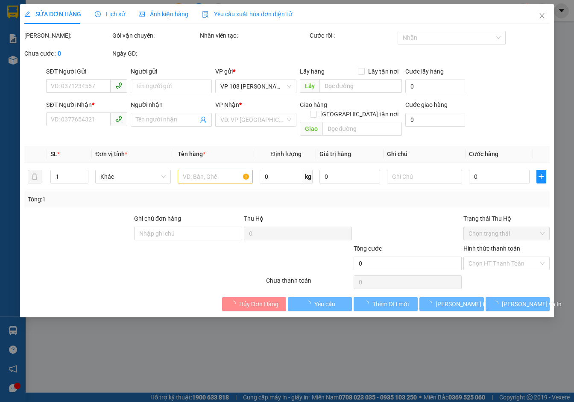
type input "0839201078"
type input "C HOA"
type input "0826001306"
type input "C THẢO"
type input "VPNVT"
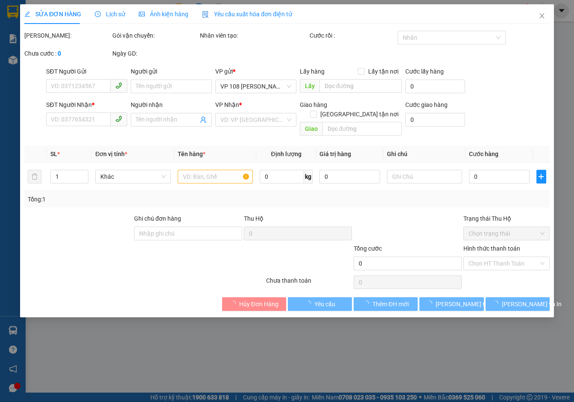
type input "30.000"
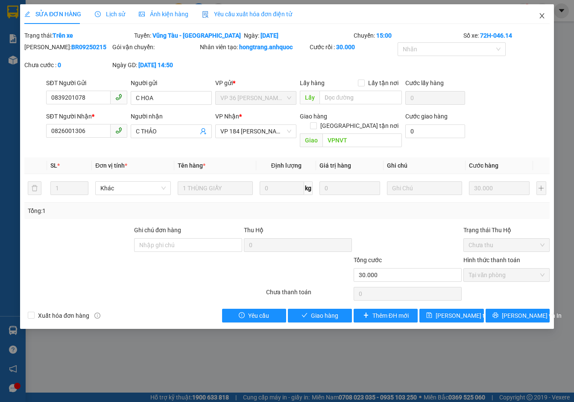
click at [542, 17] on icon "close" at bounding box center [542, 15] width 7 height 7
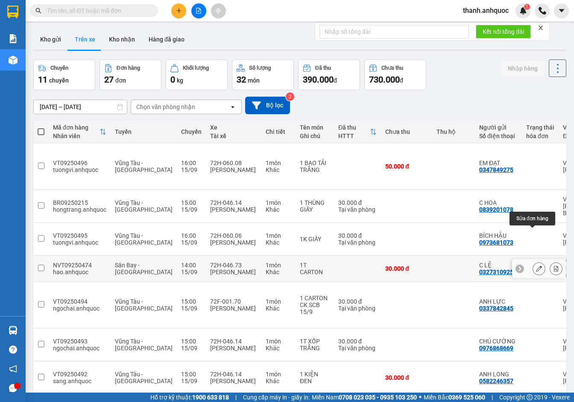
click at [533, 261] on button at bounding box center [539, 268] width 12 height 15
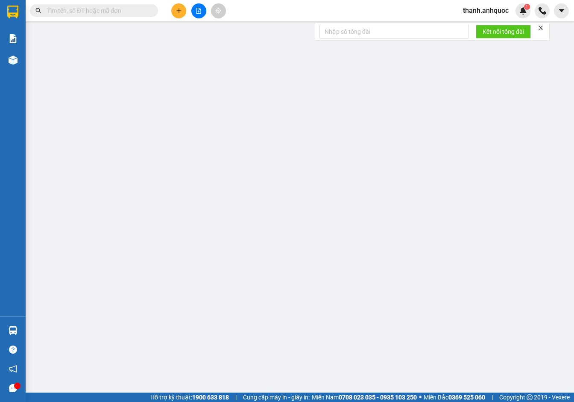
type input "0327310925"
type input "C LỆ"
type input "0918471629"
type input "VÂN ANH"
type input "VPVT"
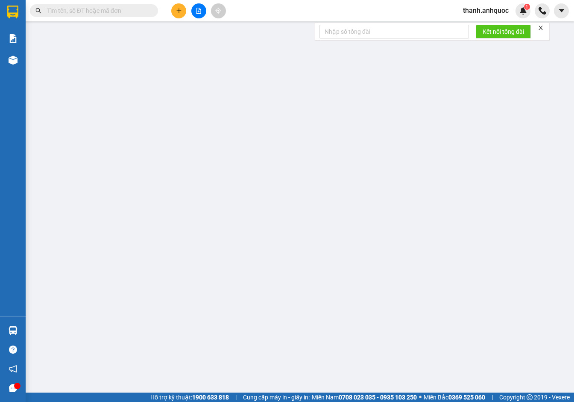
type input "30.000"
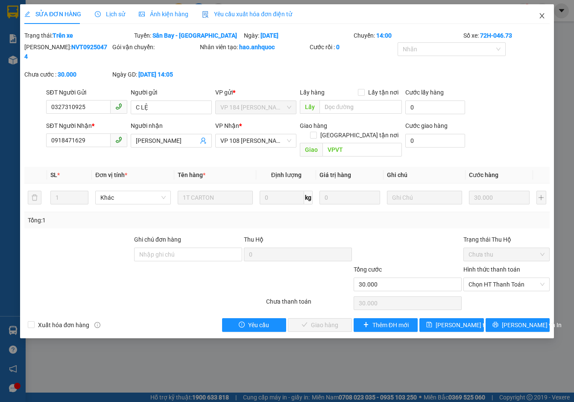
click at [541, 16] on icon "close" at bounding box center [542, 15] width 7 height 7
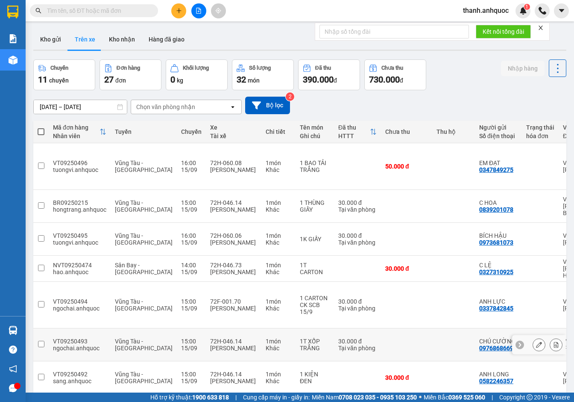
click at [528, 335] on div at bounding box center [539, 344] width 54 height 19
click at [536, 341] on icon at bounding box center [539, 344] width 6 height 6
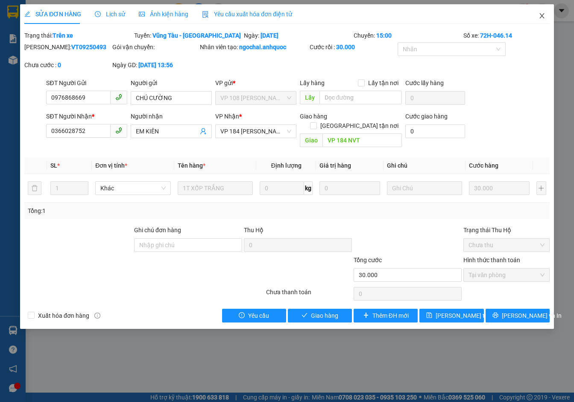
click at [543, 20] on span "Close" at bounding box center [542, 16] width 24 height 24
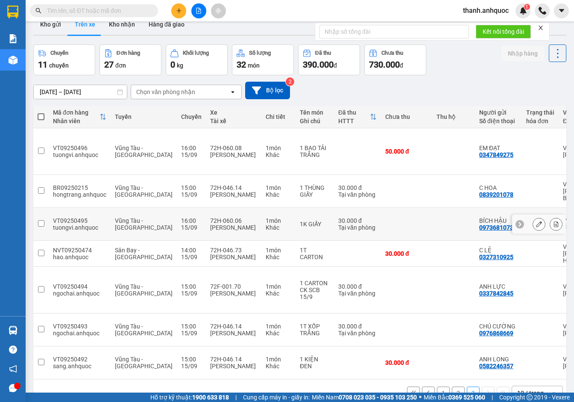
scroll to position [39, 0]
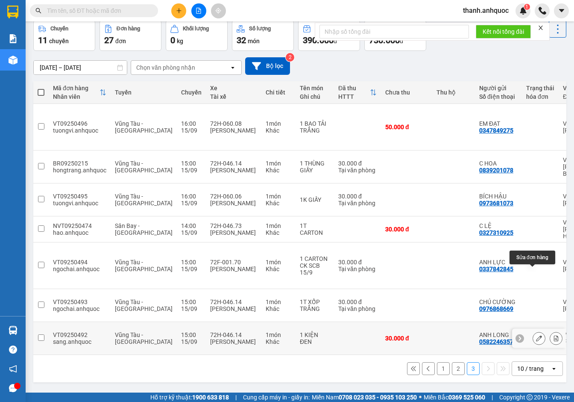
click at [533, 331] on button at bounding box center [539, 338] width 12 height 15
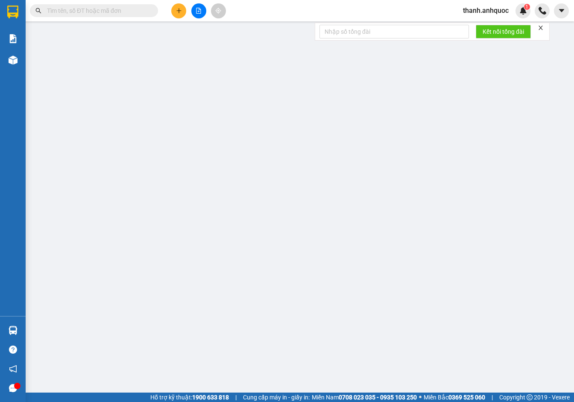
type input "0582246357"
type input "ANH LONG"
type input "0978719153"
type input "[PERSON_NAME]"
type input "VP184"
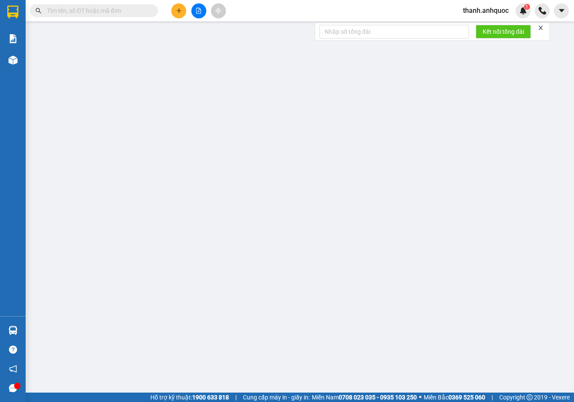
type input "30.000"
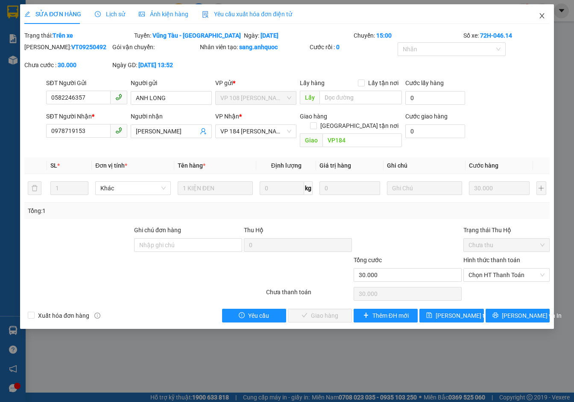
drag, startPoint x: 542, startPoint y: 14, endPoint x: 523, endPoint y: 41, distance: 32.6
click at [524, 41] on div "SỬA ĐƠN HÀNG Lịch sử Ảnh kiện hàng Yêu cầu xuất hóa đơn điện tử Total Paid Fee …" at bounding box center [287, 166] width 534 height 324
click at [543, 16] on icon "close" at bounding box center [542, 15] width 7 height 7
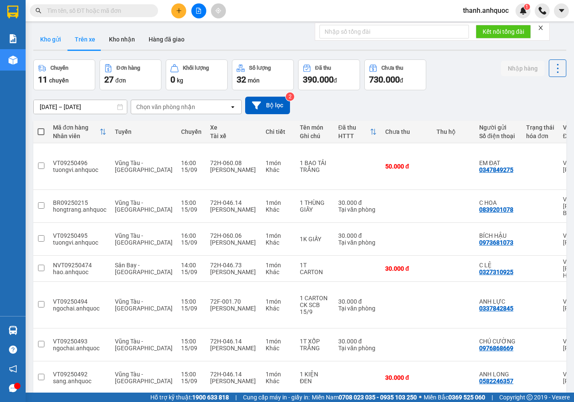
click at [50, 38] on button "Kho gửi" at bounding box center [50, 39] width 35 height 21
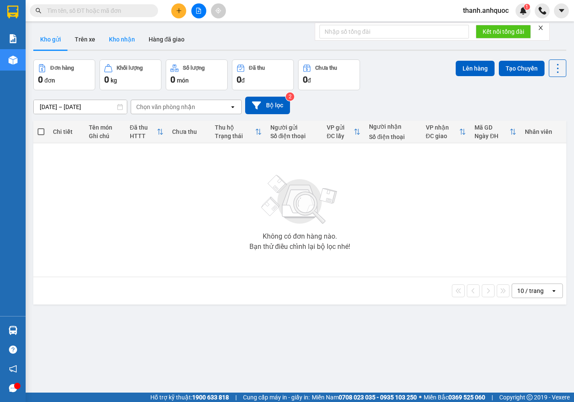
click at [112, 36] on button "Kho nhận" at bounding box center [122, 39] width 40 height 21
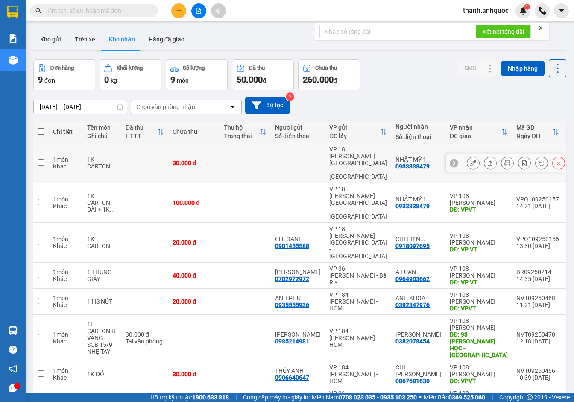
click at [470, 160] on icon at bounding box center [473, 163] width 6 height 6
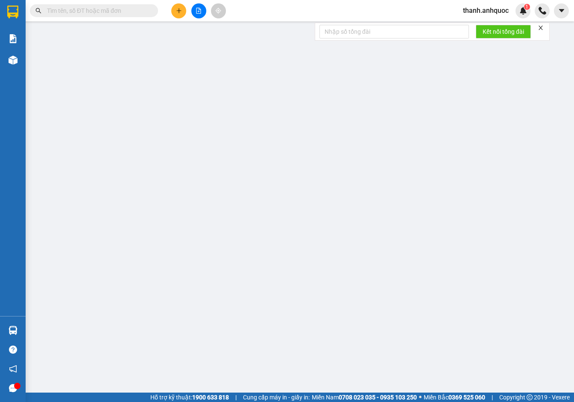
type input "0933338479"
type input "NHẬT MỸ 1"
type input "VPVT"
type input "30.000"
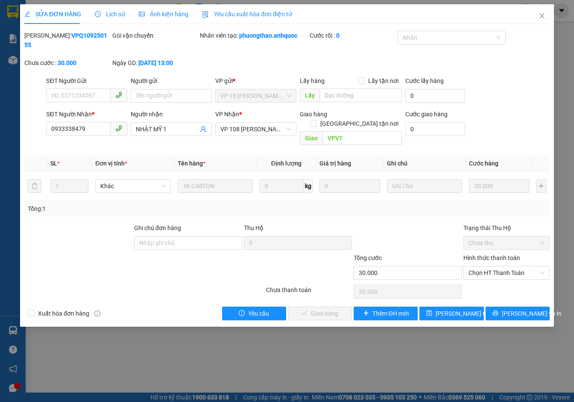
click at [244, 14] on span "Yêu cầu xuất hóa đơn điện tử" at bounding box center [247, 14] width 90 height 7
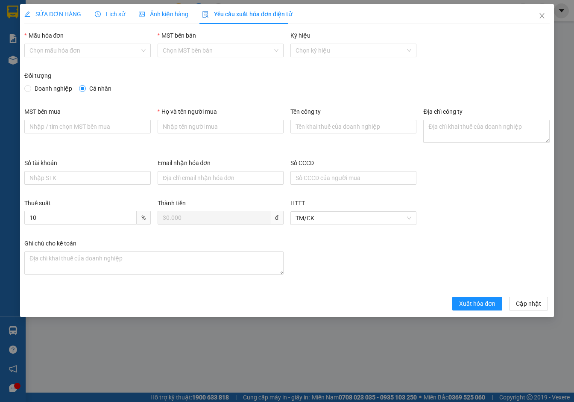
click at [53, 89] on span "Doanh nghiệp" at bounding box center [53, 88] width 44 height 9
click at [30, 89] on input "Doanh nghiệp" at bounding box center [27, 88] width 6 height 6
radio input "true"
radio input "false"
click at [59, 124] on input "MST bên mua" at bounding box center [87, 127] width 126 height 14
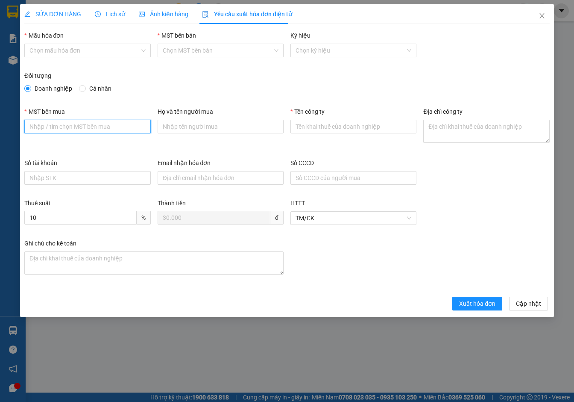
type input "3502206708"
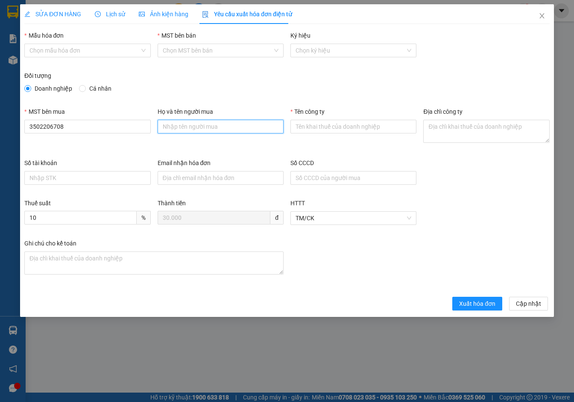
click at [193, 124] on input "Họ và tên người mua" at bounding box center [221, 127] width 126 height 14
type input "."
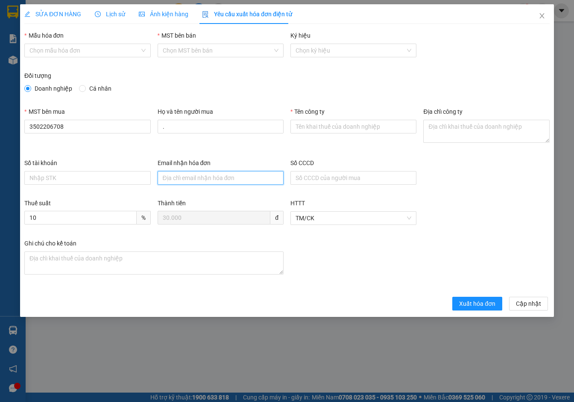
click at [199, 177] on input "Email nhận hóa đơn" at bounding box center [221, 178] width 126 height 14
type input "otonhatmy@gmail.com"
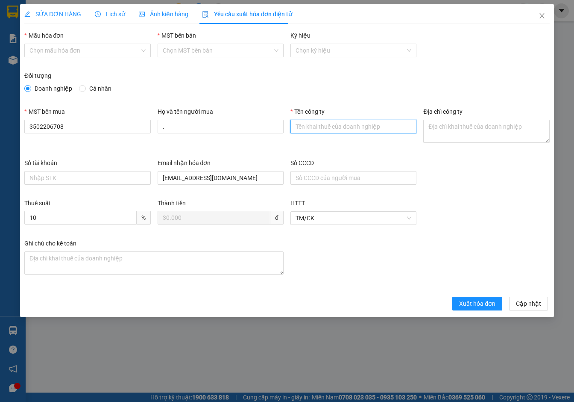
click at [326, 124] on input "Tên công ty" at bounding box center [354, 127] width 126 height 14
type input "Công Ty TNHH Thương Mại Dịch Vụ Ô Tô Nhật Mỹ"
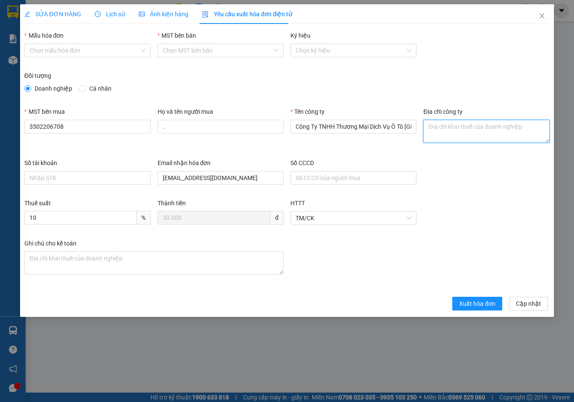
click at [438, 133] on textarea "Địa chỉ công ty" at bounding box center [486, 131] width 126 height 23
paste textarea "219B Võ Thị Sáu, Phường Vũng Tàu, Thành phố Hồ Chí Minh, Việt Nam"
type textarea "219B Võ Thị Sáu, Phường Vũng Tàu, Thành phố Hồ Chí Minh, Việt Nam"
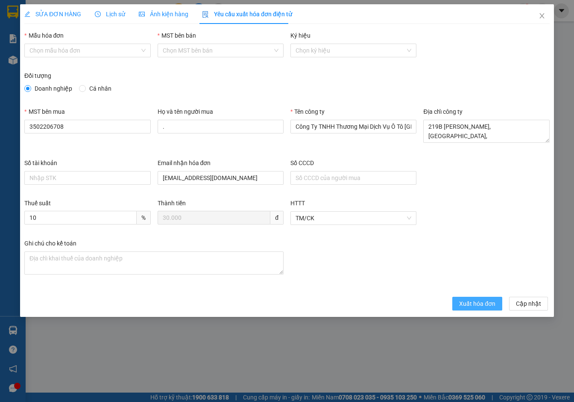
click at [478, 302] on span "Xuất hóa đơn" at bounding box center [477, 303] width 36 height 9
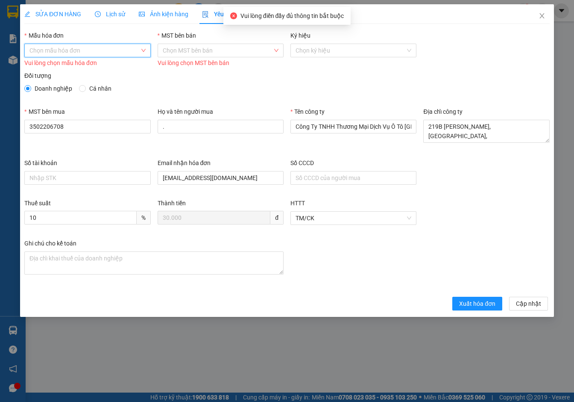
click at [136, 52] on input "Mẫu hóa đơn" at bounding box center [84, 50] width 110 height 13
click at [127, 70] on div "ANH QUỐC" at bounding box center [87, 67] width 116 height 9
type input "8"
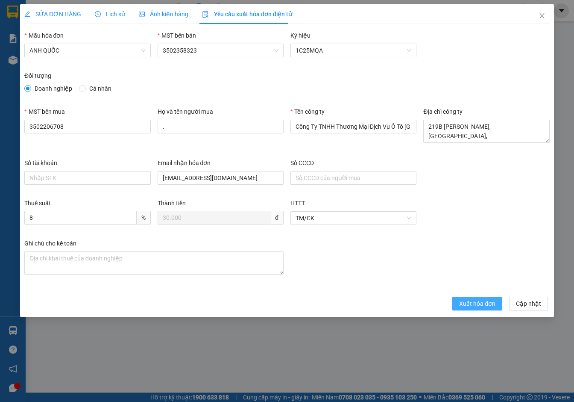
click at [489, 303] on span "Xuất hóa đơn" at bounding box center [477, 303] width 36 height 9
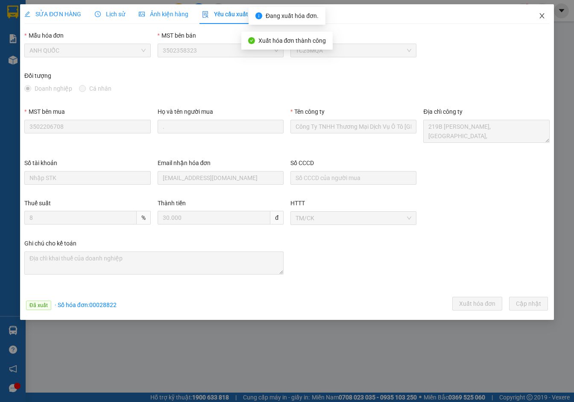
click at [543, 14] on icon "close" at bounding box center [542, 15] width 7 height 7
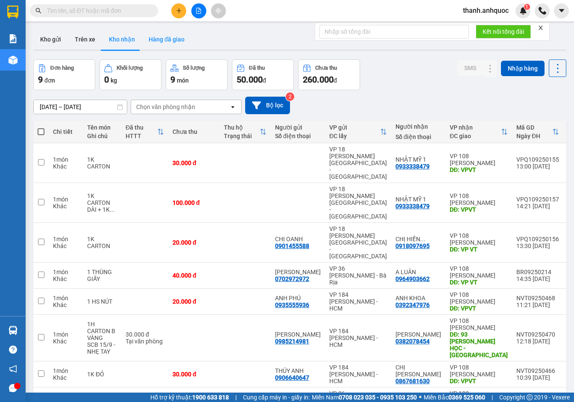
click at [160, 38] on button "Hàng đã giao" at bounding box center [167, 39] width 50 height 21
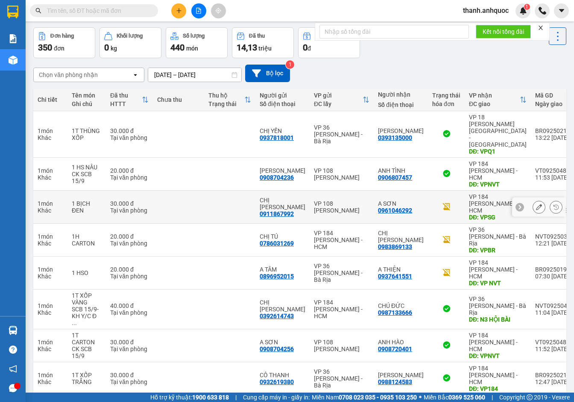
scroll to position [64, 0]
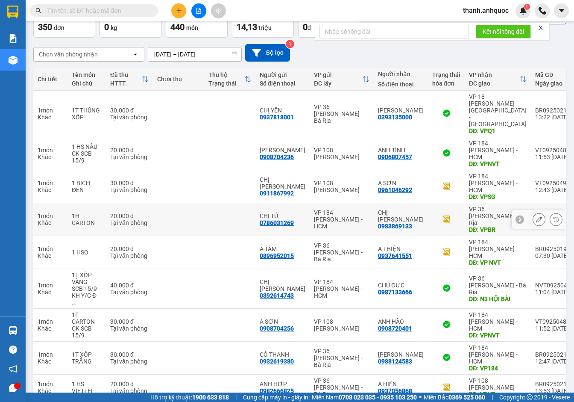
scroll to position [64, 0]
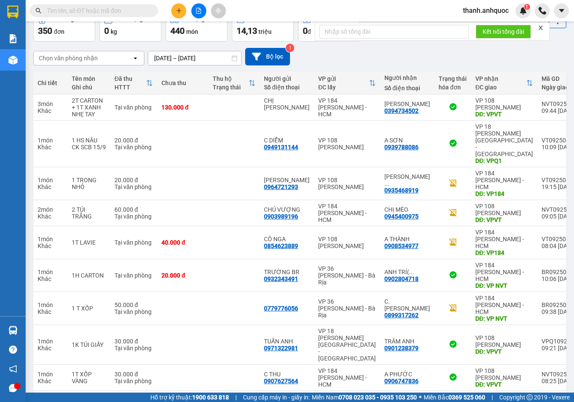
scroll to position [50, 0]
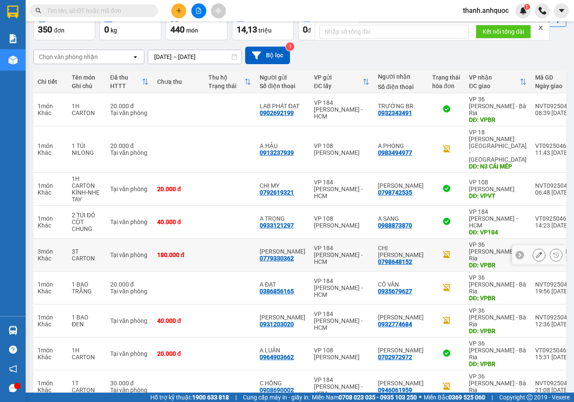
click at [536, 252] on icon at bounding box center [539, 255] width 6 height 6
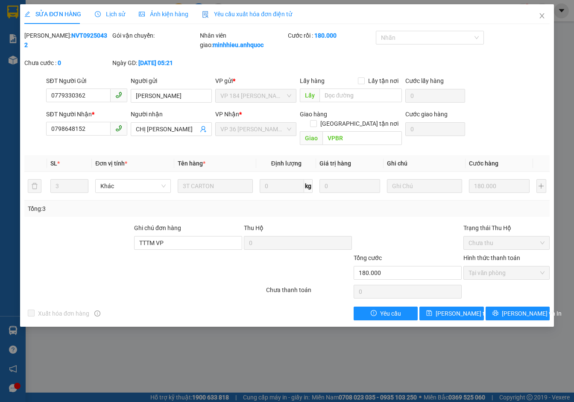
click at [226, 12] on span "Yêu cầu xuất hóa đơn điện tử" at bounding box center [247, 14] width 90 height 7
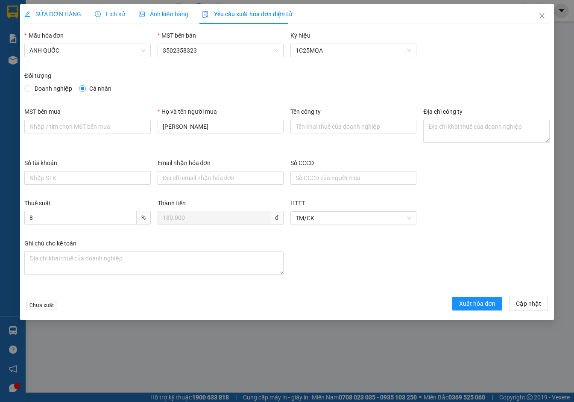
click at [64, 87] on span "Doanh nghiệp" at bounding box center [53, 88] width 44 height 9
click at [30, 87] on input "Doanh nghiệp" at bounding box center [27, 88] width 6 height 6
radio input "true"
radio input "false"
click at [67, 125] on input "MST bên mua" at bounding box center [87, 127] width 126 height 14
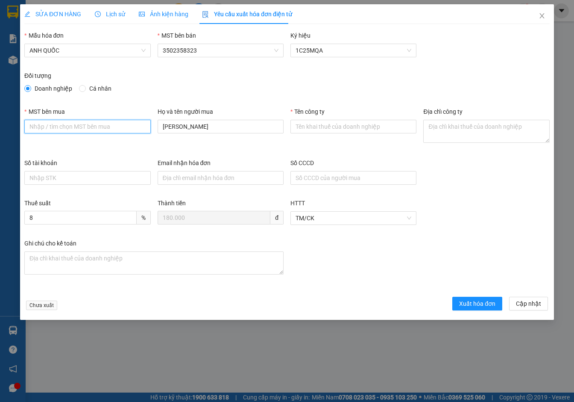
type input "3502206708"
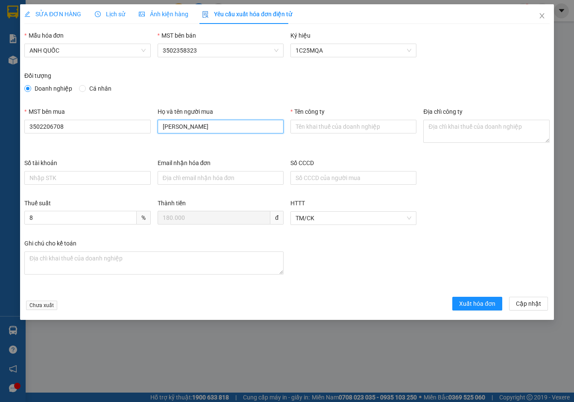
drag, startPoint x: 171, startPoint y: 126, endPoint x: 13, endPoint y: 127, distance: 158.5
click at [13, 127] on div "SỬA ĐƠN HÀNG Lịch sử Ảnh kiện hàng Yêu cầu xuất hóa đơn điện tử Total Paid Fee …" at bounding box center [287, 201] width 574 height 402
type input "."
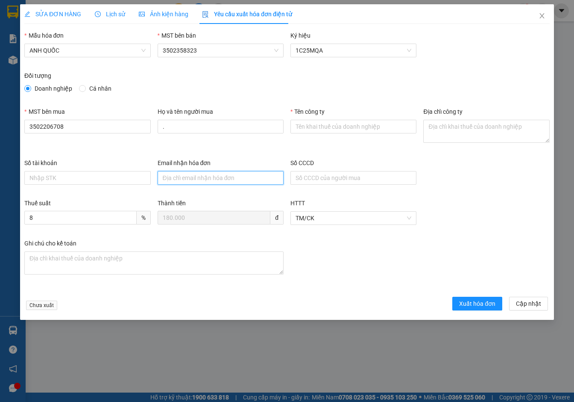
click at [160, 179] on input "Email nhận hóa đơn" at bounding box center [221, 178] width 126 height 14
type input "otonhatmy@gmail.com"
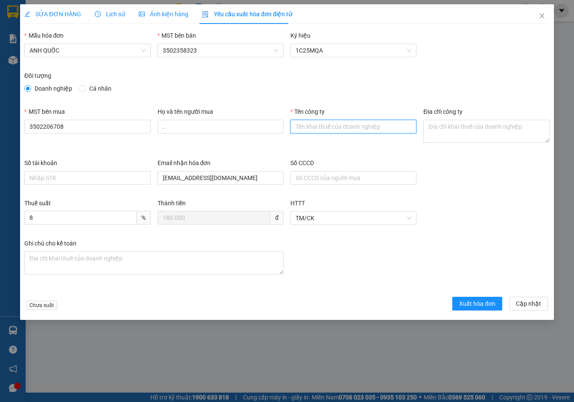
click at [324, 121] on input "Tên công ty" at bounding box center [354, 127] width 126 height 14
type input "Công Ty TNHH Thương Mại Dịch Vụ Ô Tô Nhật Mỹ"
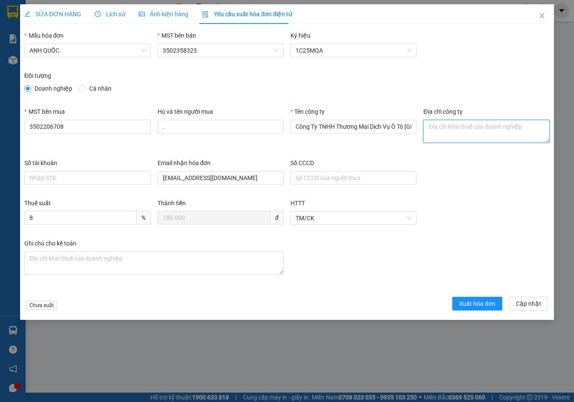
click at [453, 131] on textarea "Địa chỉ công ty" at bounding box center [486, 131] width 126 height 23
paste textarea "219B Võ Thị Sáu, Phường Vũng Tàu, Thành phố Hồ Chí Minh, Việt Nam"
type textarea "219B Võ Thị Sáu, Phường Vũng Tàu, Thành phố Hồ Chí Minh, Việt Nam"
click at [477, 310] on div "Chưa xuất Xuất hóa đơn Cập nhật" at bounding box center [287, 304] width 529 height 17
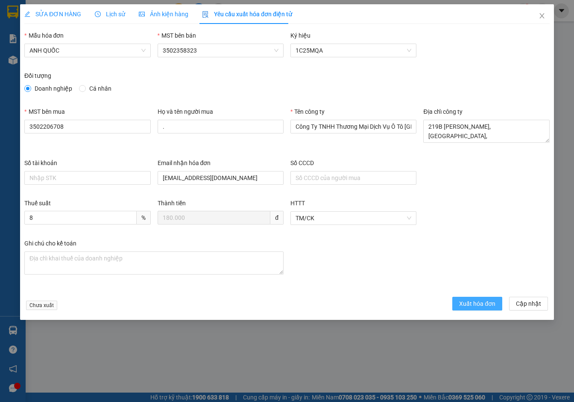
click at [477, 307] on span "Xuất hóa đơn" at bounding box center [477, 303] width 36 height 9
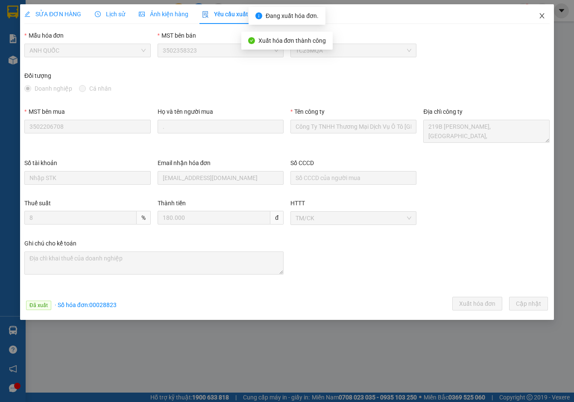
click at [544, 16] on icon "close" at bounding box center [542, 15] width 7 height 7
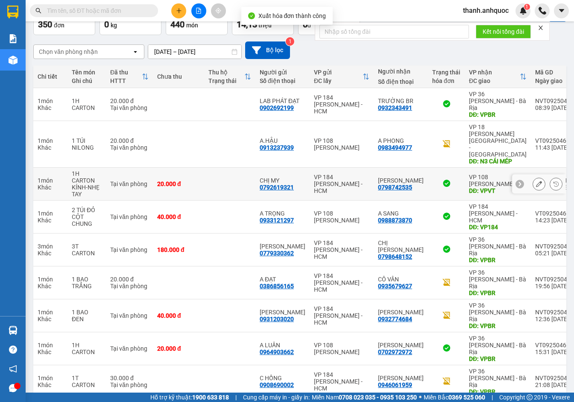
scroll to position [57, 0]
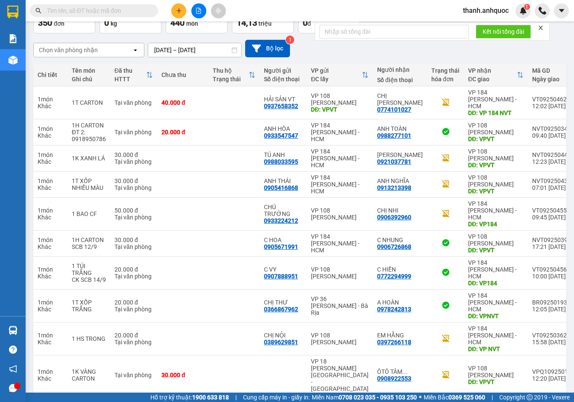
click at [482, 401] on button at bounding box center [488, 408] width 13 height 13
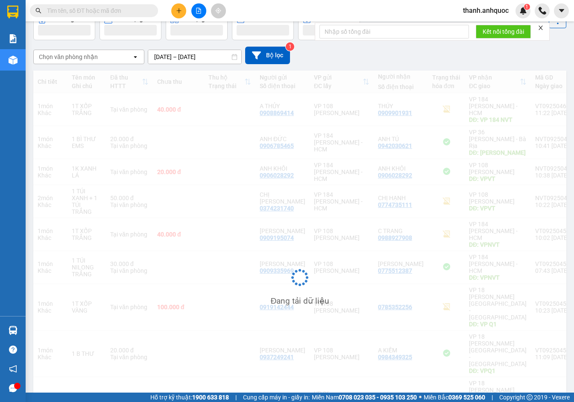
scroll to position [50, 0]
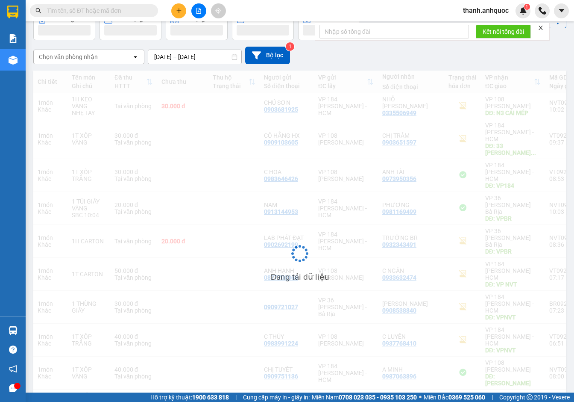
scroll to position [57, 0]
